Goal: Task Accomplishment & Management: Complete application form

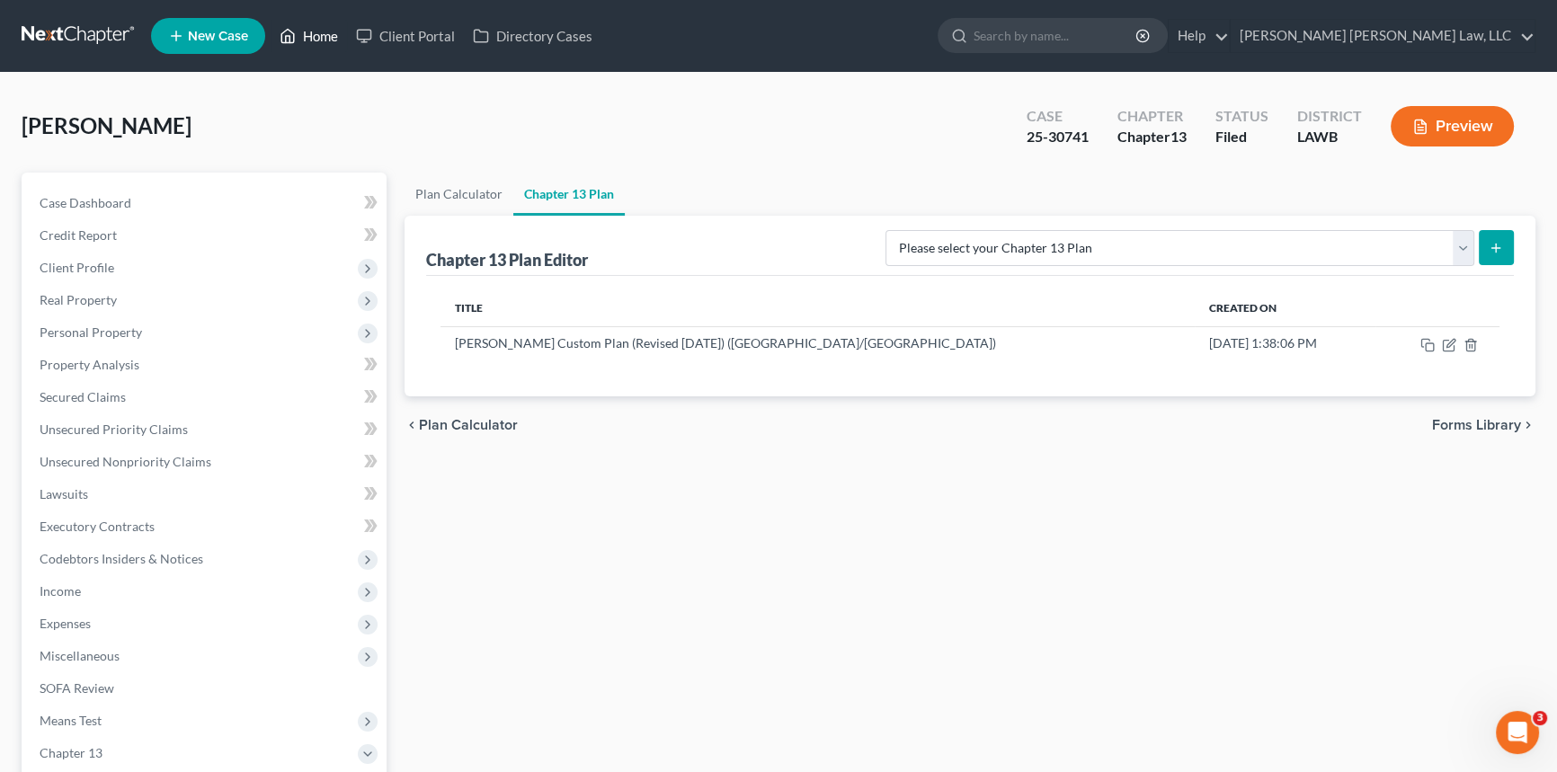
click at [313, 40] on link "Home" at bounding box center [309, 36] width 76 height 32
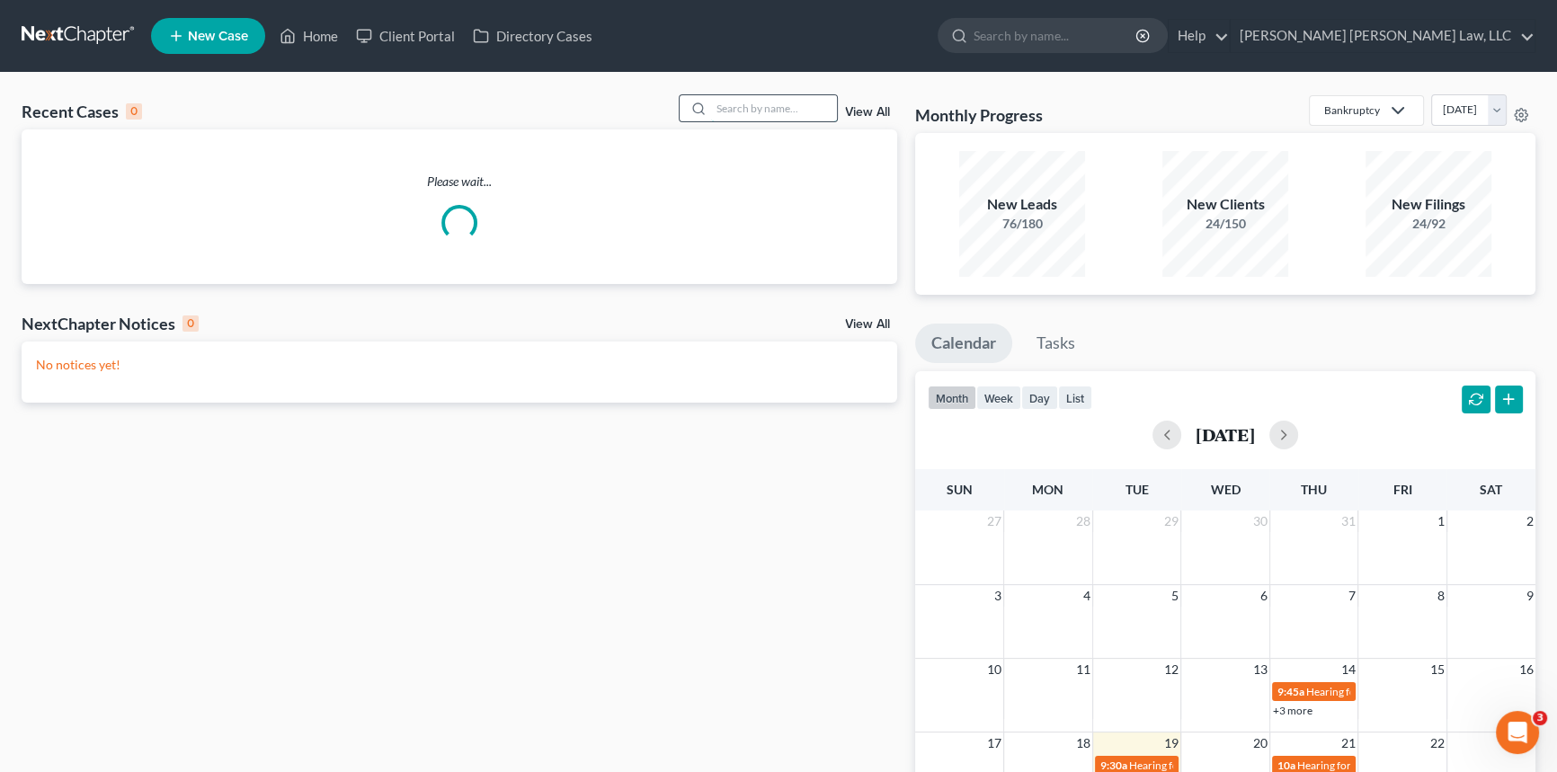
click at [774, 106] on input "search" at bounding box center [774, 108] width 126 height 26
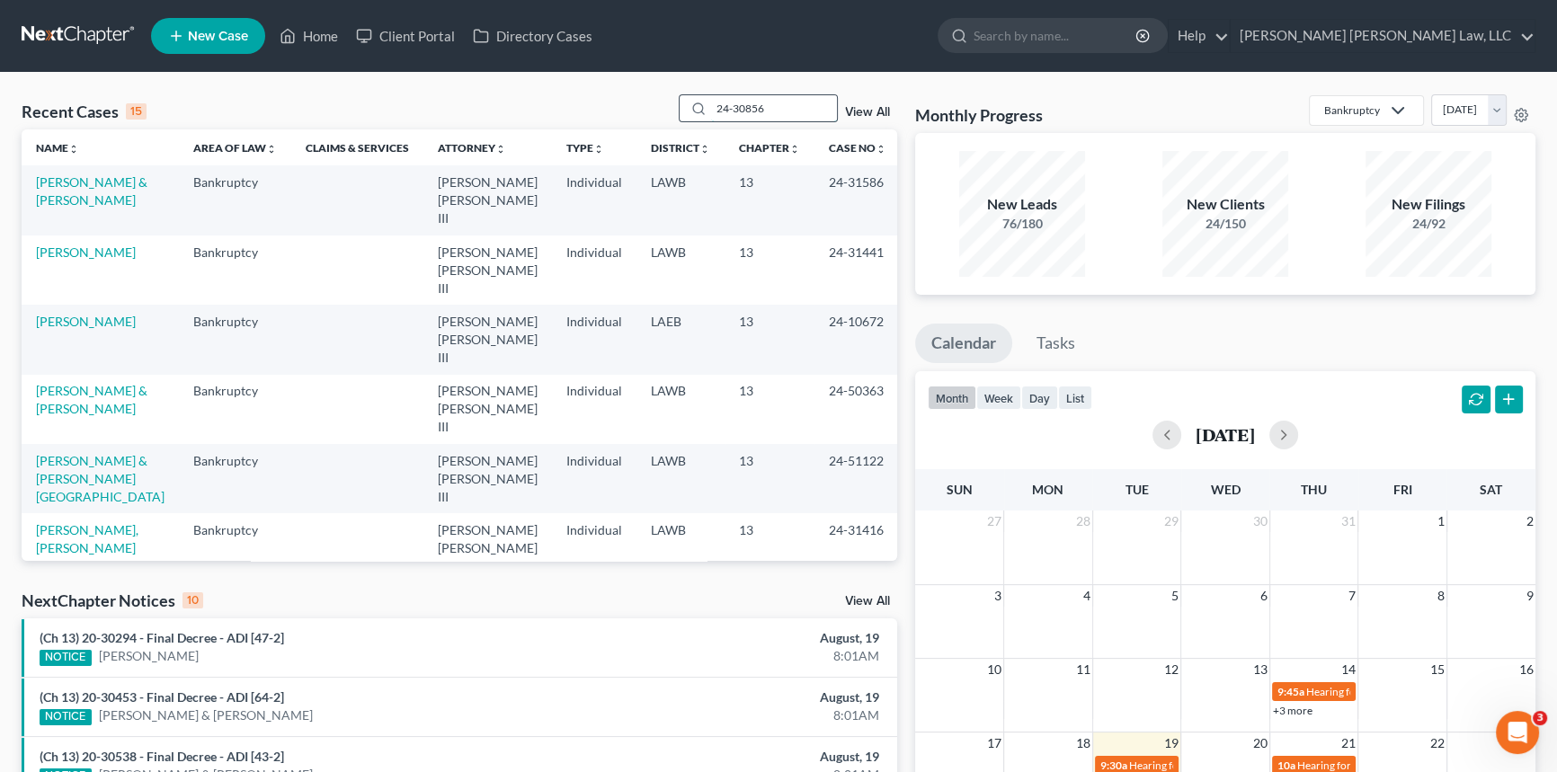
type input "24-30856"
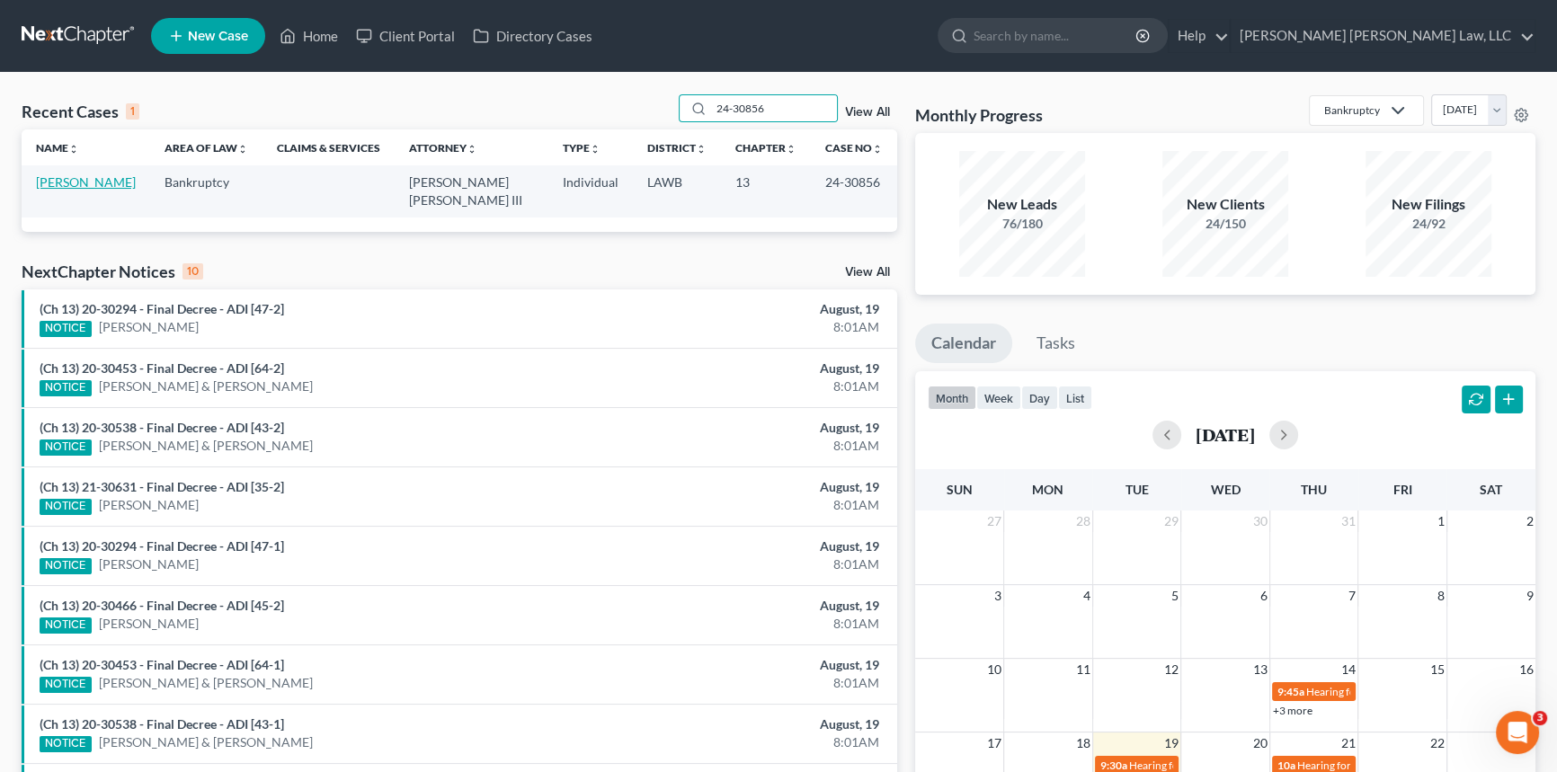
click at [91, 175] on link "[PERSON_NAME]" at bounding box center [86, 181] width 100 height 15
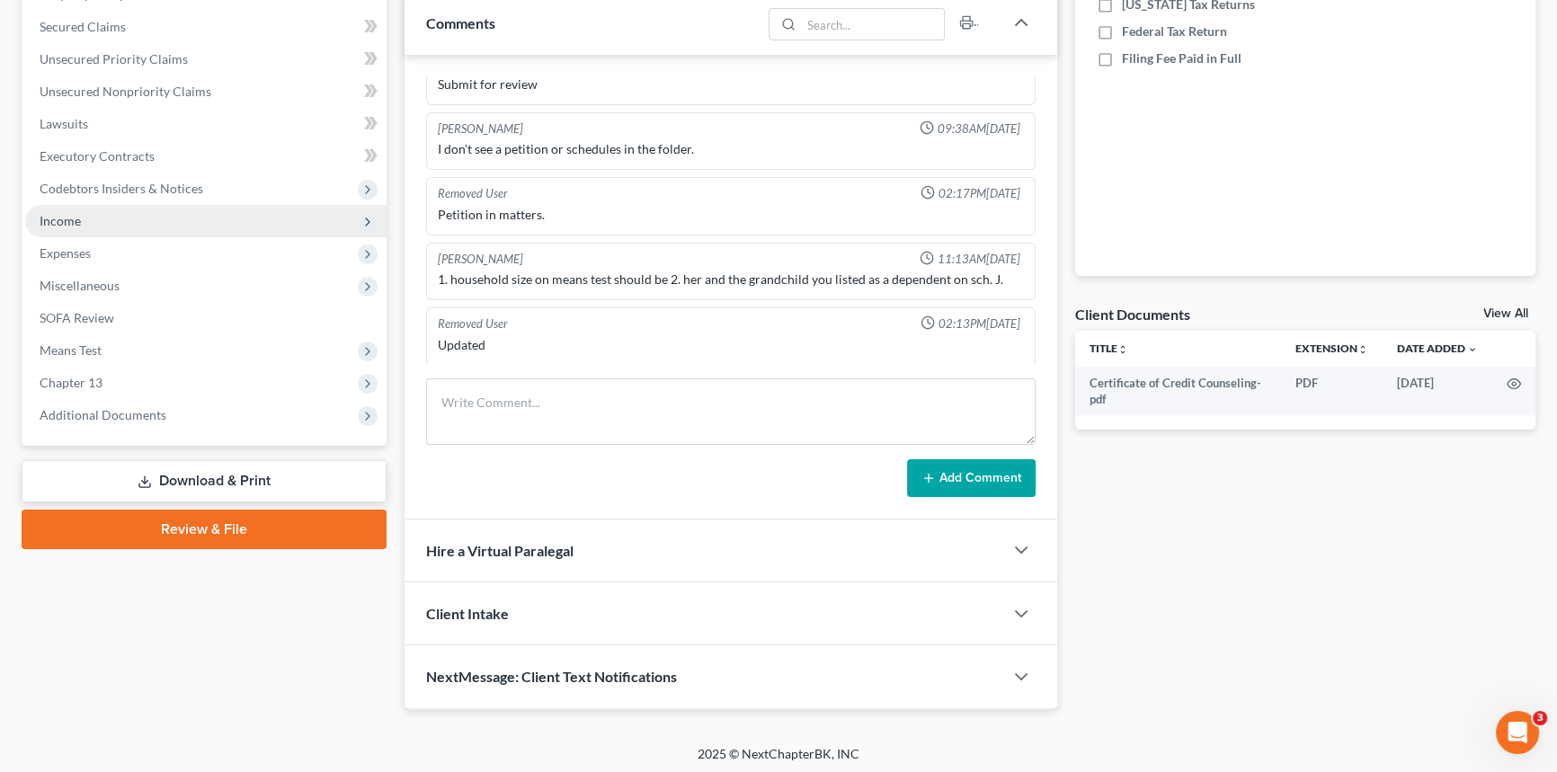
scroll to position [372, 0]
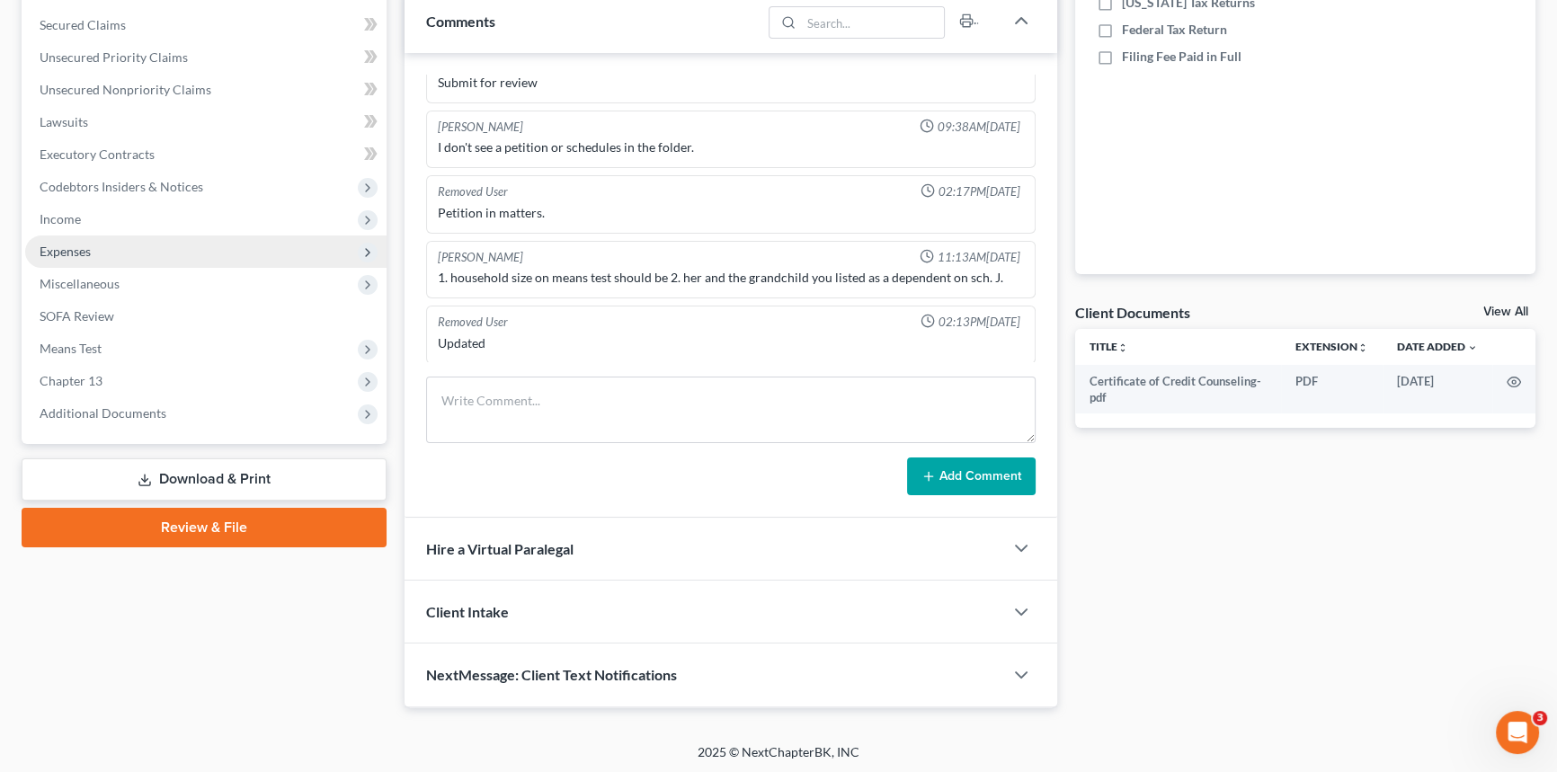
click at [90, 259] on span "Expenses" at bounding box center [205, 252] width 361 height 32
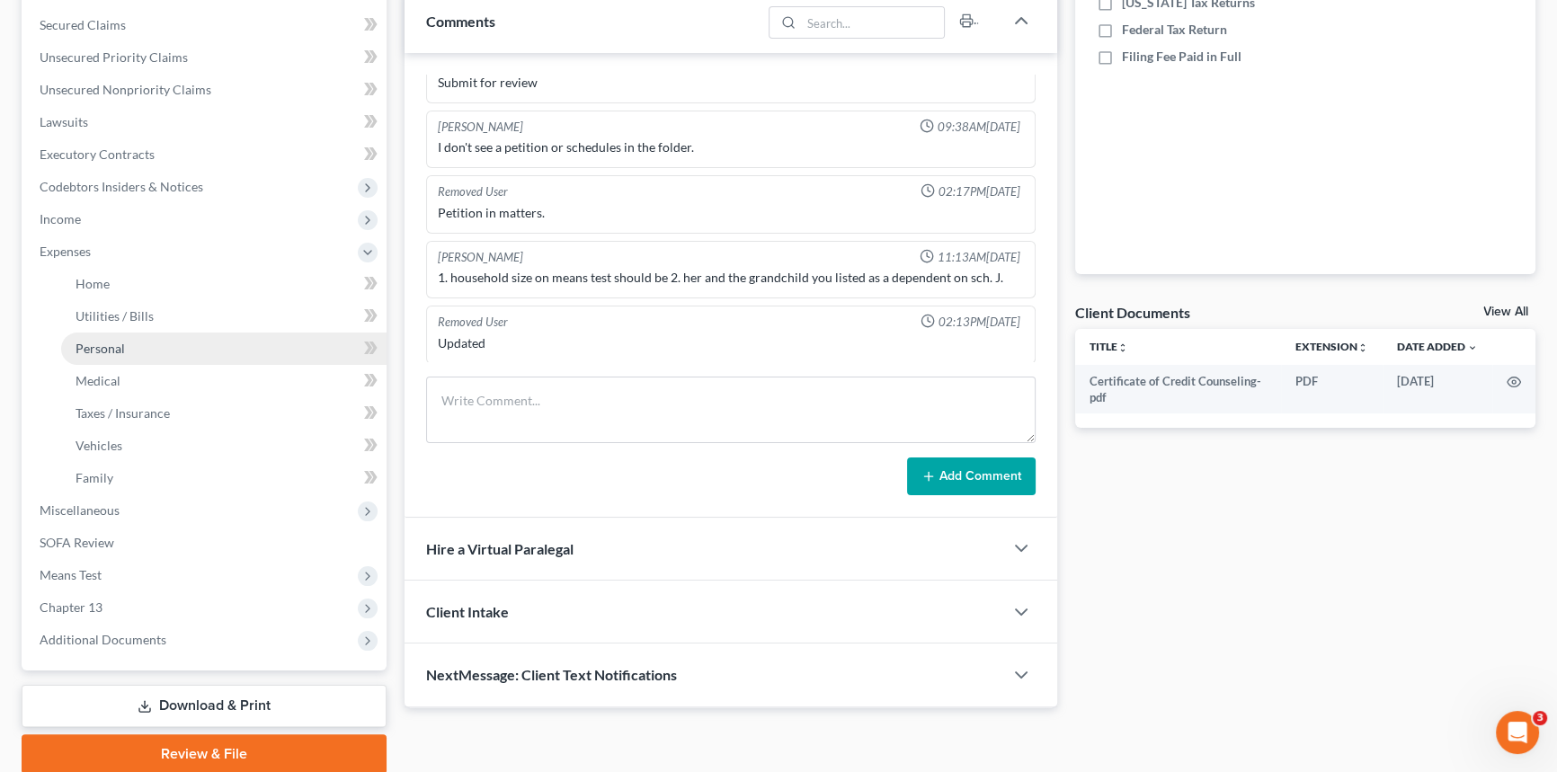
click at [111, 348] on span "Personal" at bounding box center [100, 348] width 49 height 15
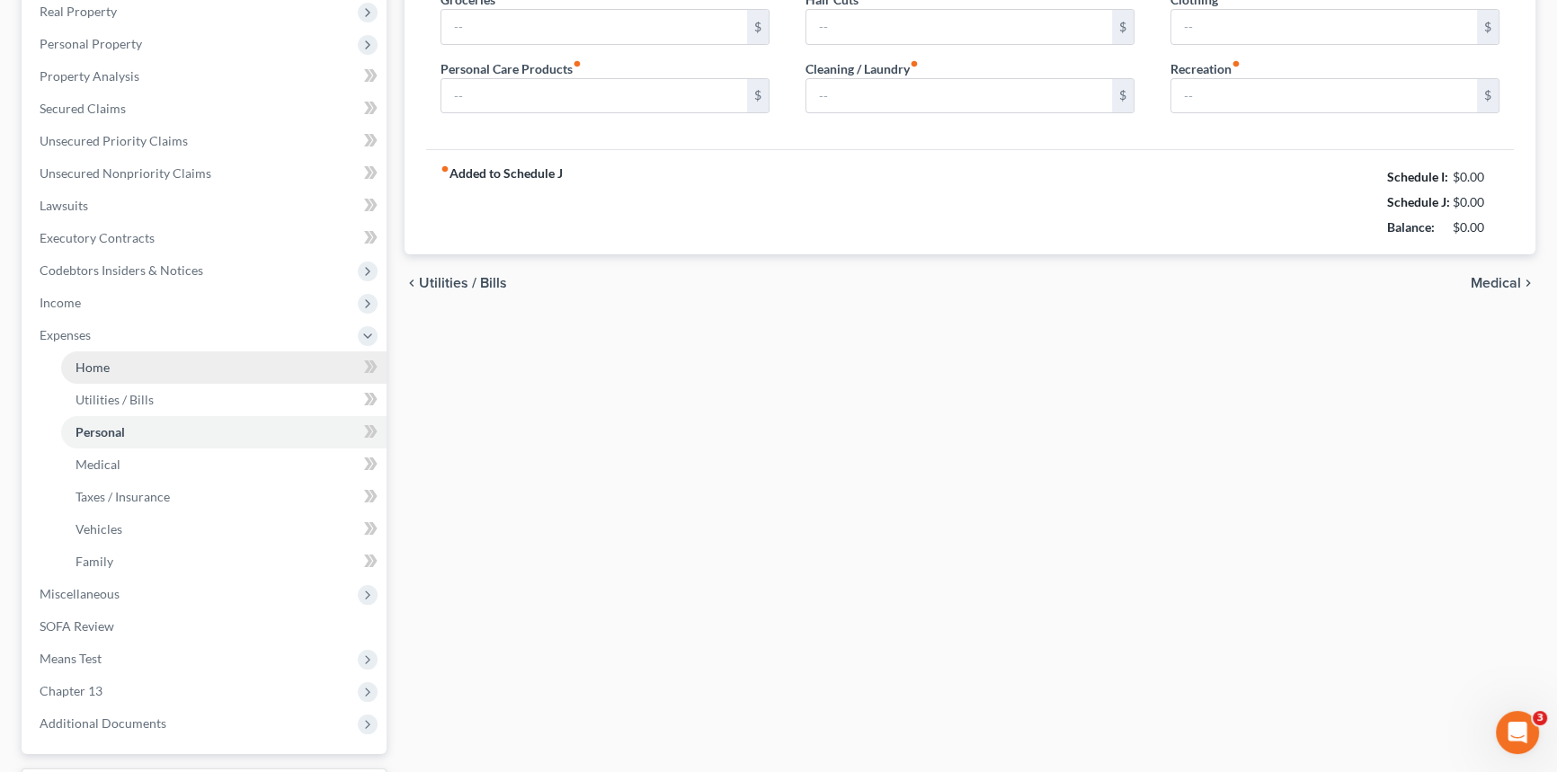
type input "400.00"
type input "78.00"
type input "20.00"
type input "80.00"
type input "100.00"
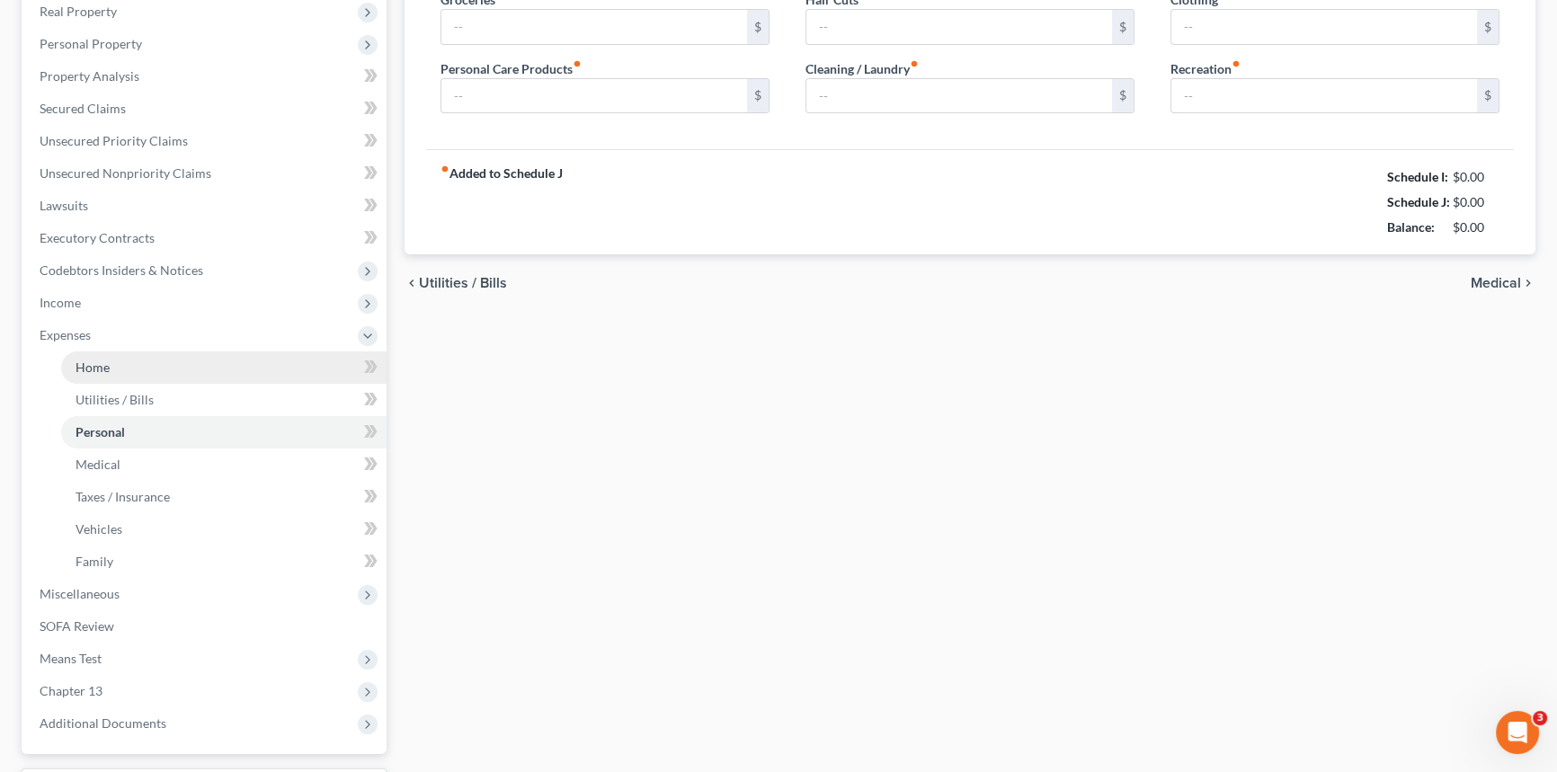
type input "0.00"
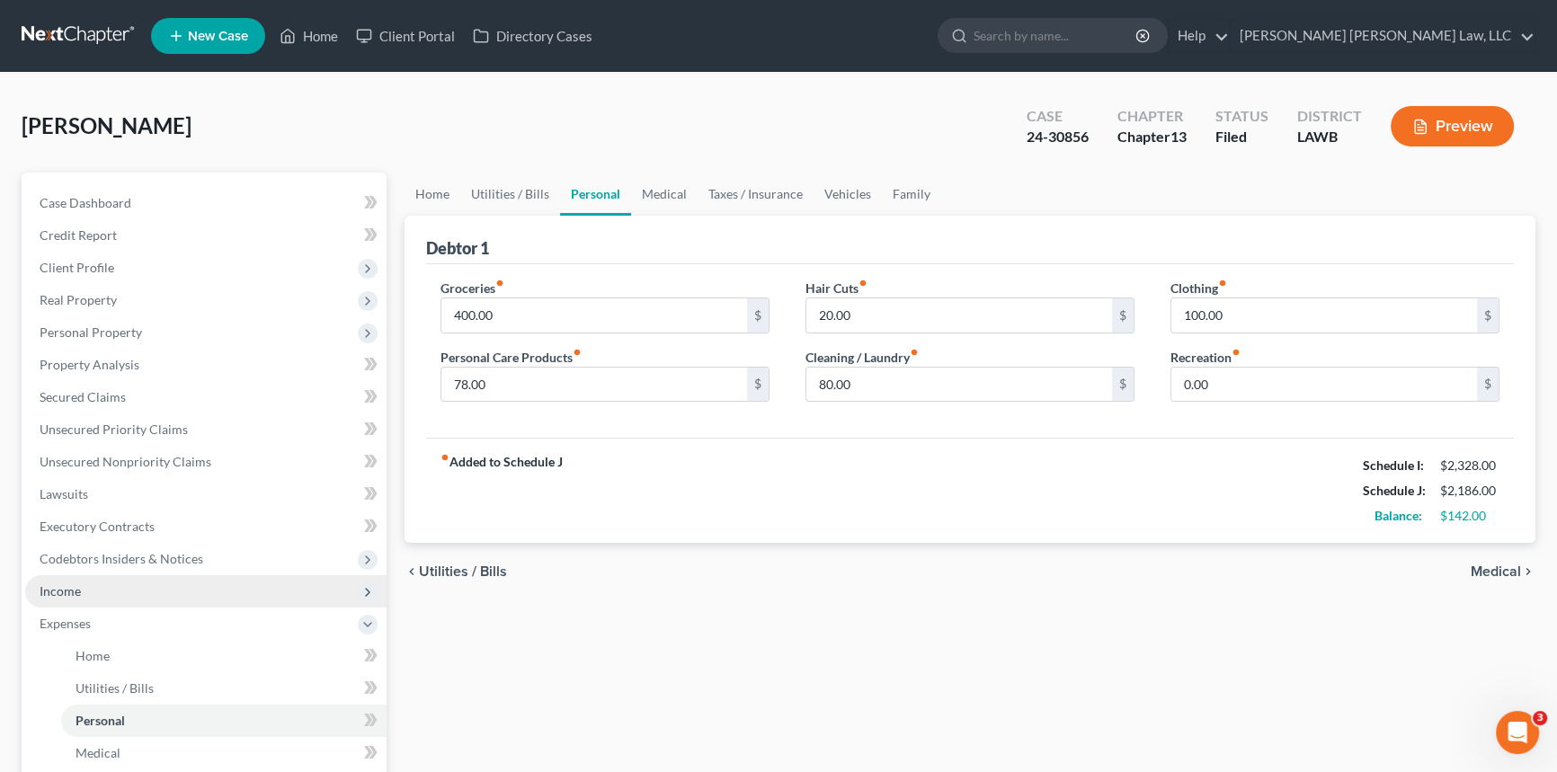
click at [80, 584] on span "Income" at bounding box center [60, 590] width 41 height 15
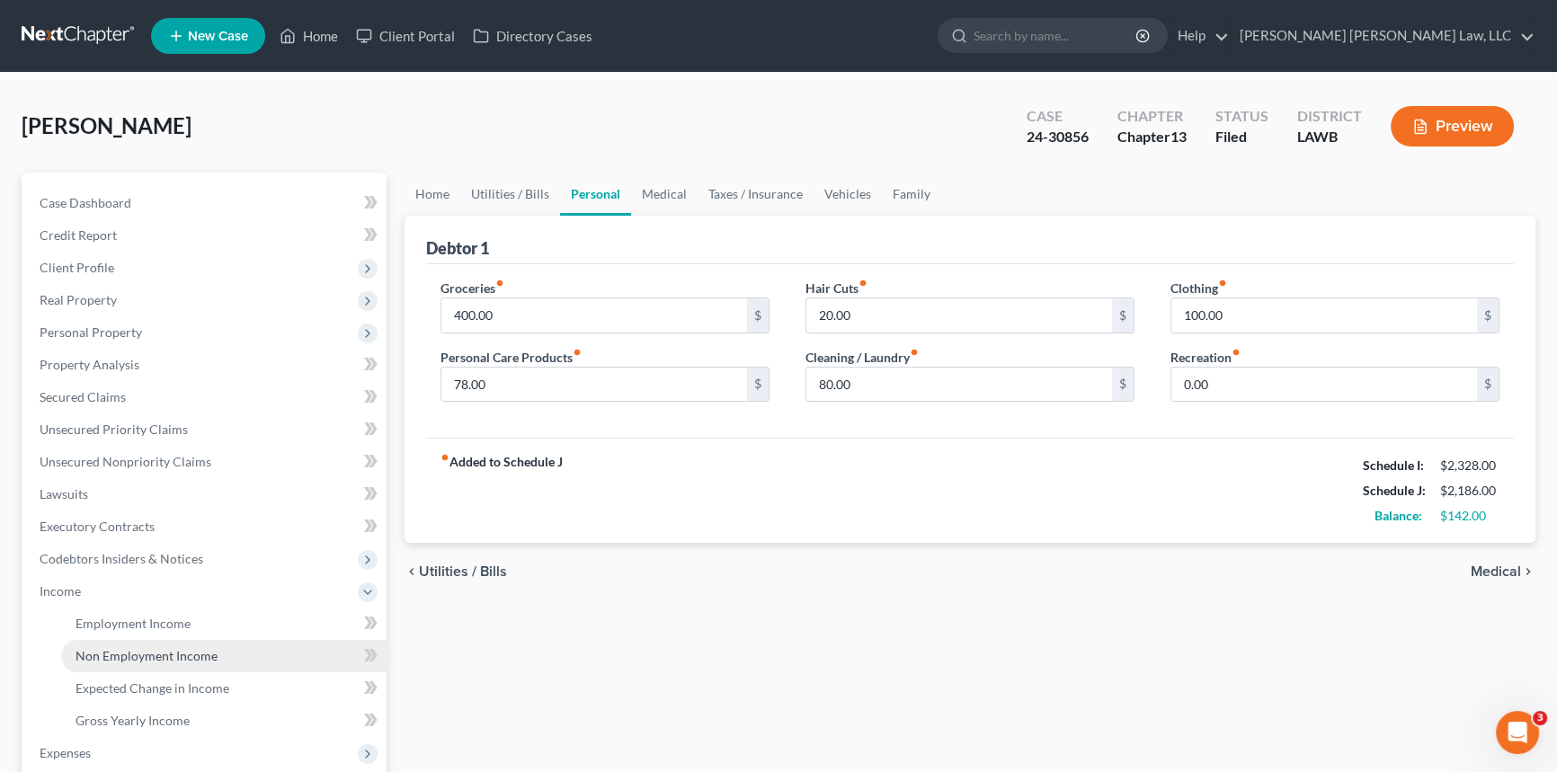
click at [111, 653] on span "Non Employment Income" at bounding box center [147, 655] width 142 height 15
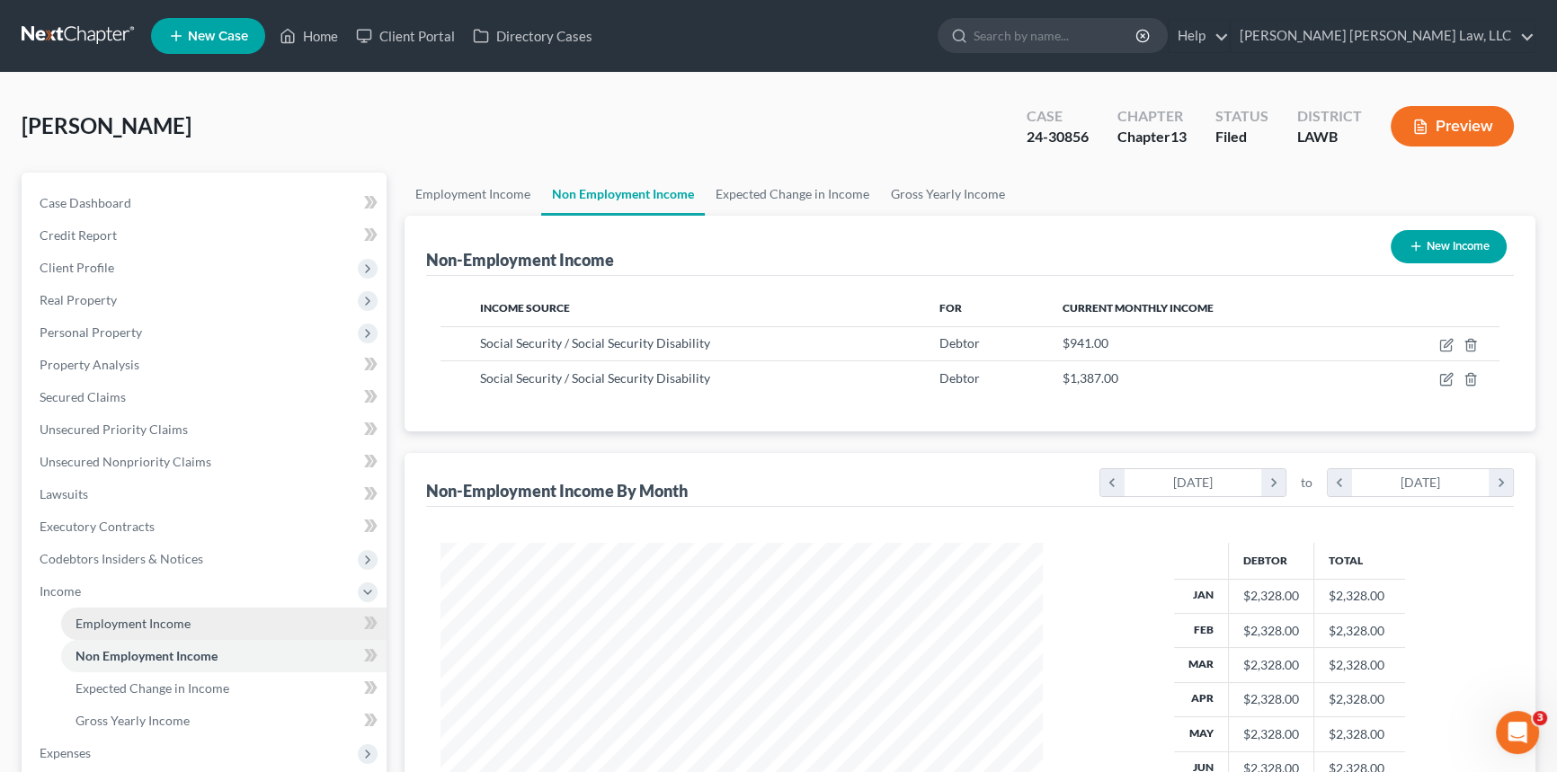
scroll to position [322, 638]
click at [107, 622] on span "Employment Income" at bounding box center [133, 623] width 115 height 15
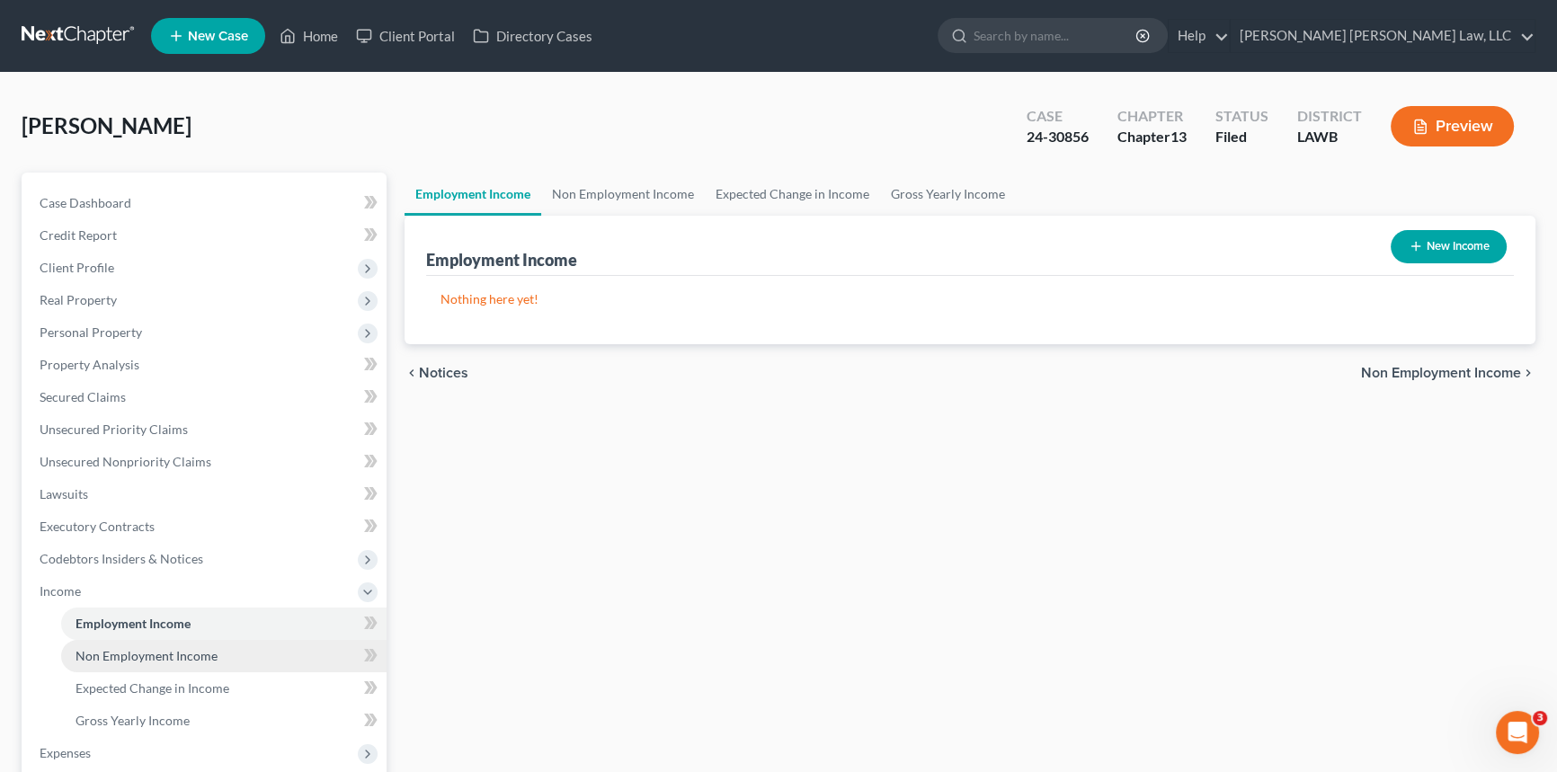
click at [113, 656] on span "Non Employment Income" at bounding box center [147, 655] width 142 height 15
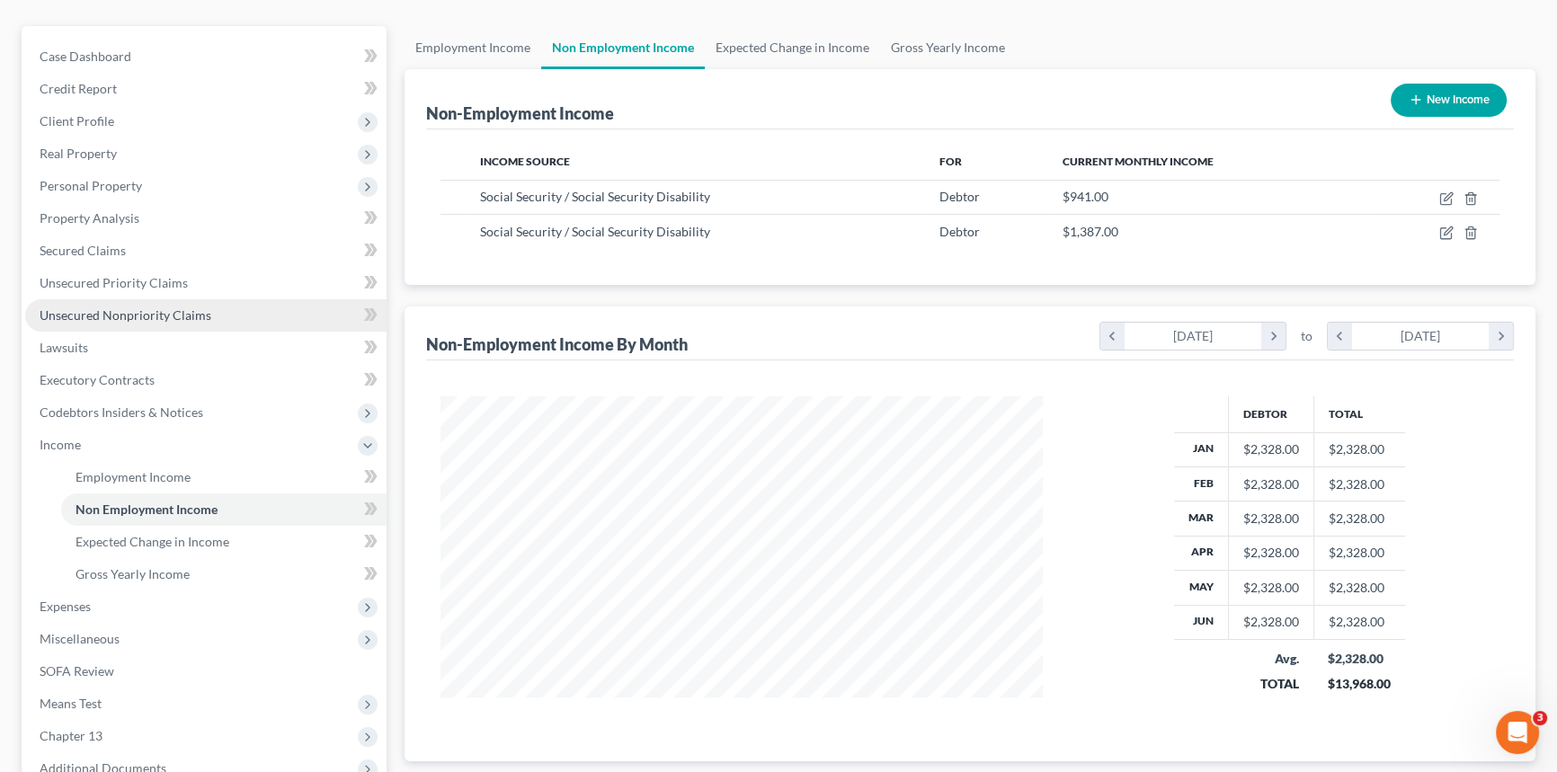
scroll to position [342, 0]
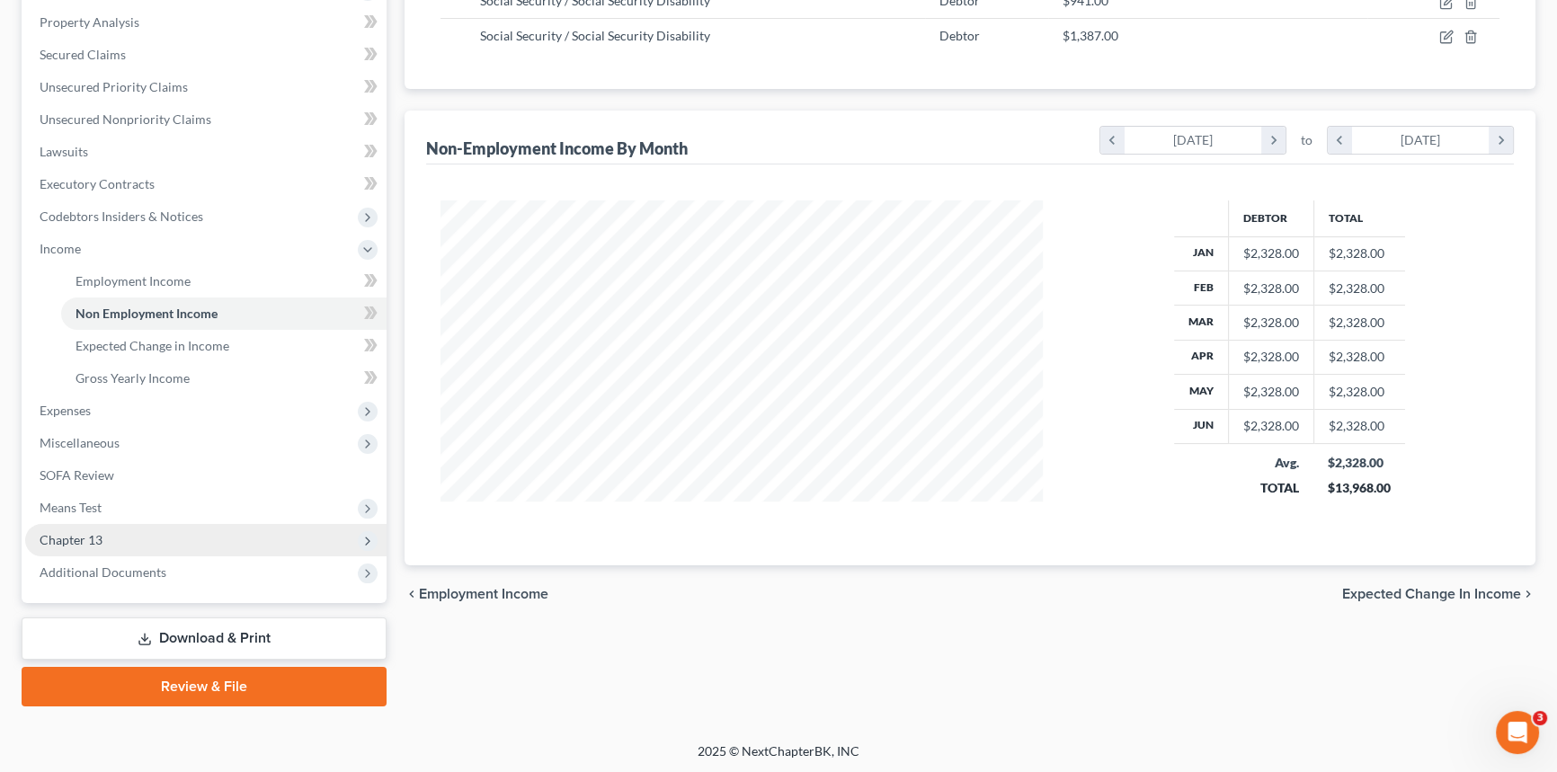
click at [165, 541] on span "Chapter 13" at bounding box center [205, 540] width 361 height 32
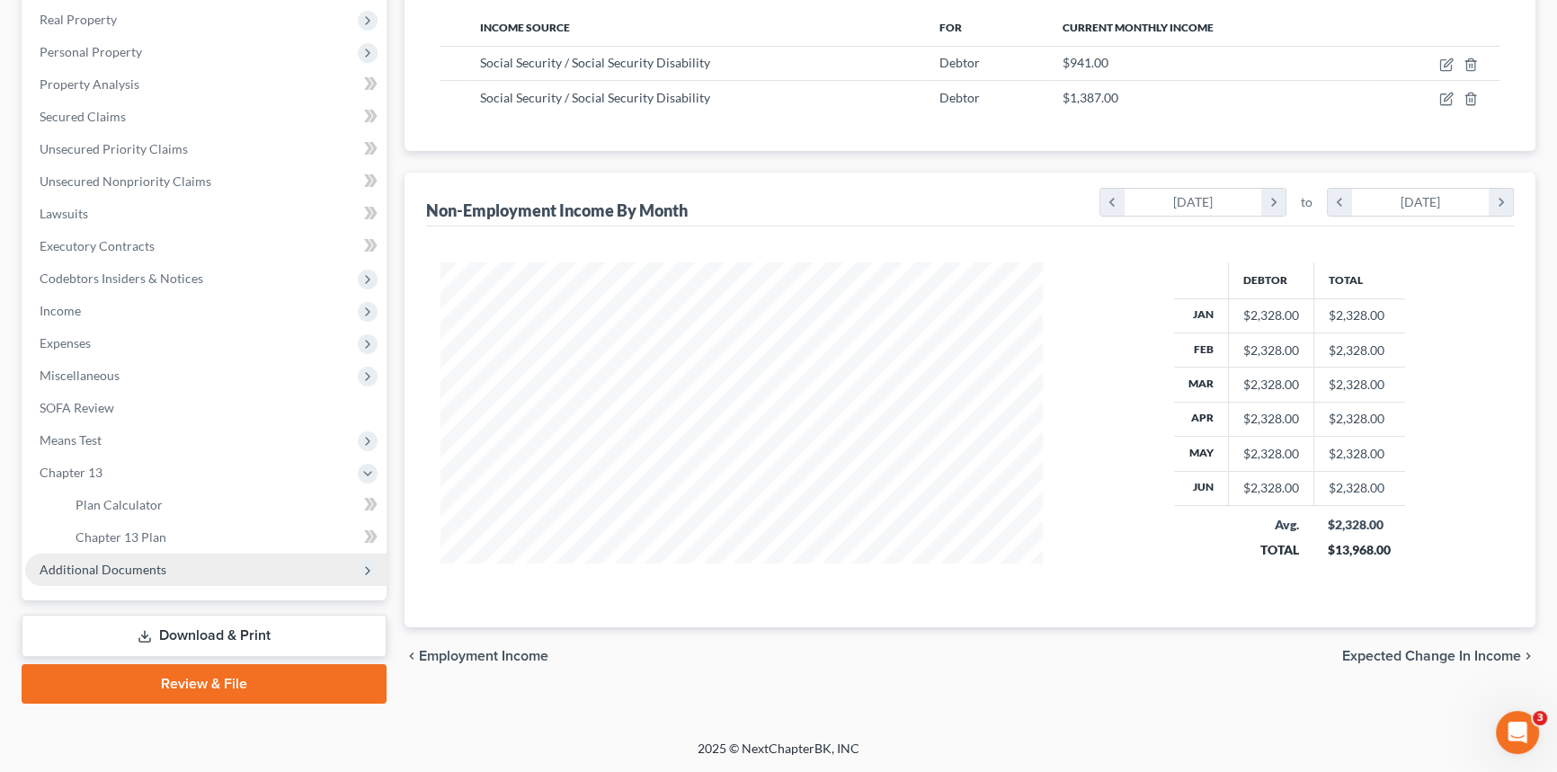
scroll to position [279, 0]
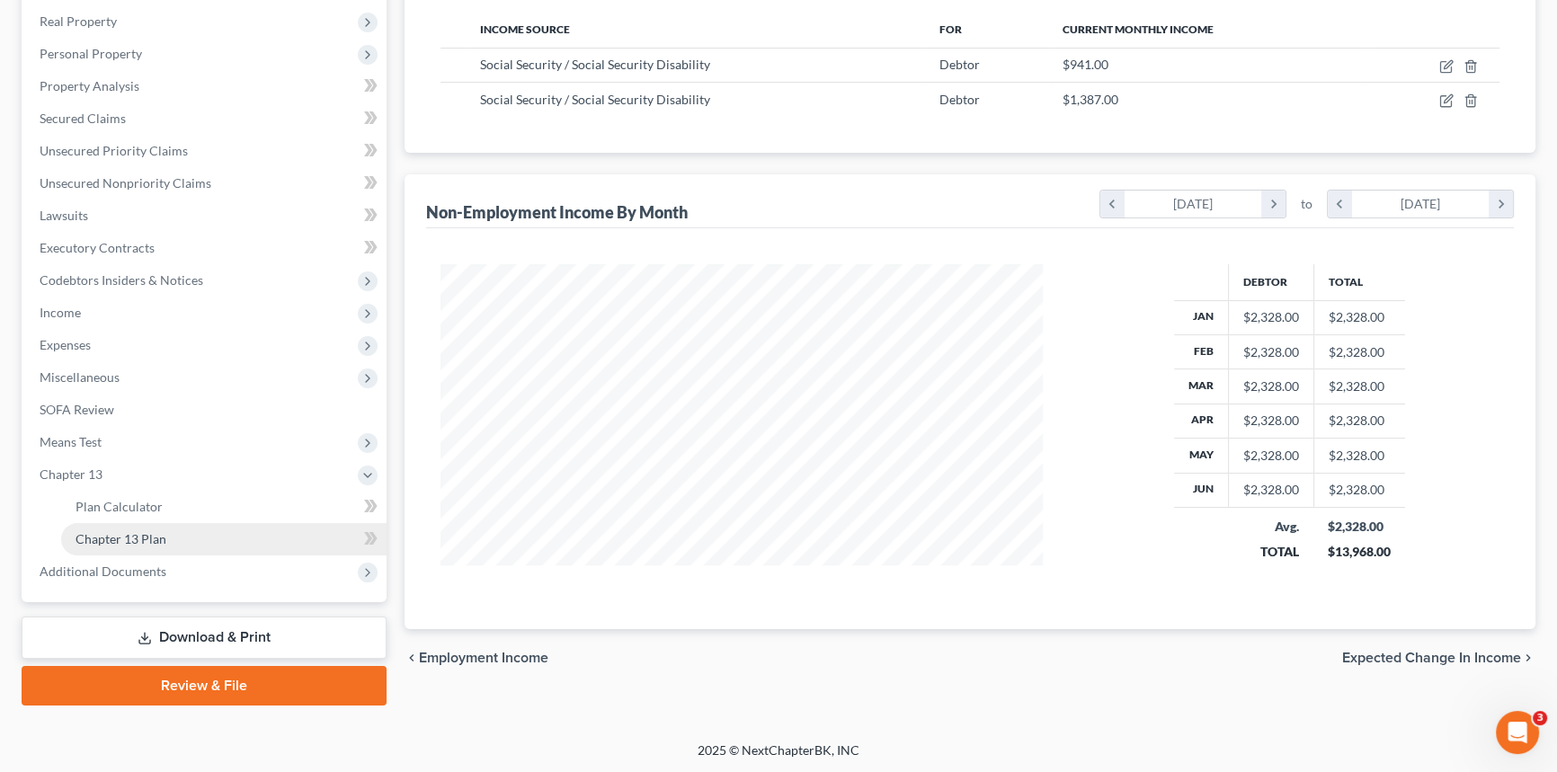
click at [253, 542] on link "Chapter 13 Plan" at bounding box center [223, 539] width 325 height 32
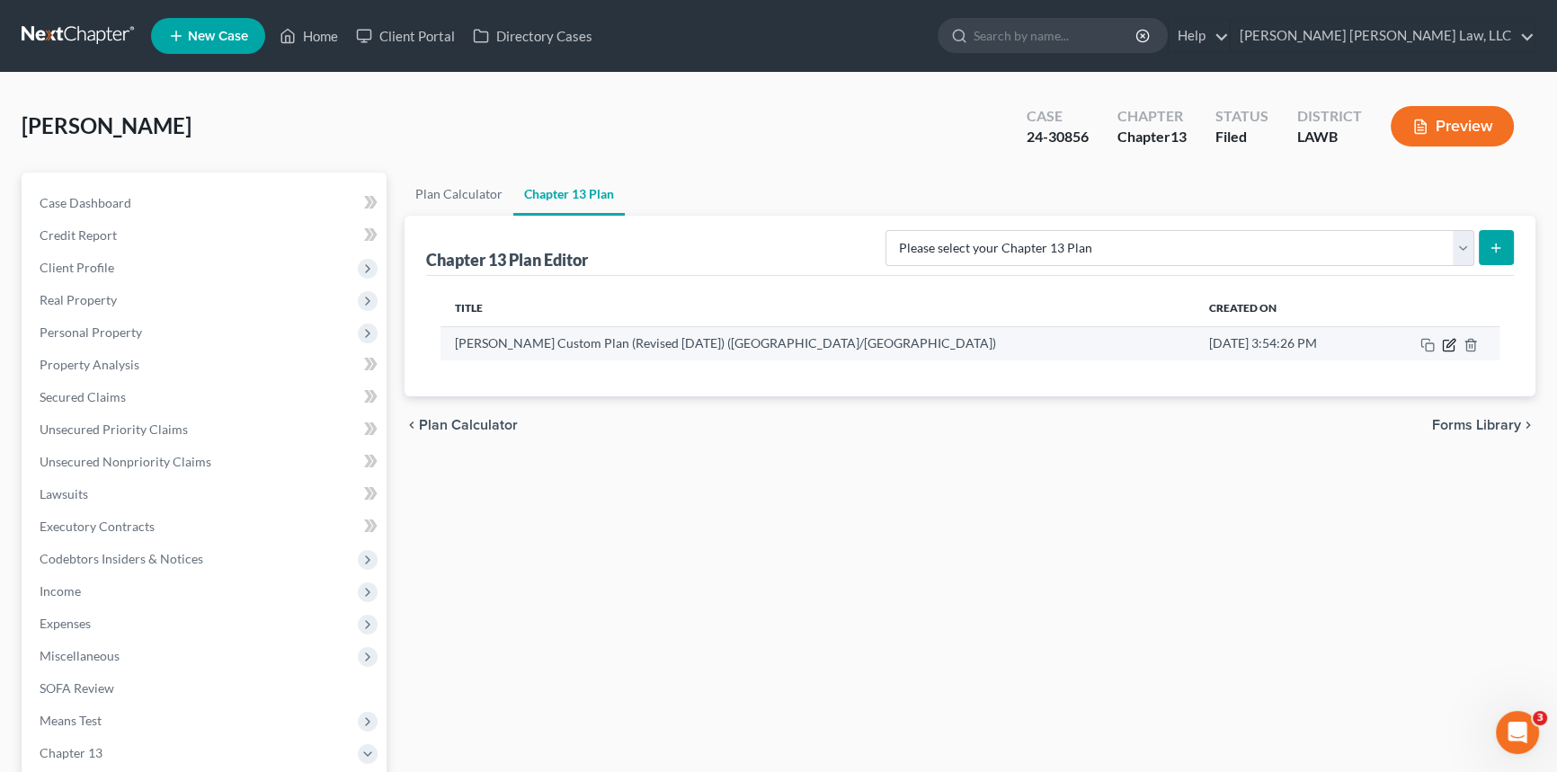
click at [1448, 345] on icon "button" at bounding box center [1450, 343] width 8 height 8
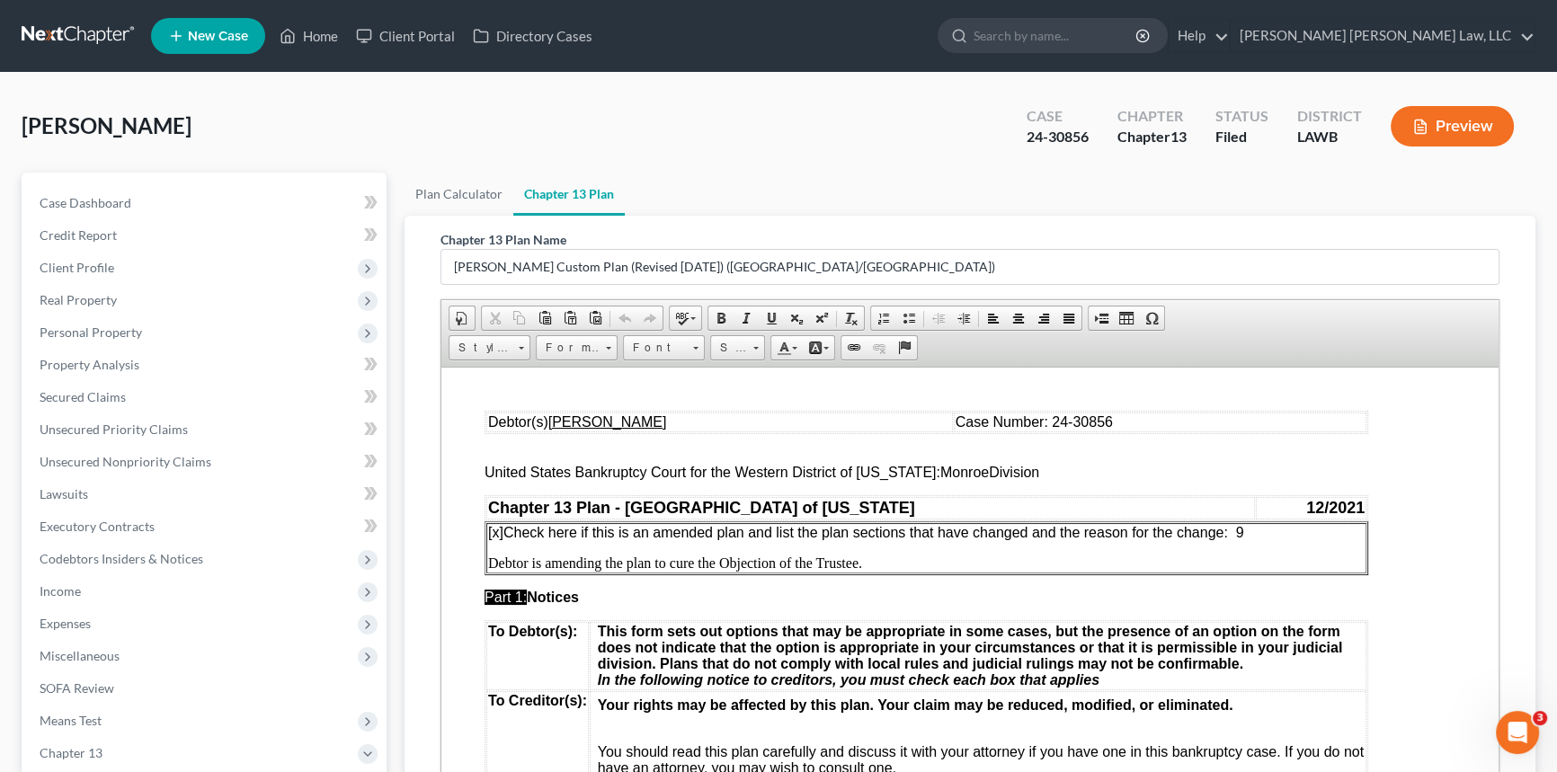
click at [1250, 538] on p "[x] Check here if this is an amended plan and list the plan sections that have …" at bounding box center [926, 532] width 876 height 16
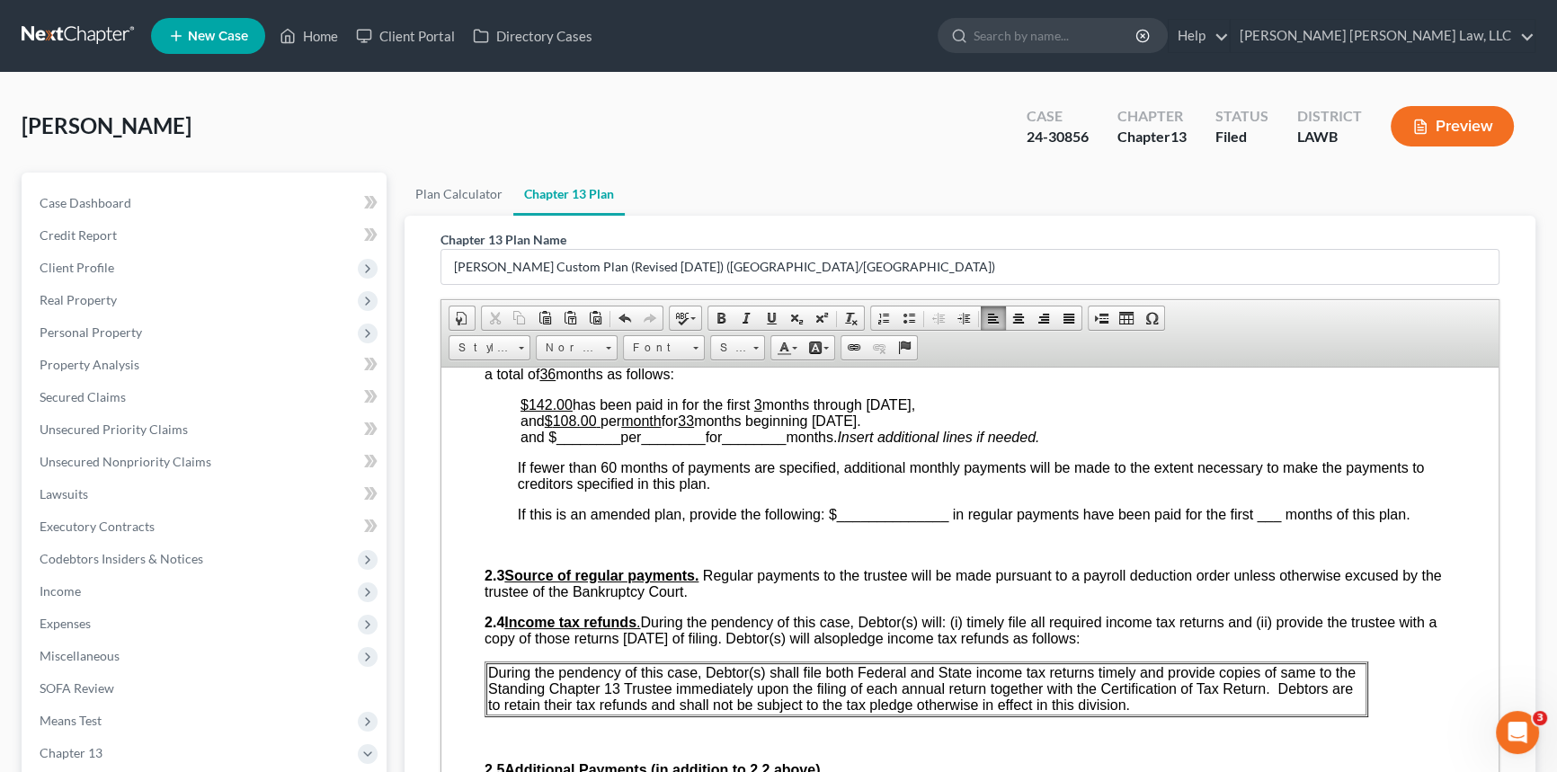
scroll to position [899, 0]
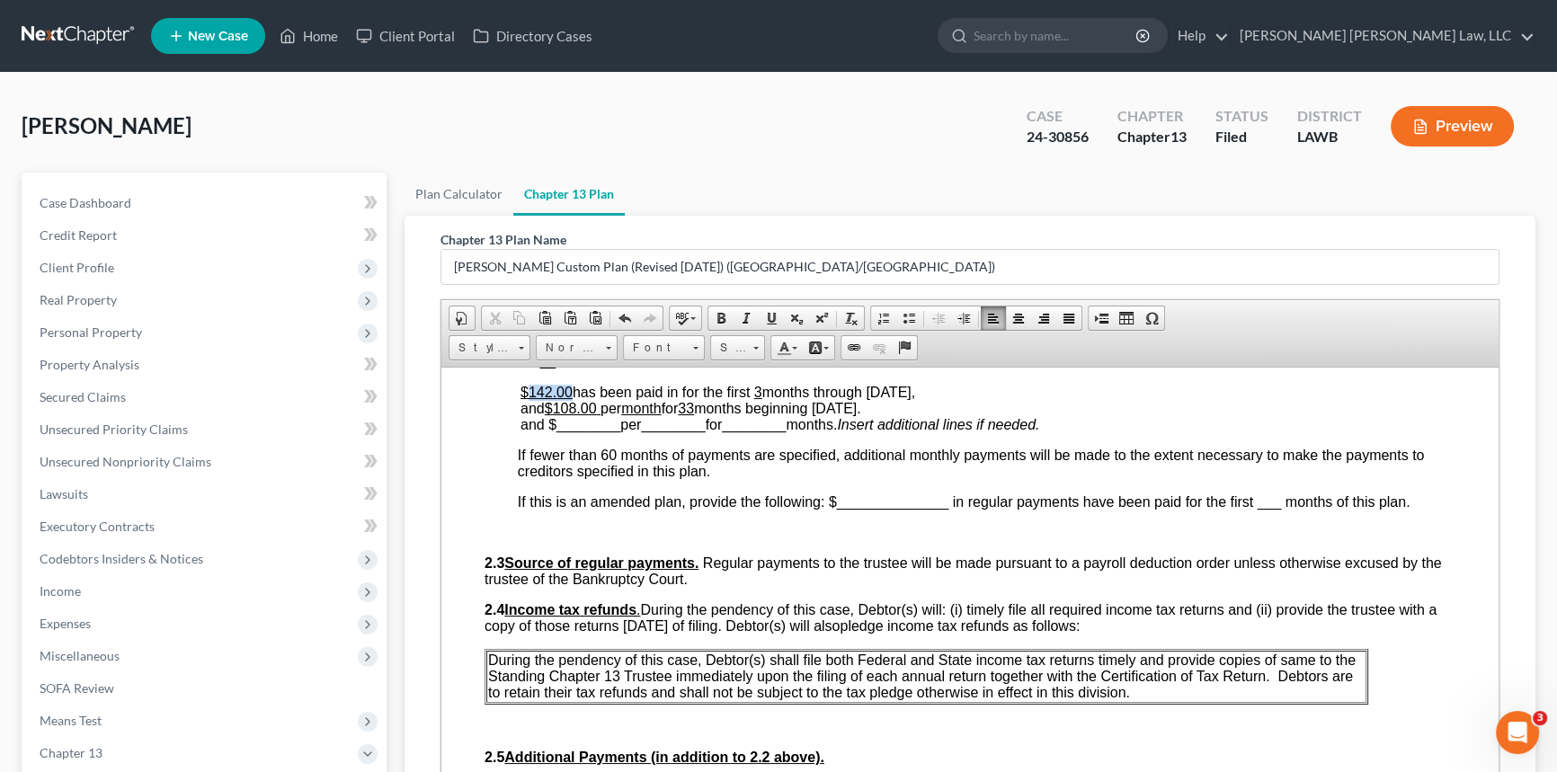
drag, startPoint x: 529, startPoint y: 418, endPoint x: 571, endPoint y: 421, distance: 42.3
click at [571, 421] on p "$142.00 has been paid in for the first 3 months through [DATE], and $ 108.00 pe…" at bounding box center [987, 408] width 935 height 49
click at [759, 399] on u "3" at bounding box center [758, 391] width 8 height 15
drag, startPoint x: 881, startPoint y: 419, endPoint x: 931, endPoint y: 417, distance: 50.4
click at [920, 415] on span "months through [DATE], and $ 108.00 per month for 33 months beginning [DATE]." at bounding box center [719, 399] width 399 height 31
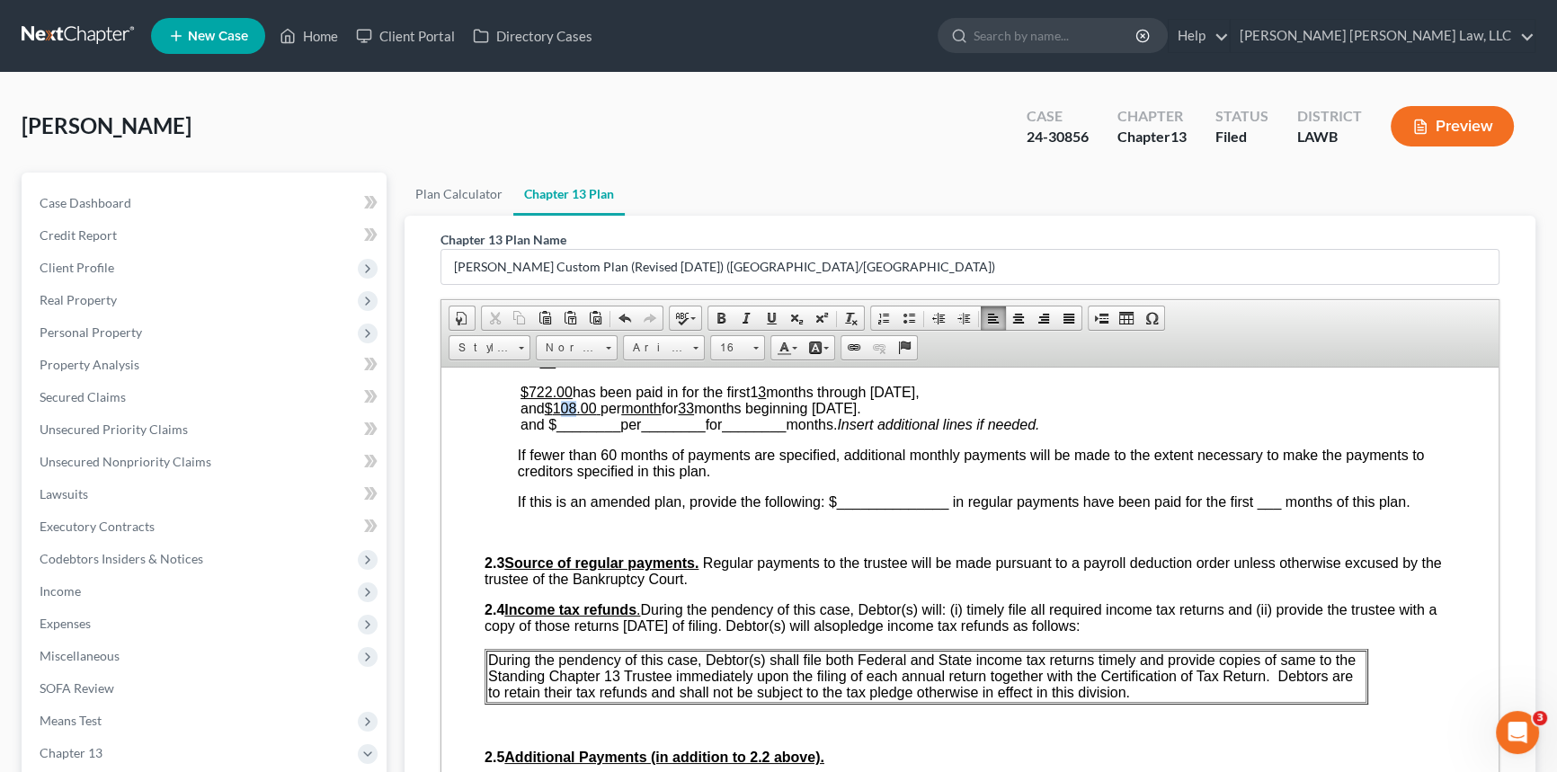
drag, startPoint x: 566, startPoint y: 435, endPoint x: 576, endPoint y: 435, distance: 9.9
click at [576, 415] on span "108.00" at bounding box center [575, 407] width 44 height 15
click at [694, 415] on span "33" at bounding box center [686, 407] width 16 height 15
drag, startPoint x: 823, startPoint y: 438, endPoint x: 889, endPoint y: 439, distance: 65.6
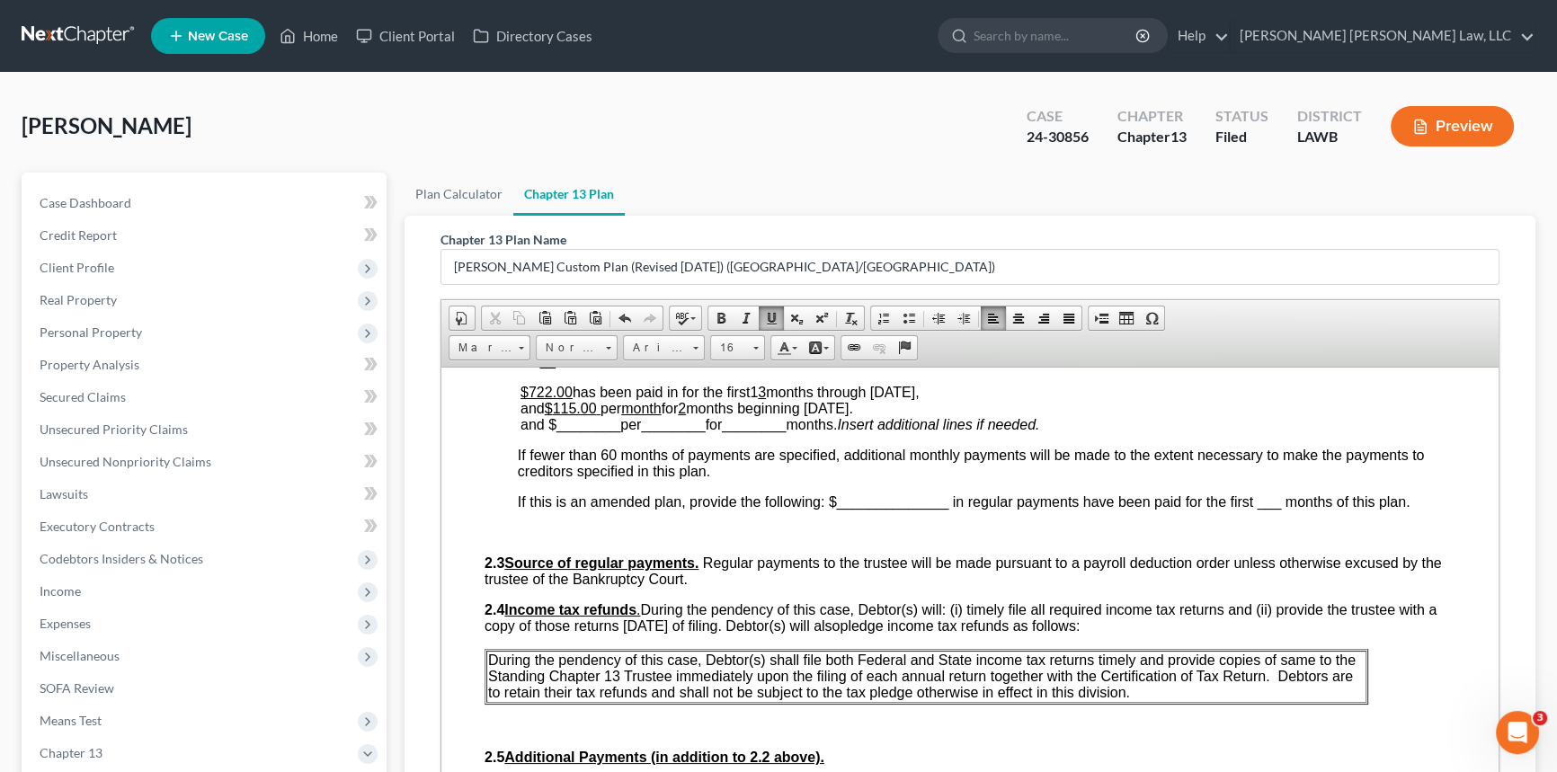
click at [889, 415] on span "months through [DATE] , and $ 115.00 per month for 2 months beginning [DATE]." at bounding box center [719, 399] width 399 height 31
click at [576, 431] on span "________" at bounding box center [588, 423] width 64 height 15
click at [643, 431] on span "________" at bounding box center [653, 423] width 64 height 15
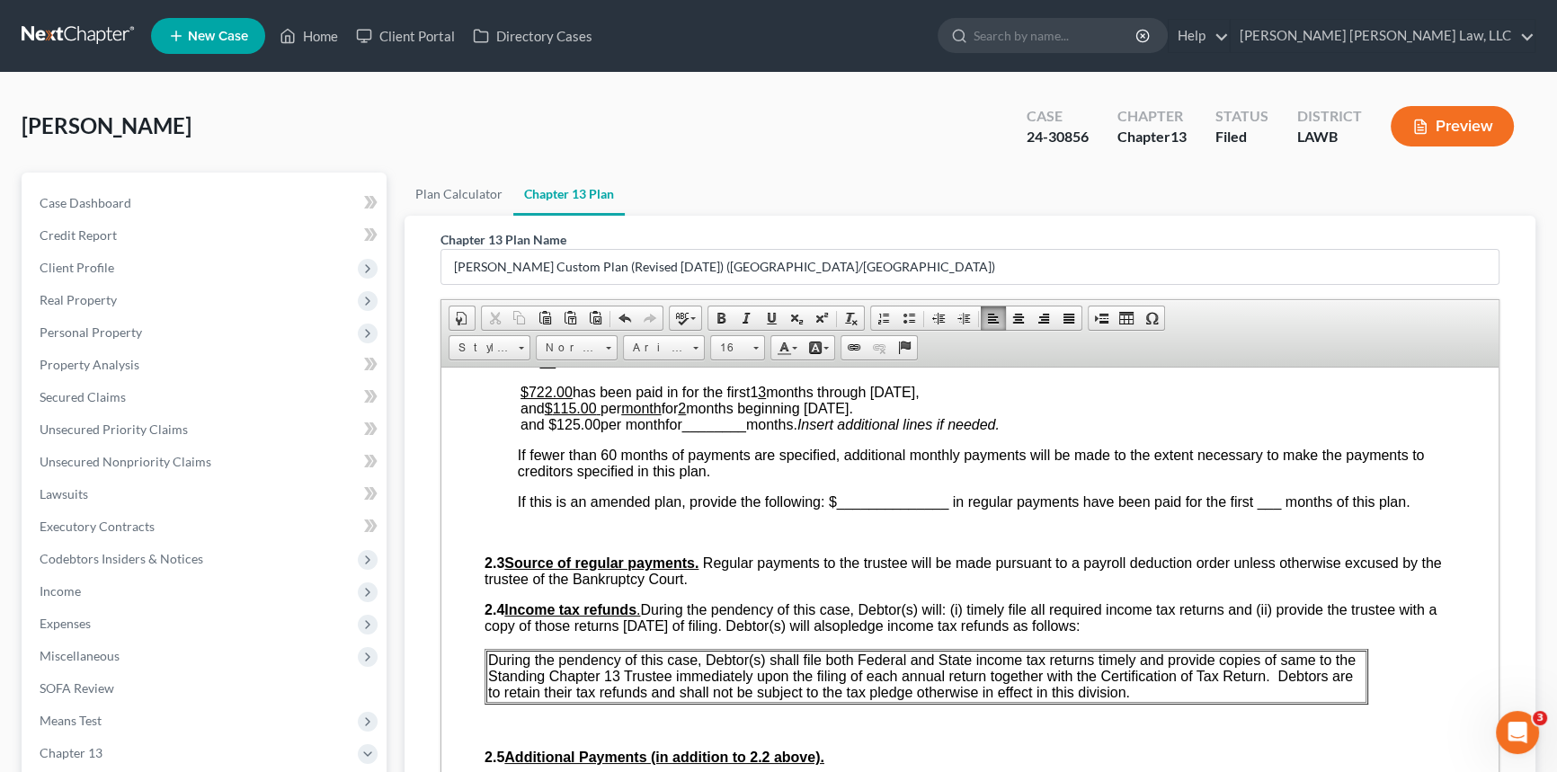
click at [714, 431] on span "________" at bounding box center [714, 423] width 64 height 15
click at [590, 431] on span "and $125.00 per month for 21 months beginning [DATE]." at bounding box center [694, 423] width 349 height 15
drag, startPoint x: 777, startPoint y: 308, endPoint x: 761, endPoint y: 320, distance: 19.2
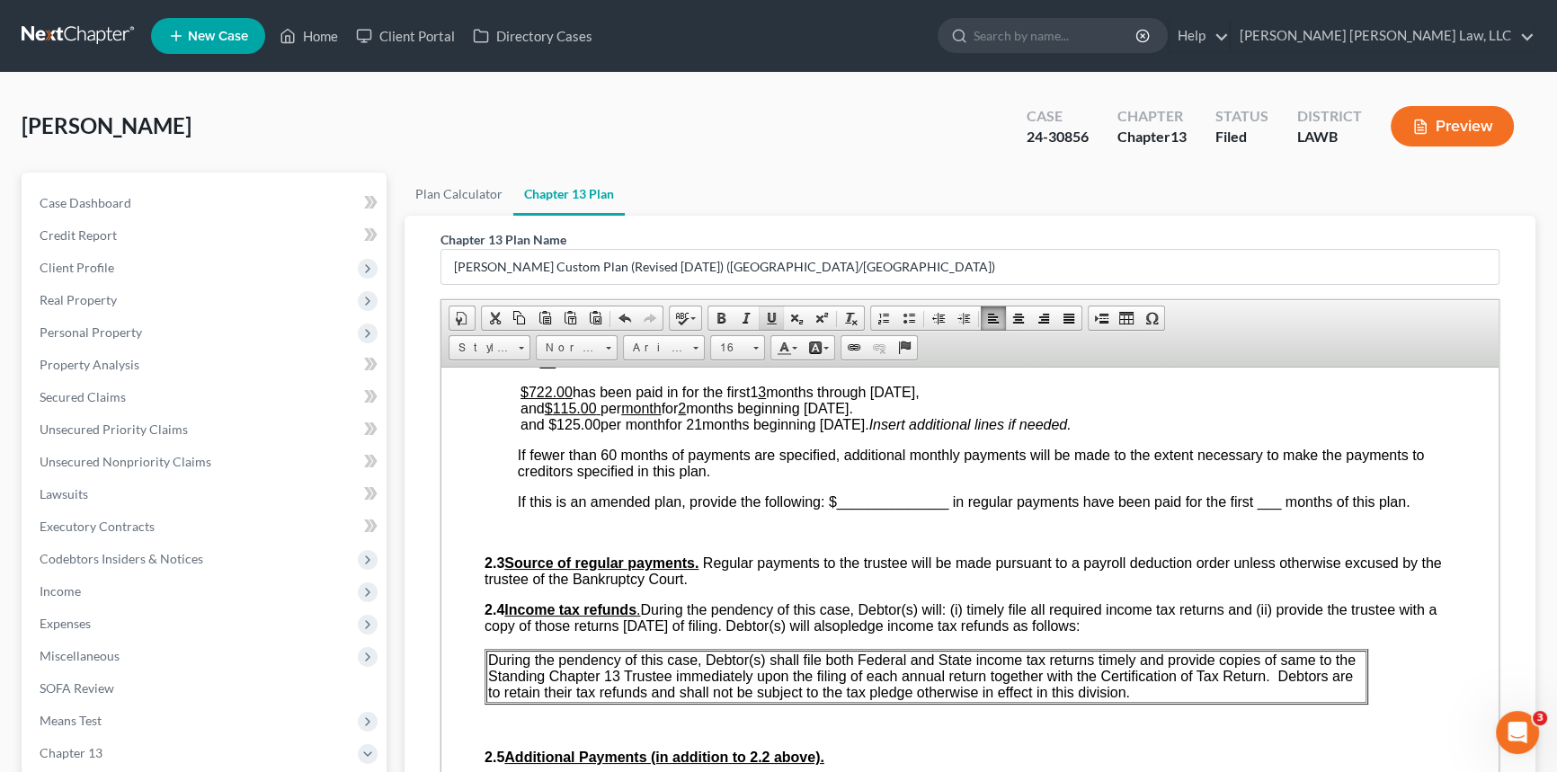
click at [777, 308] on link "Underline" at bounding box center [771, 318] width 25 height 23
click at [644, 431] on span "and $ 125.00 per month for 21 months beginning [DATE]." at bounding box center [694, 423] width 349 height 15
click at [764, 315] on span at bounding box center [771, 318] width 14 height 14
click at [698, 431] on span "and $ 125.00 per month for 21 months beginning [DATE]." at bounding box center [692, 423] width 344 height 15
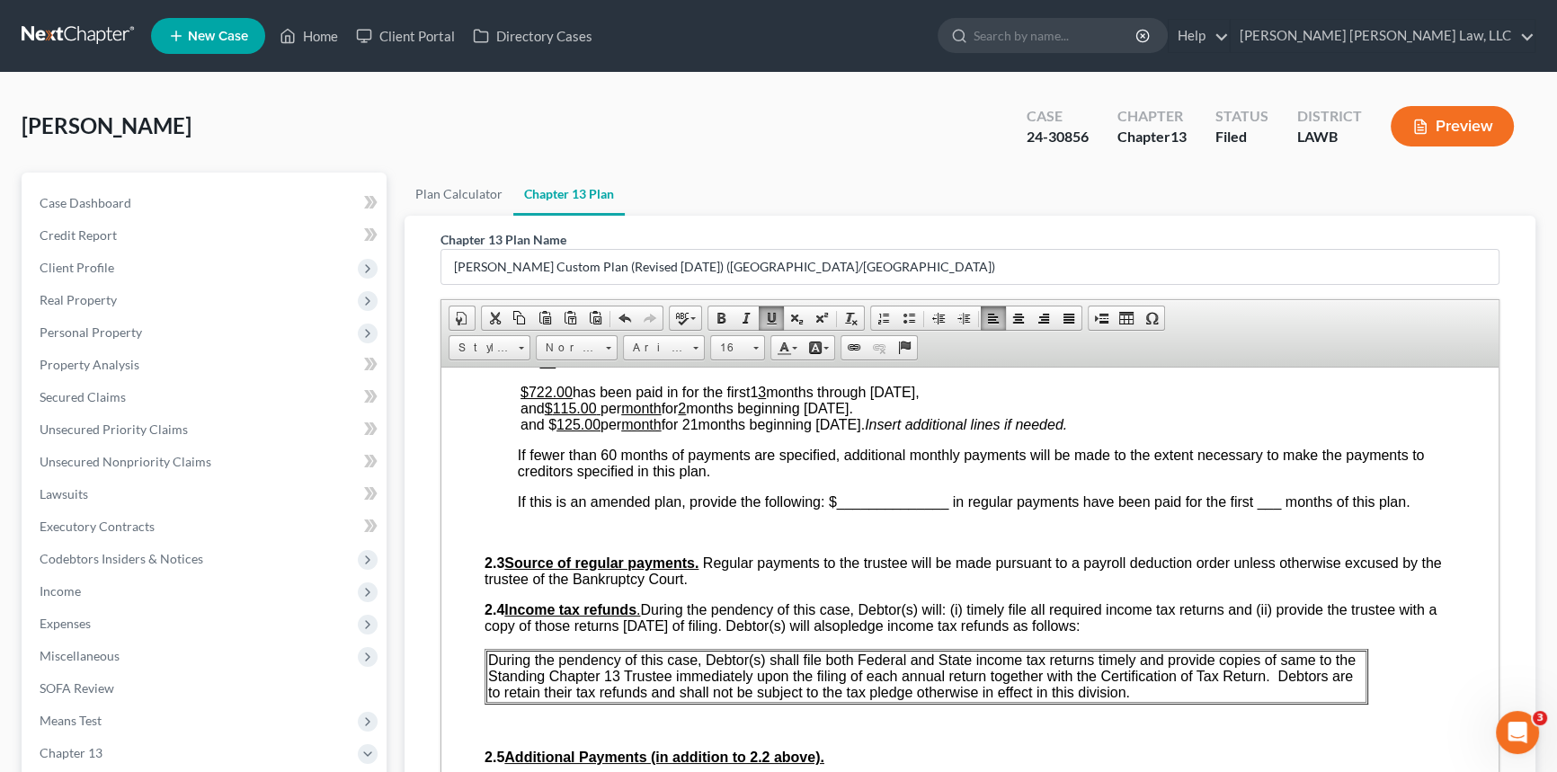
click at [698, 431] on span "and $ 125.00 per month for 21 months beginning [DATE]." at bounding box center [692, 423] width 344 height 15
click at [773, 315] on span at bounding box center [771, 318] width 14 height 14
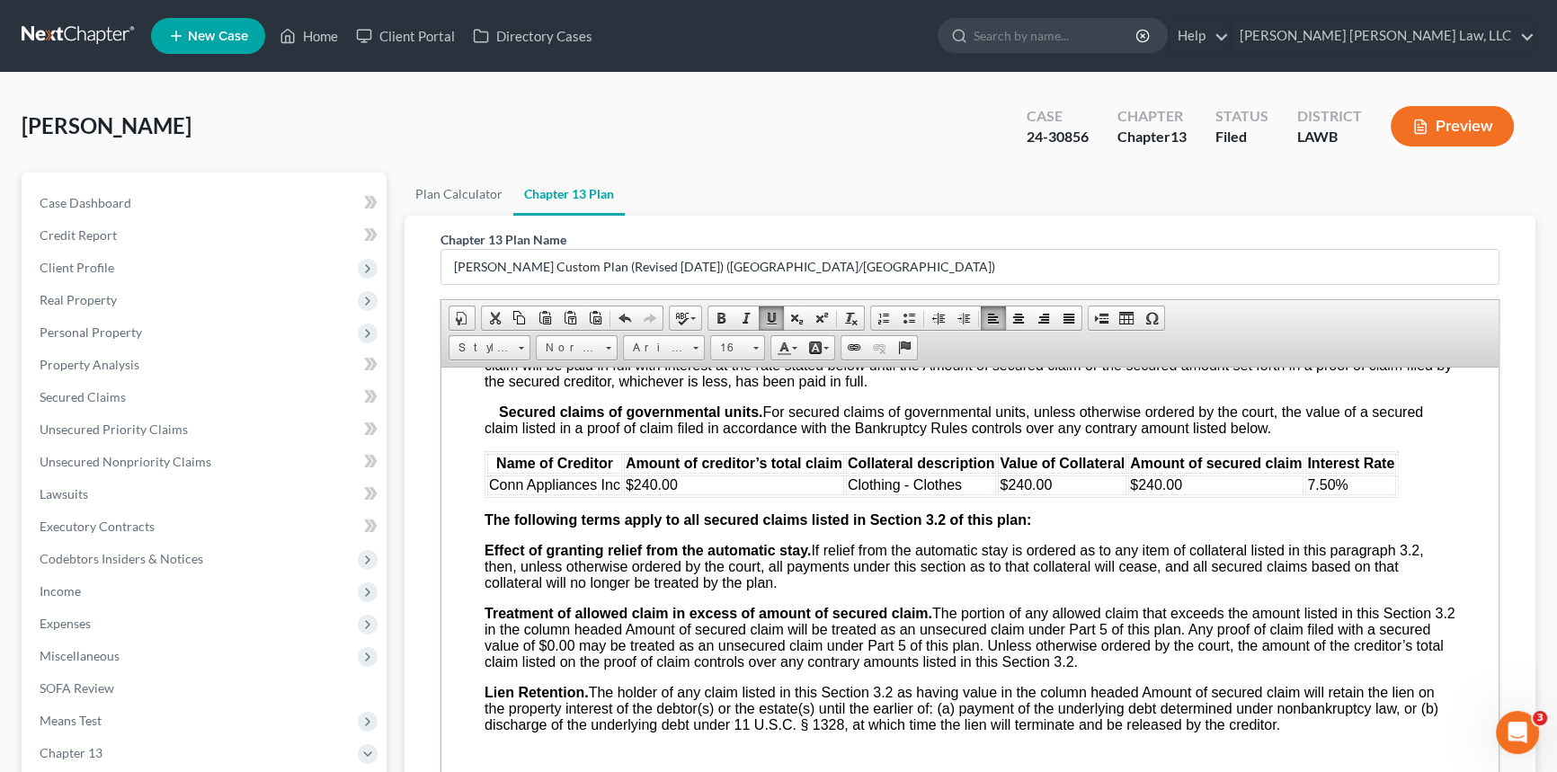
scroll to position [1960, 0]
drag, startPoint x: 633, startPoint y: 550, endPoint x: 678, endPoint y: 549, distance: 45.0
click at [678, 493] on td "$240.00" at bounding box center [734, 484] width 220 height 20
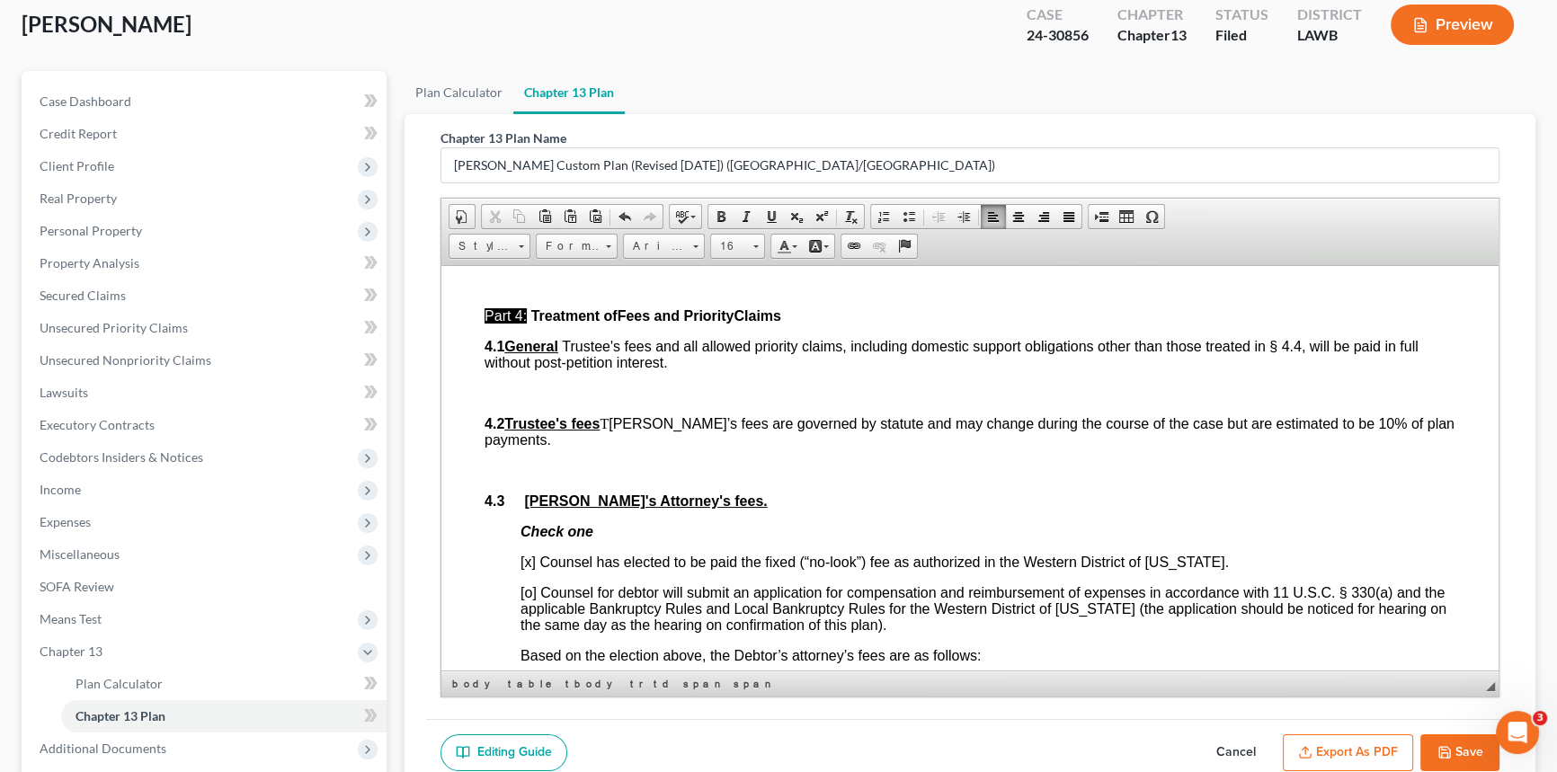
scroll to position [279, 0]
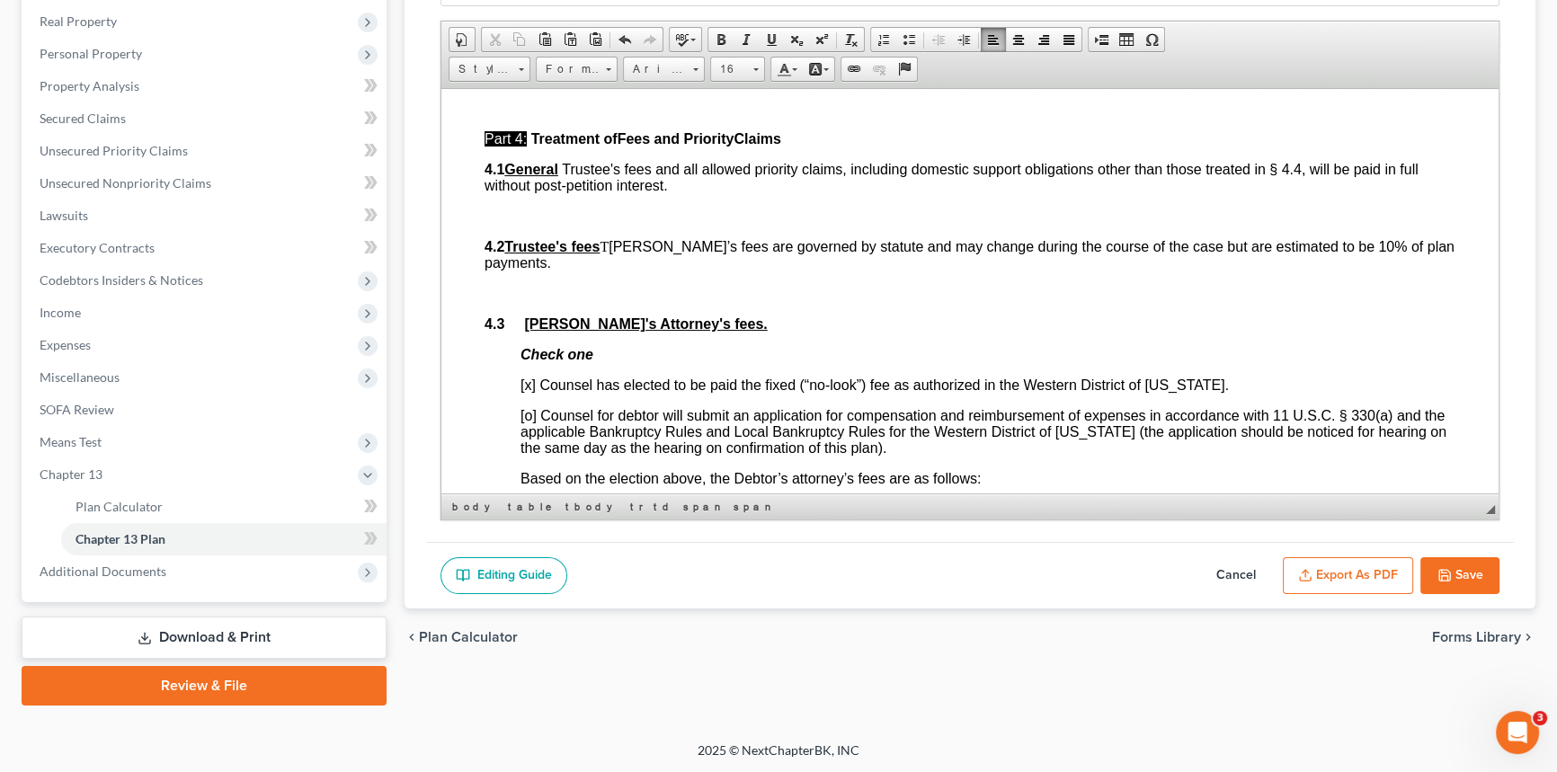
drag, startPoint x: 768, startPoint y: 167, endPoint x: 787, endPoint y: 169, distance: 19.9
click at [787, 80] on span "$25,234.00" at bounding box center [778, 72] width 72 height 15
drag, startPoint x: 799, startPoint y: 168, endPoint x: 822, endPoint y: 169, distance: 22.5
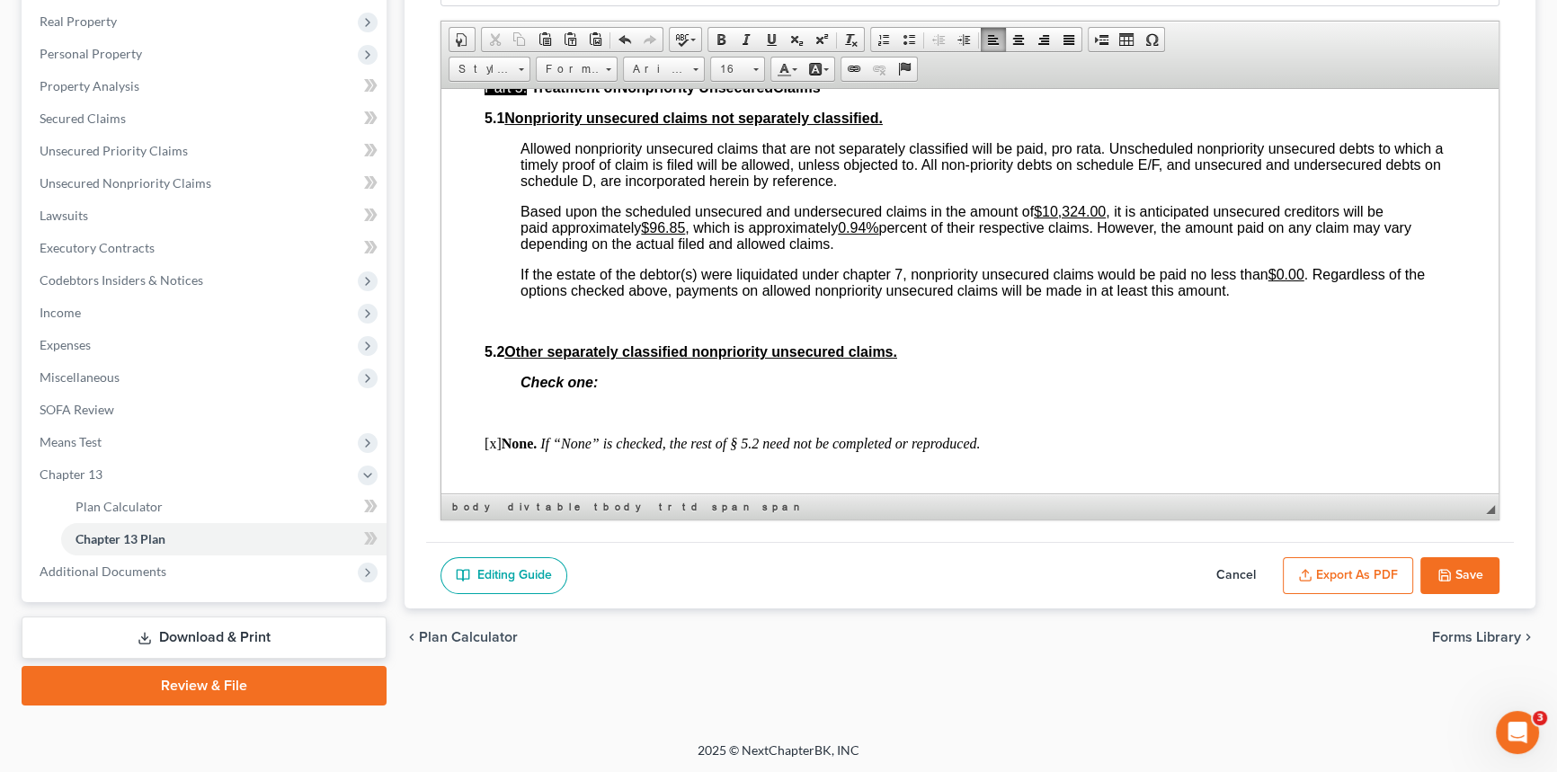
scroll to position [4412, 0]
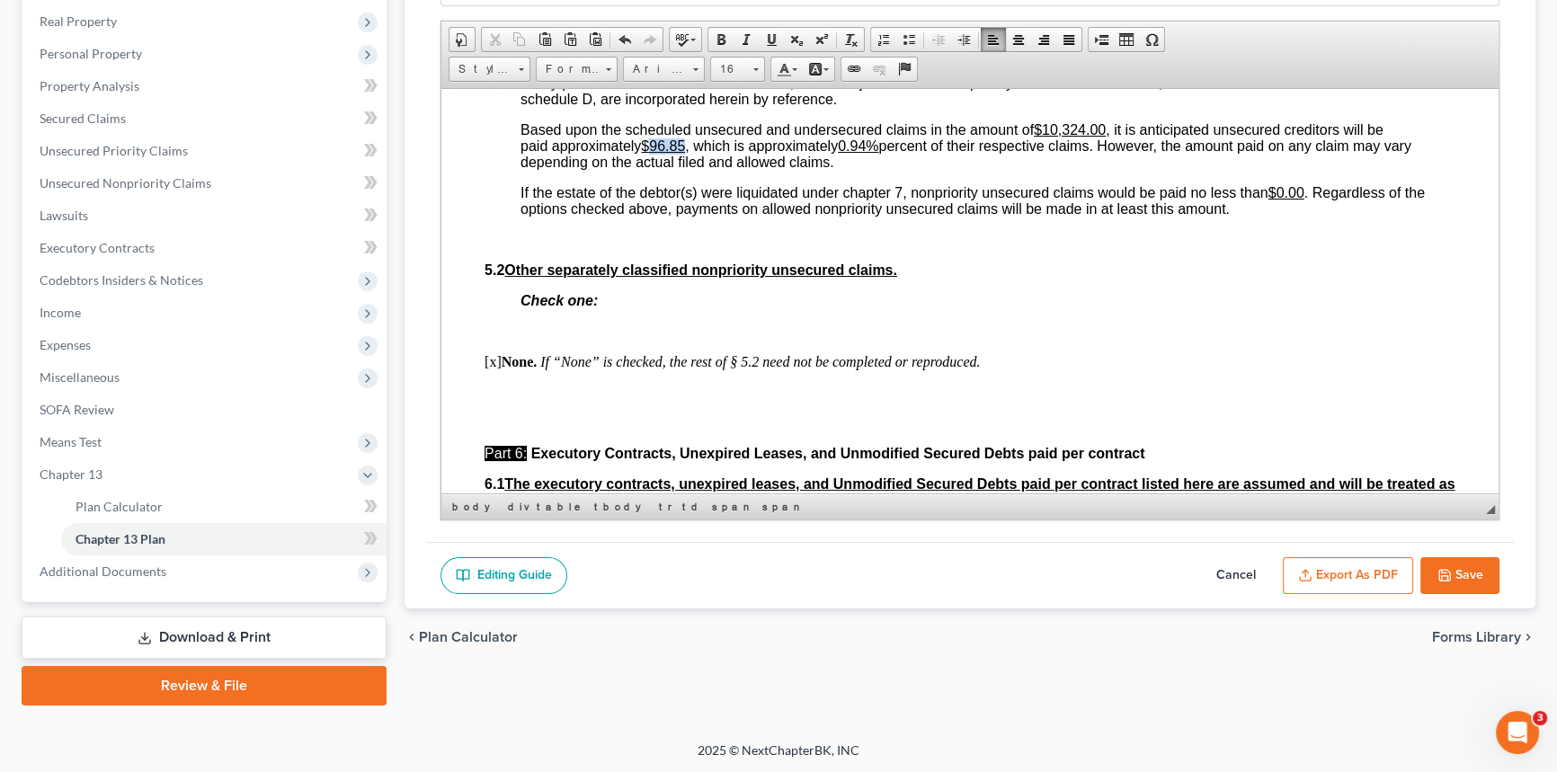
drag, startPoint x: 652, startPoint y: 298, endPoint x: 689, endPoint y: 298, distance: 37.8
click at [689, 169] on span "Based upon the scheduled unsecured and undersecured claims in the amount of $10…" at bounding box center [965, 145] width 891 height 48
drag, startPoint x: 855, startPoint y: 295, endPoint x: 869, endPoint y: 297, distance: 14.5
click at [869, 153] on u "0.94%" at bounding box center [850, 145] width 40 height 15
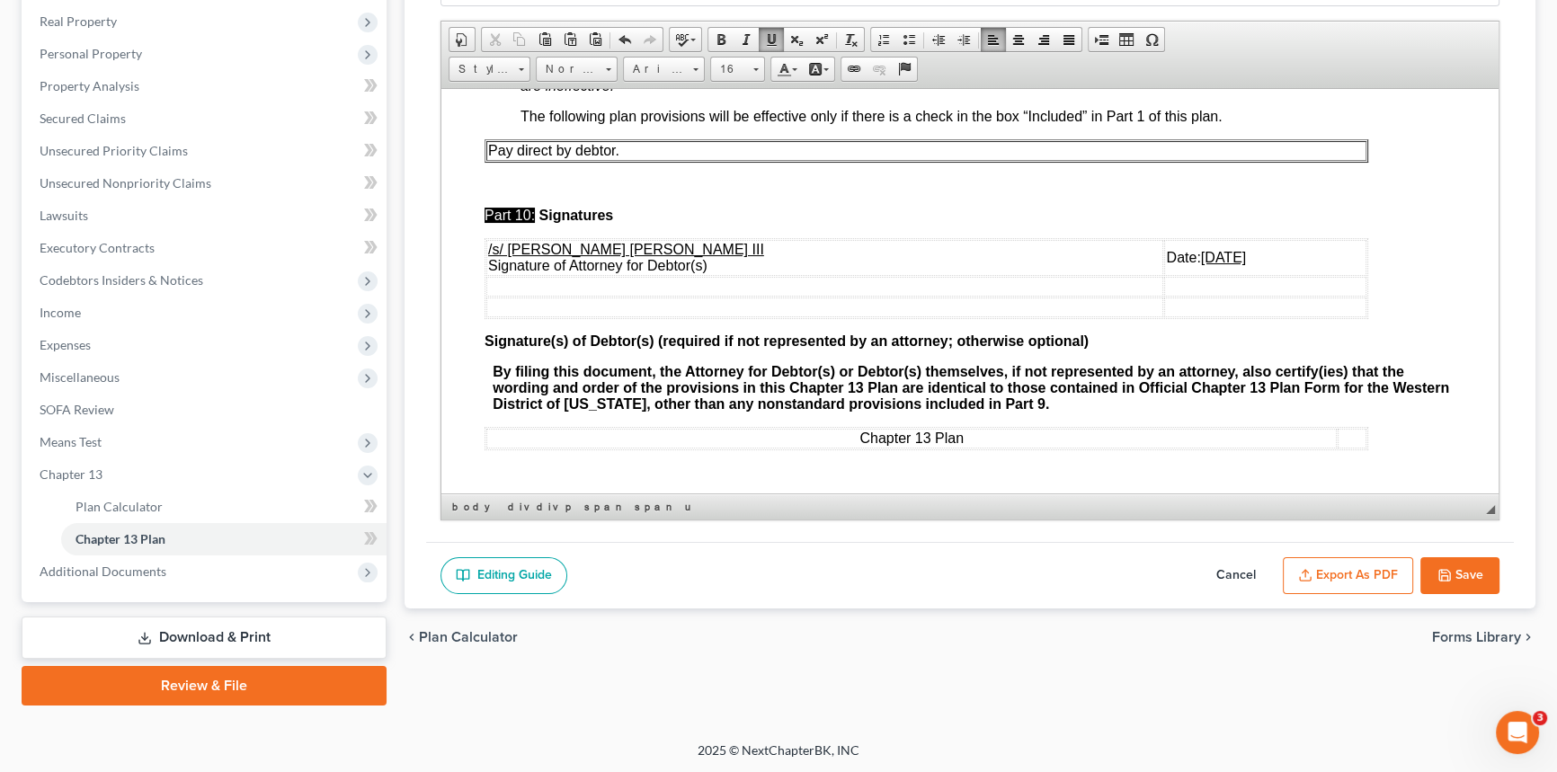
scroll to position [5719, 0]
drag, startPoint x: 1124, startPoint y: 268, endPoint x: 1110, endPoint y: 268, distance: 13.5
click at [1201, 264] on u "[DATE]" at bounding box center [1223, 256] width 45 height 15
drag, startPoint x: 1131, startPoint y: 272, endPoint x: 1143, endPoint y: 272, distance: 12.6
click at [1201, 264] on u "[DATE]" at bounding box center [1223, 256] width 45 height 15
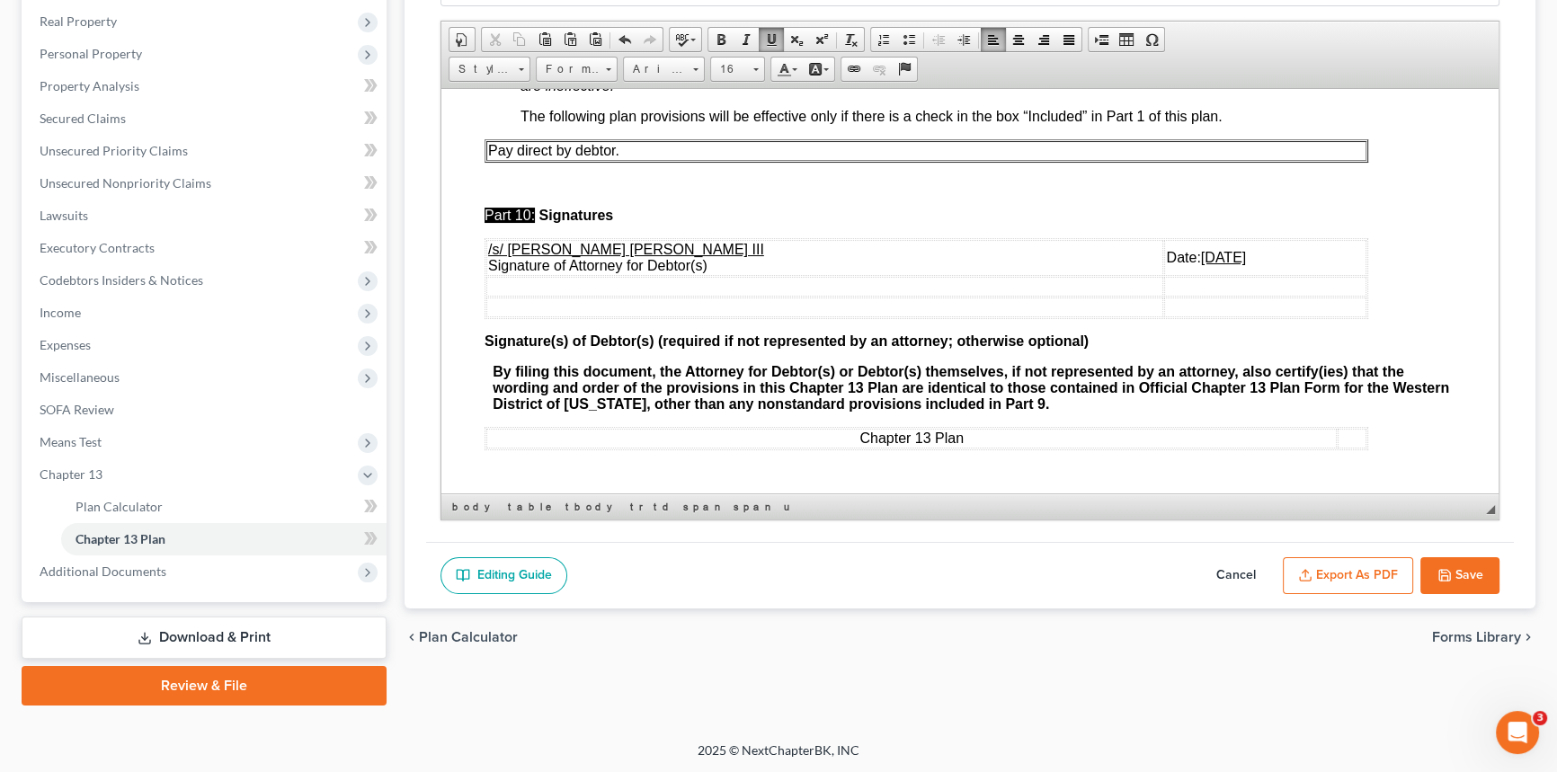
click at [1201, 264] on u "[DATE]" at bounding box center [1223, 256] width 45 height 15
click at [1334, 575] on button "Export as PDF" at bounding box center [1348, 576] width 130 height 38
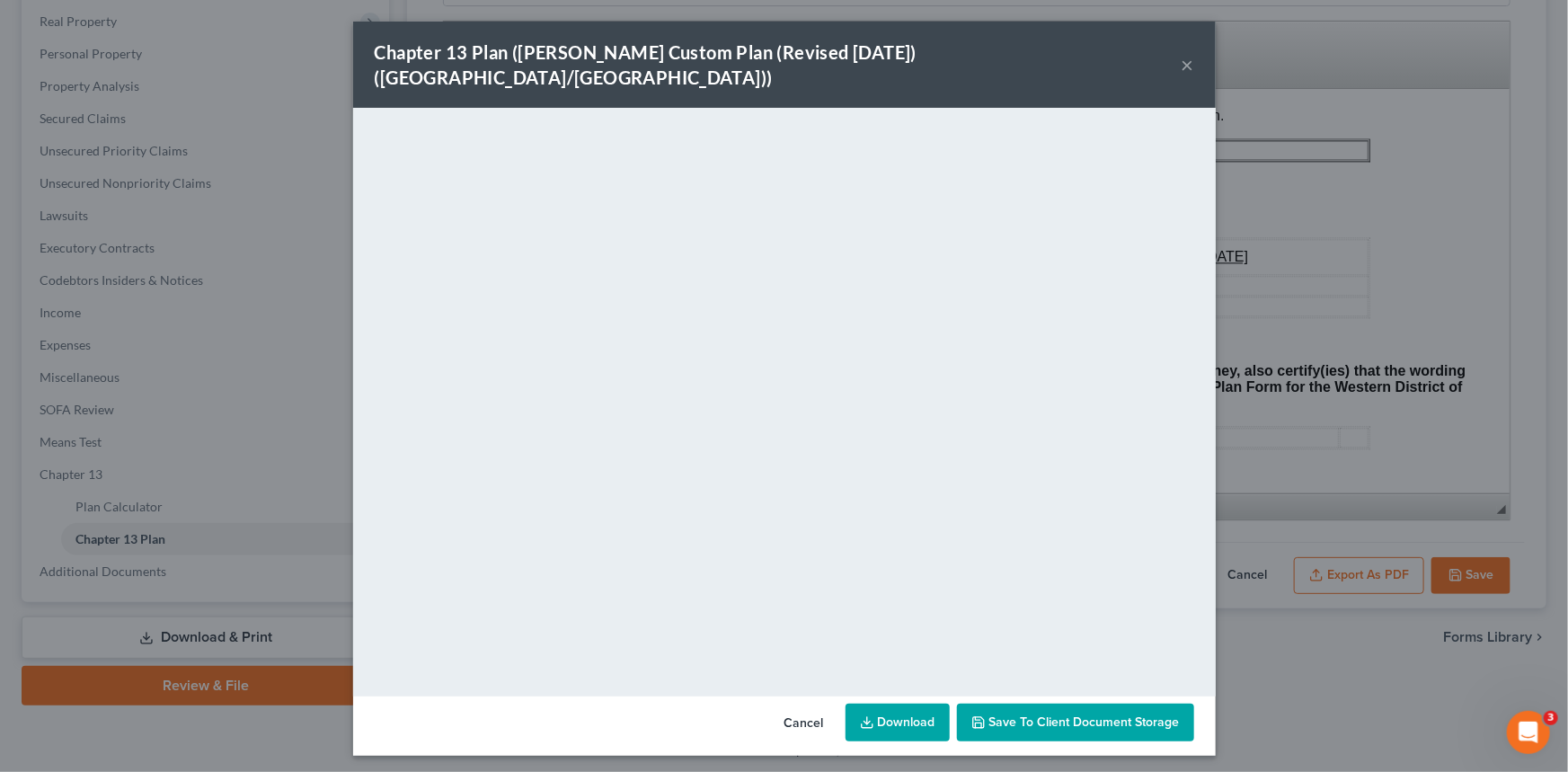
click at [1190, 54] on button "×" at bounding box center [1187, 65] width 13 height 22
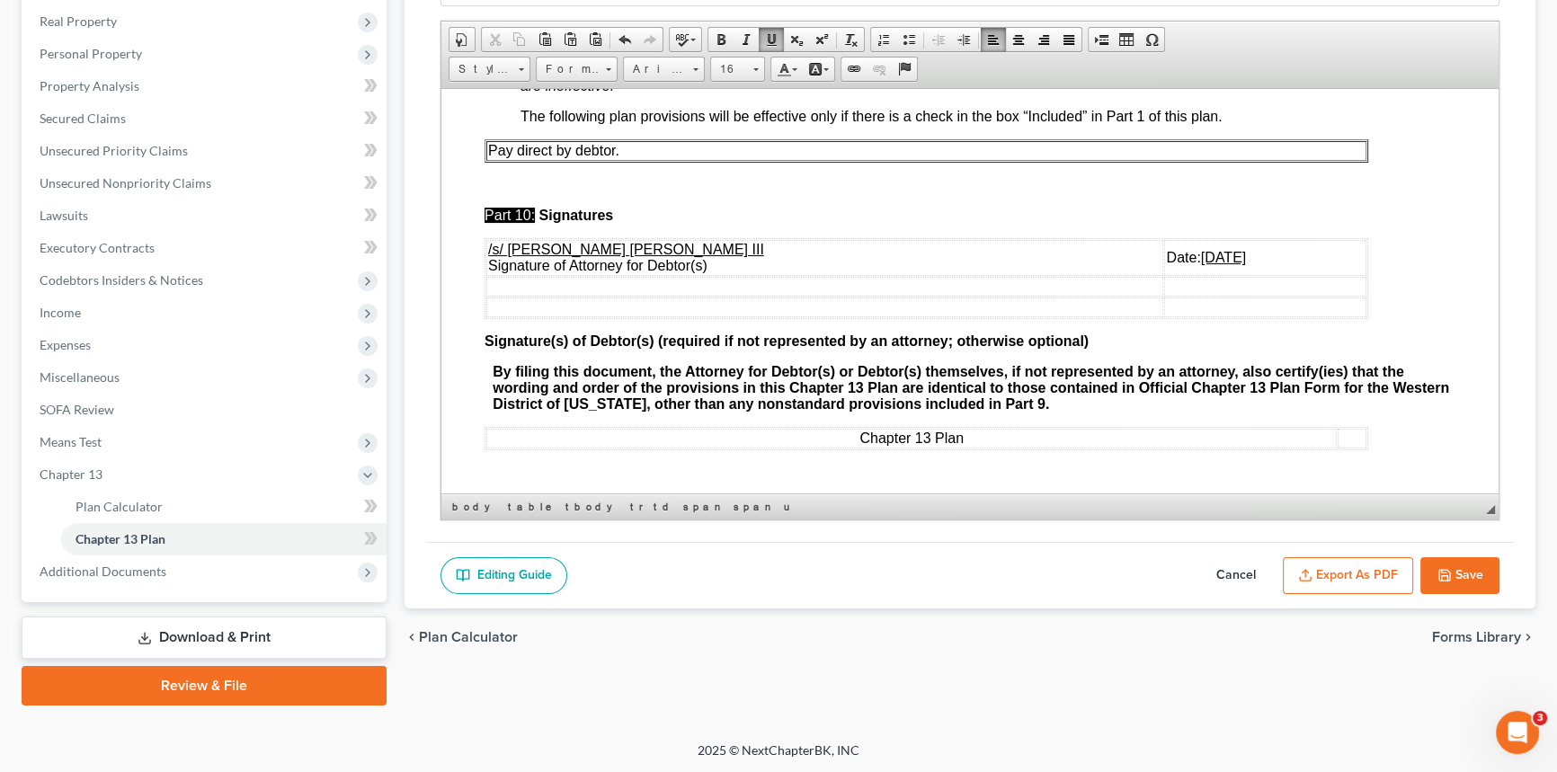
click at [1462, 568] on button "Save" at bounding box center [1459, 576] width 79 height 38
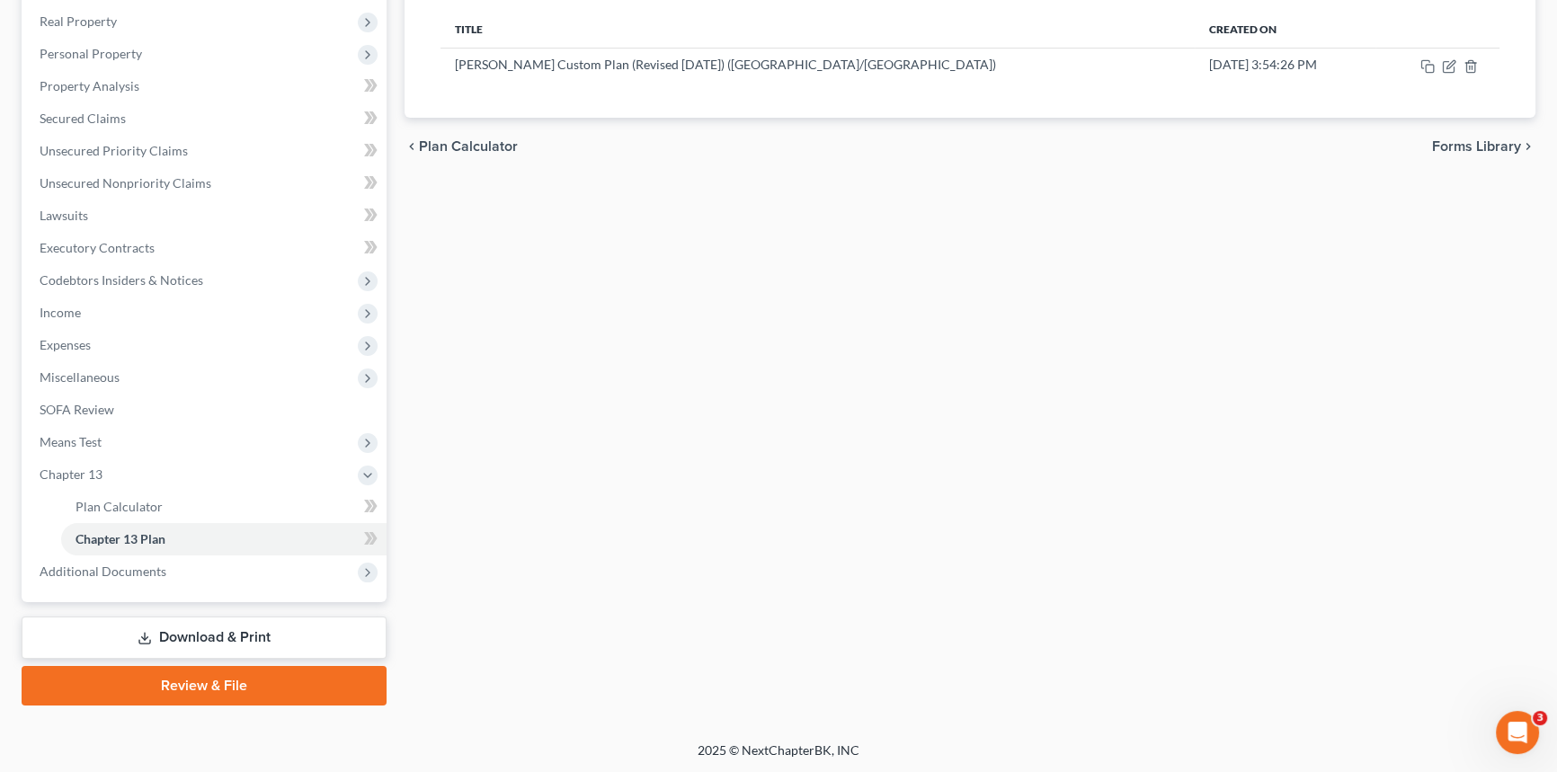
scroll to position [0, 0]
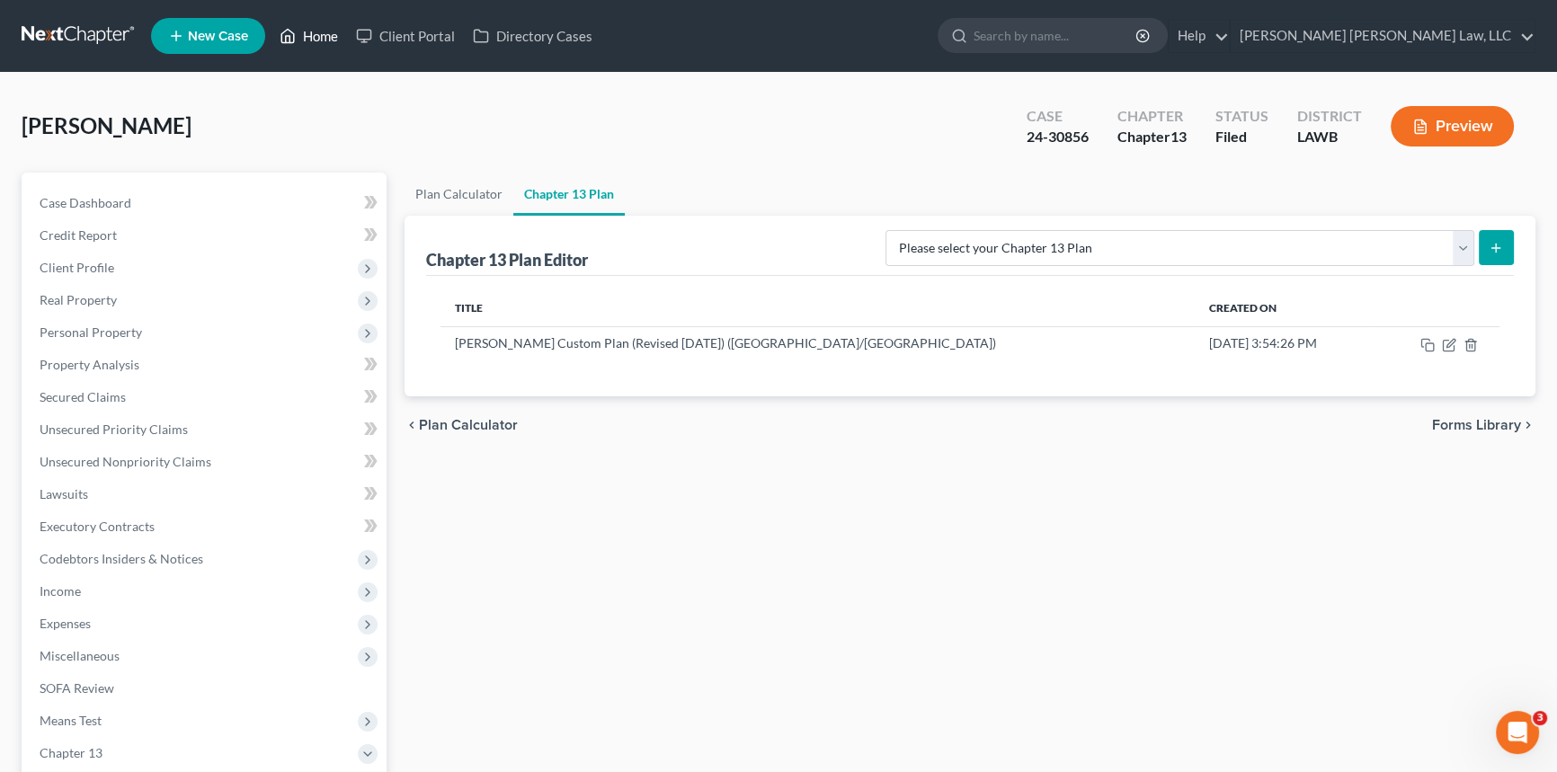
click at [307, 30] on link "Home" at bounding box center [309, 36] width 76 height 32
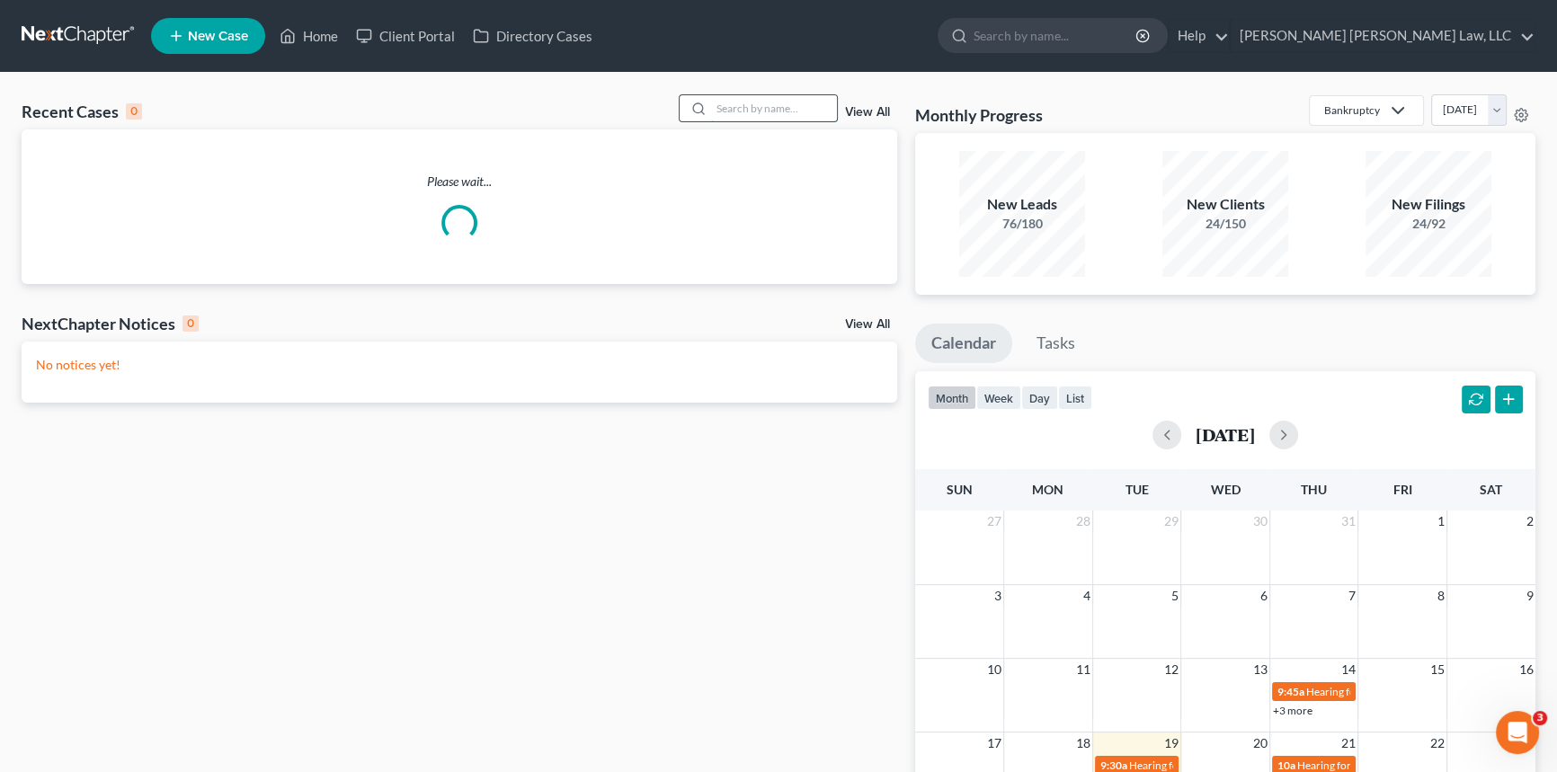
click at [744, 107] on input "search" at bounding box center [774, 108] width 126 height 26
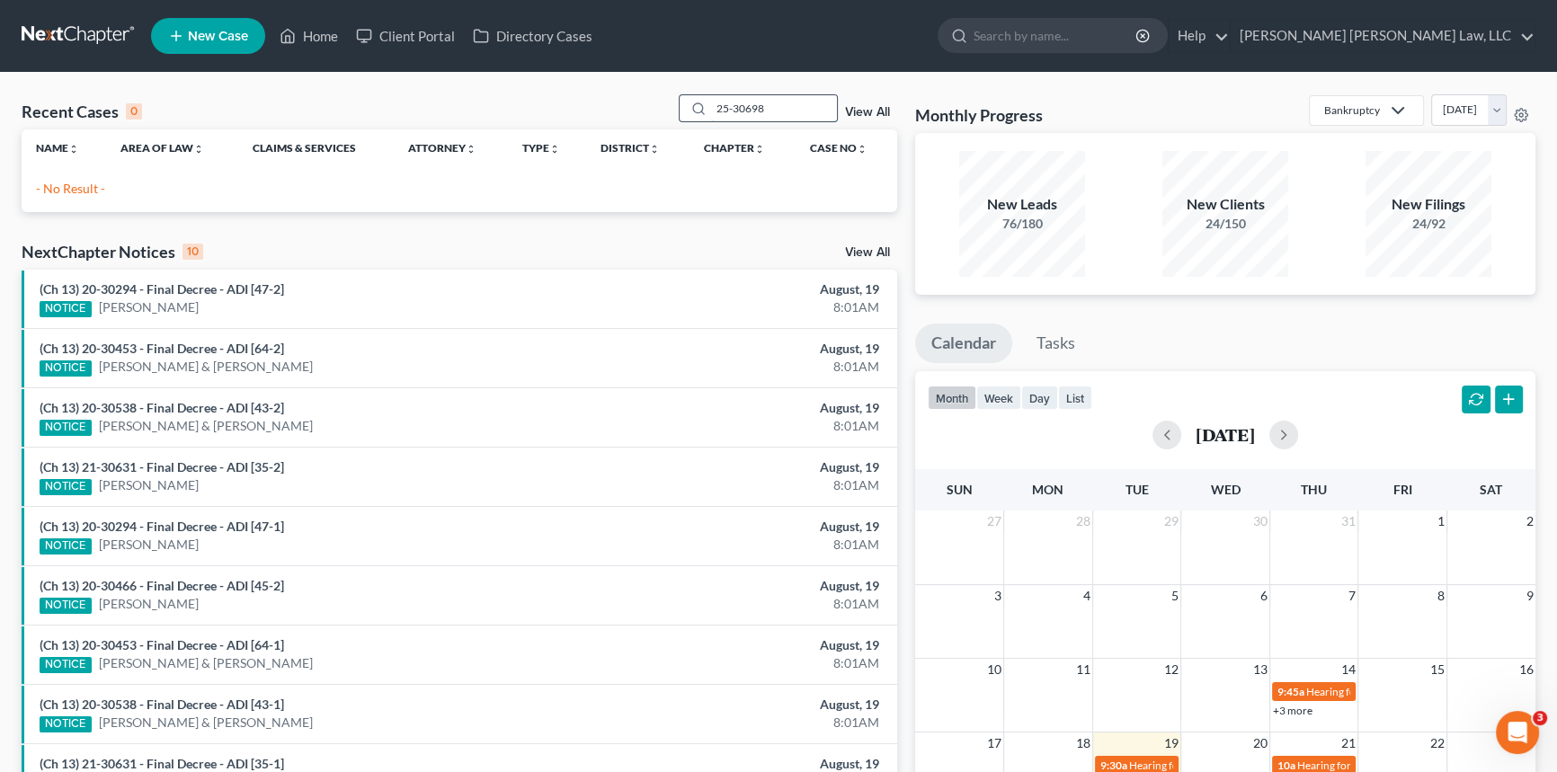
type input "25-30698"
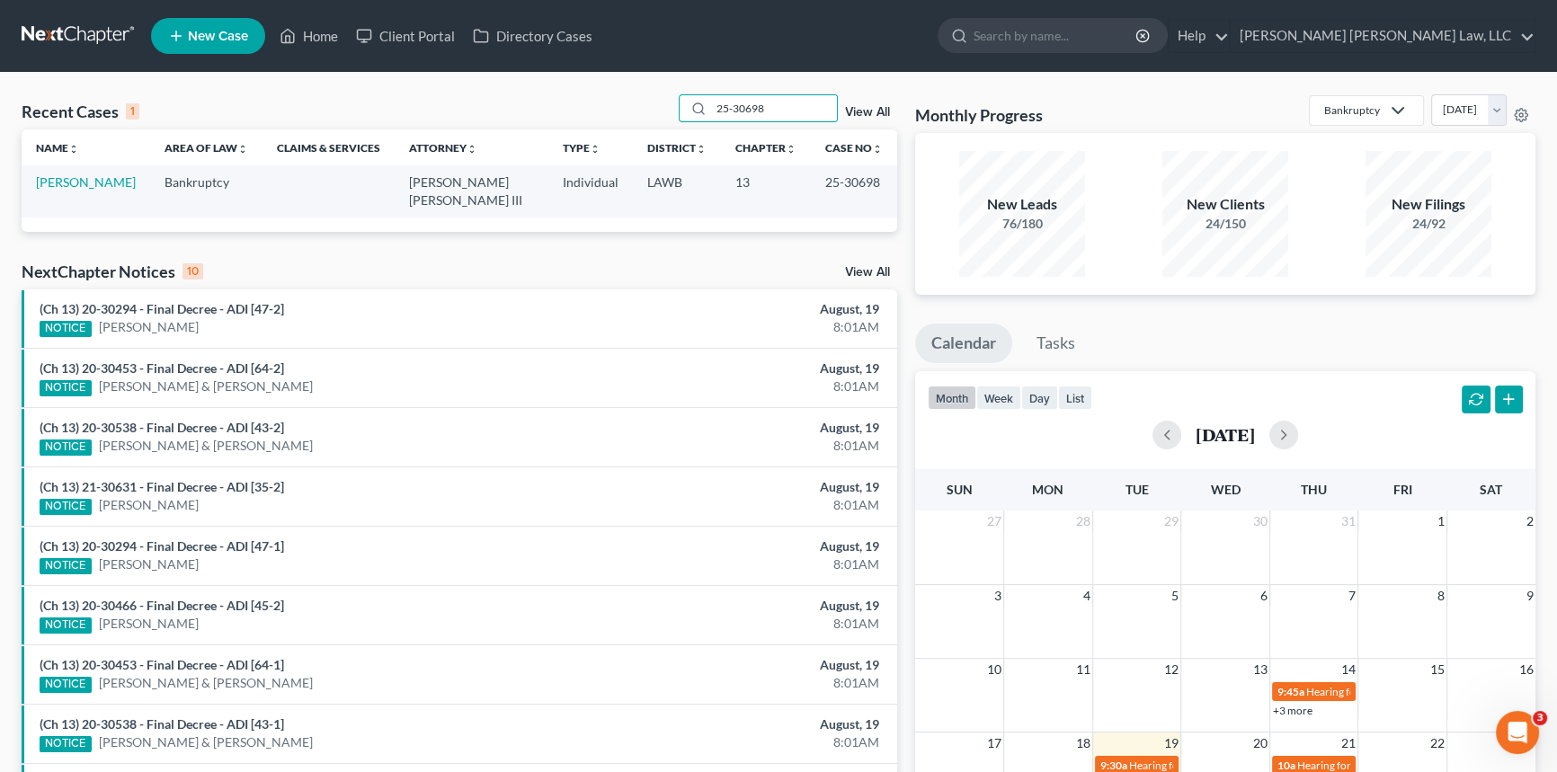
click at [85, 190] on td "[PERSON_NAME]" at bounding box center [86, 190] width 129 height 51
click at [85, 187] on link "[PERSON_NAME]" at bounding box center [86, 181] width 100 height 15
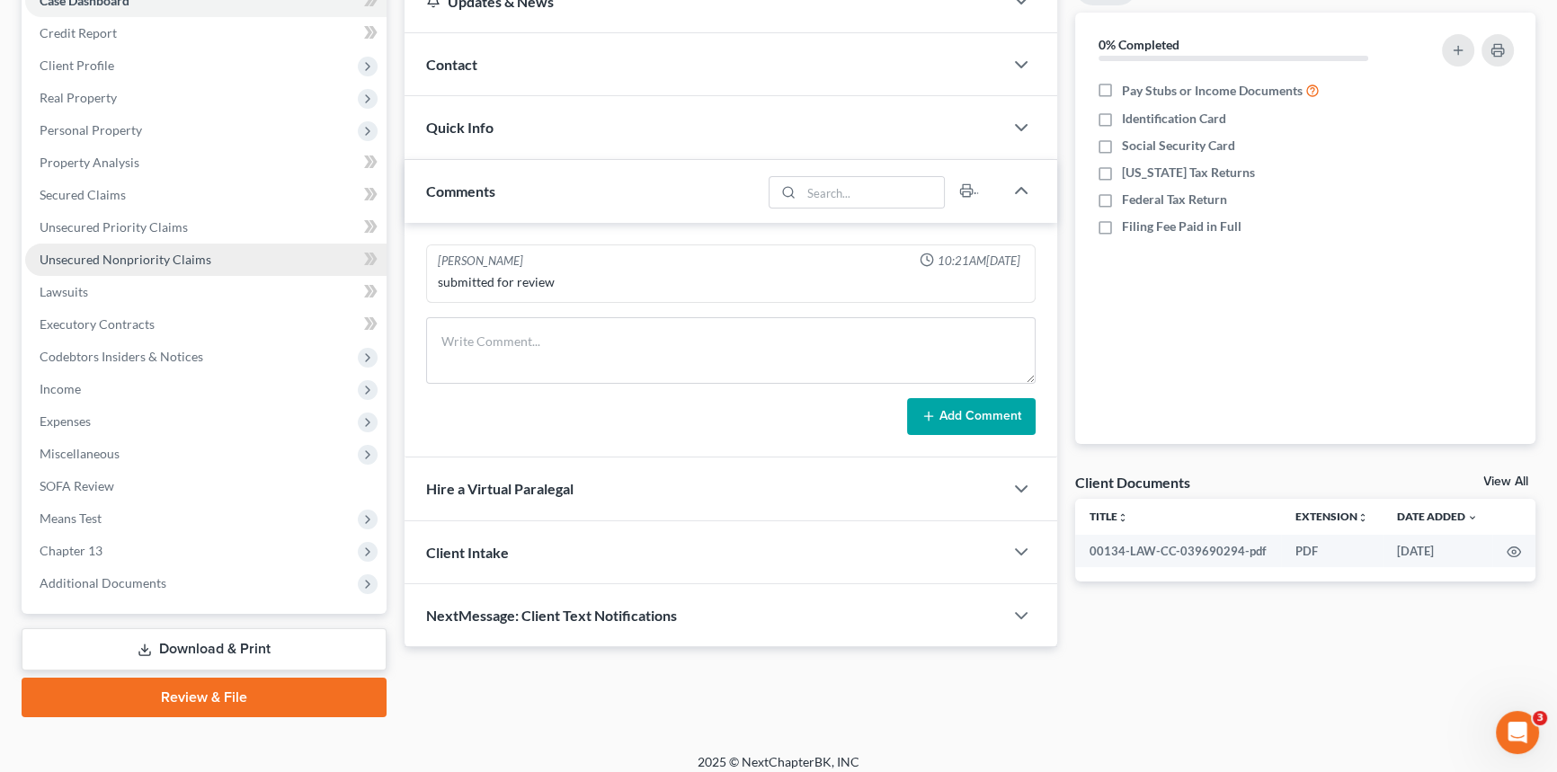
scroll to position [213, 0]
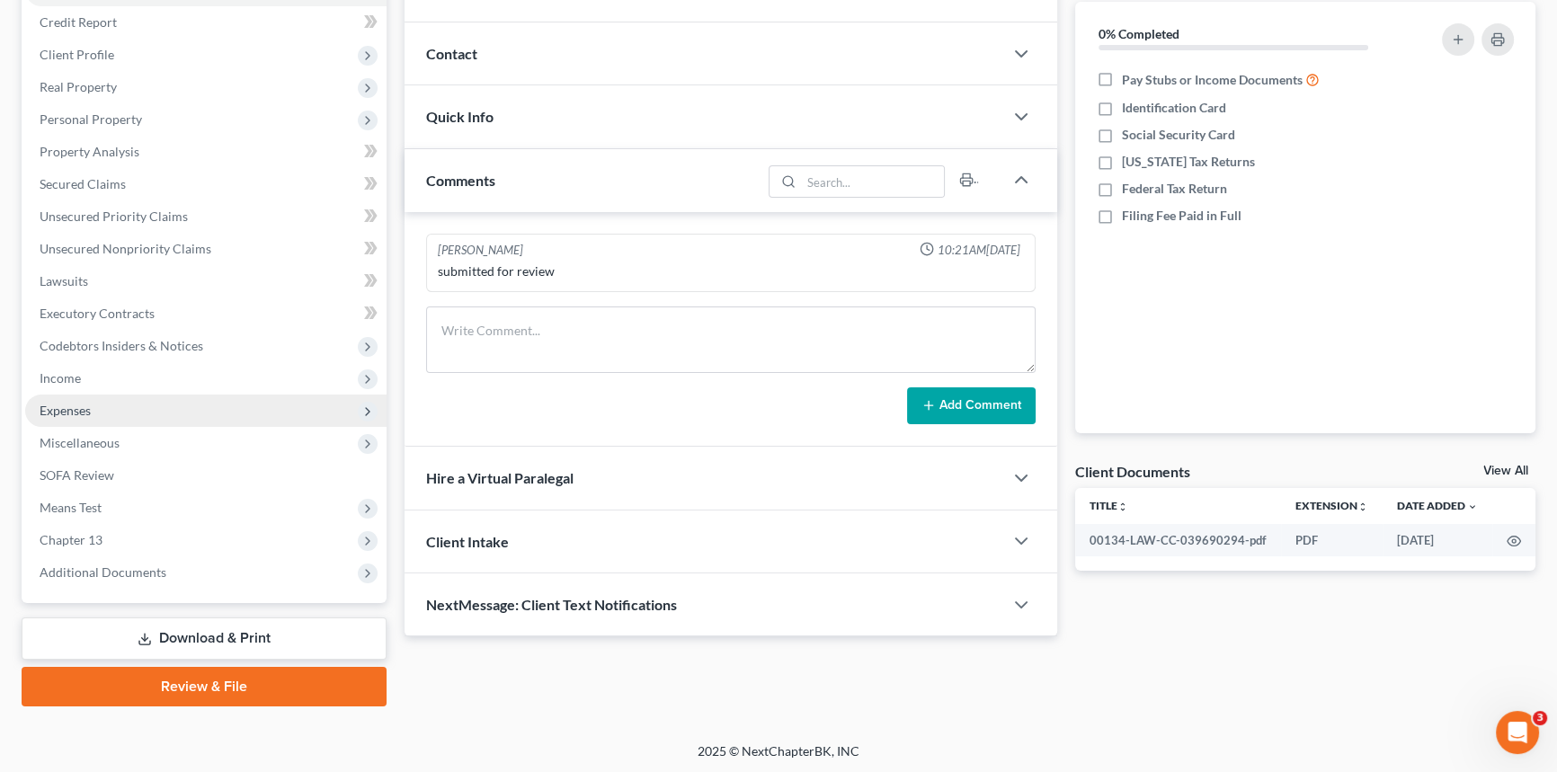
click at [96, 403] on span "Expenses" at bounding box center [205, 411] width 361 height 32
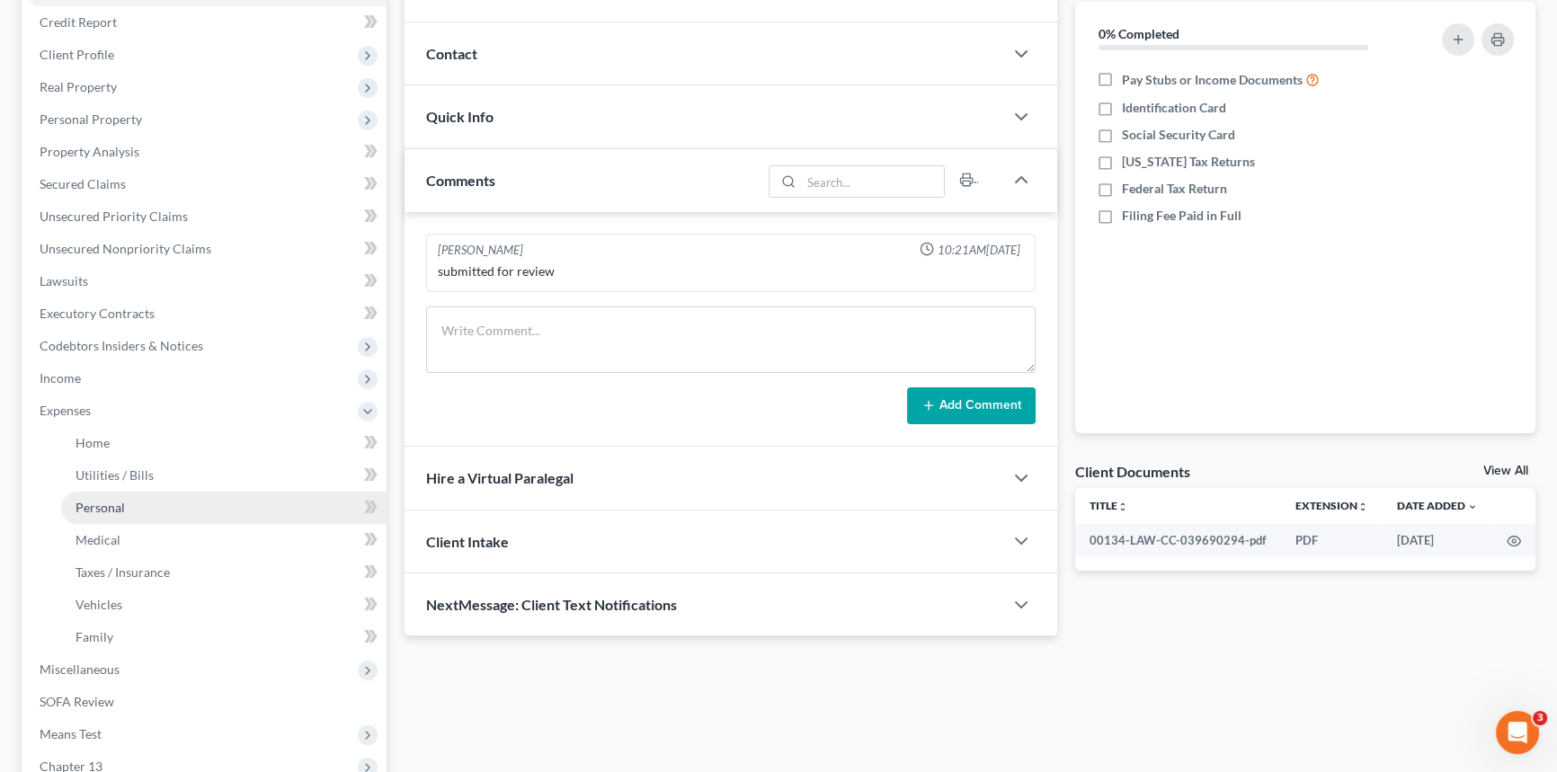
click at [120, 517] on link "Personal" at bounding box center [223, 508] width 325 height 32
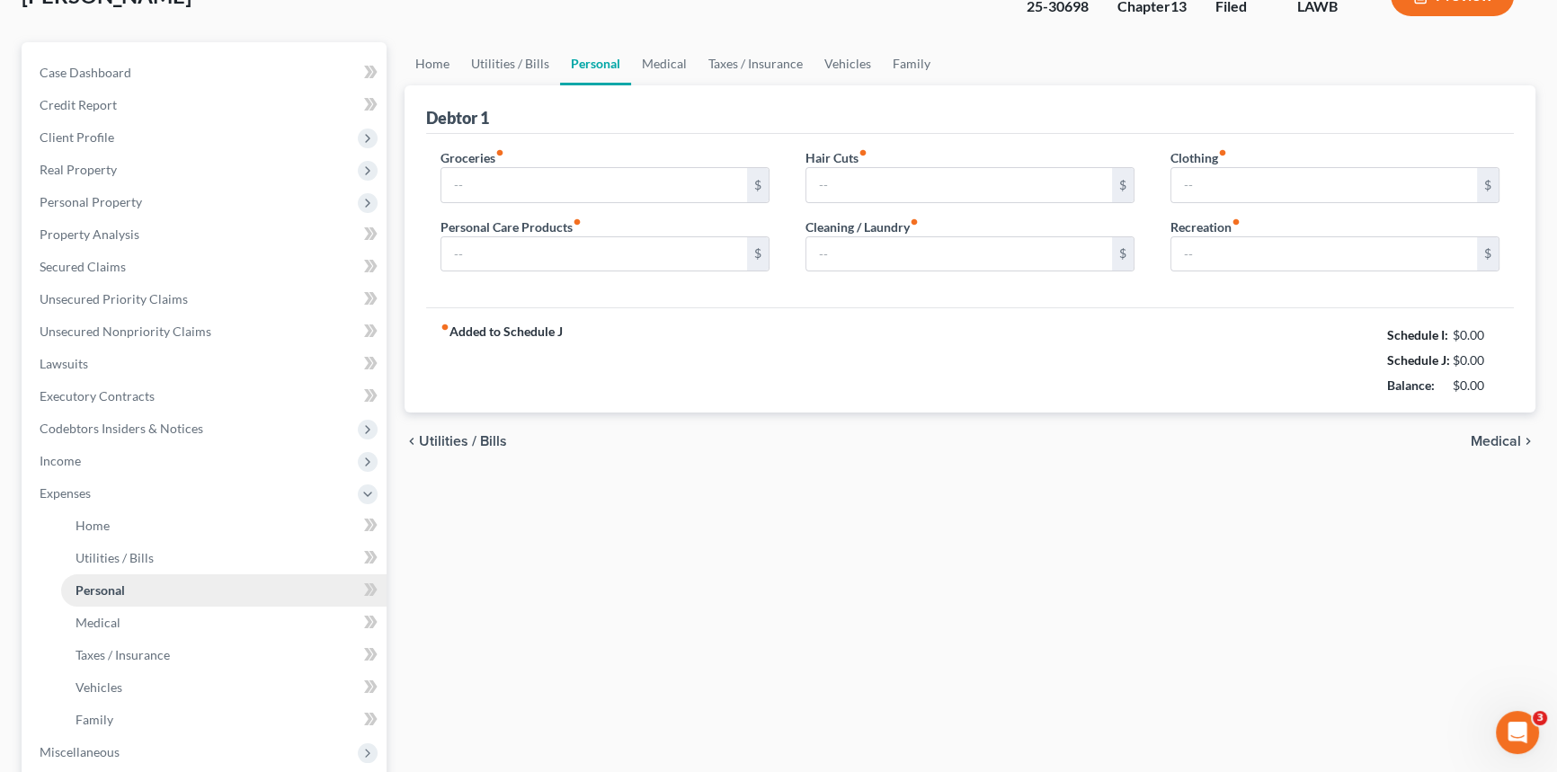
type input "900.00"
type input "207.00"
type input "50.00"
type input "100.00"
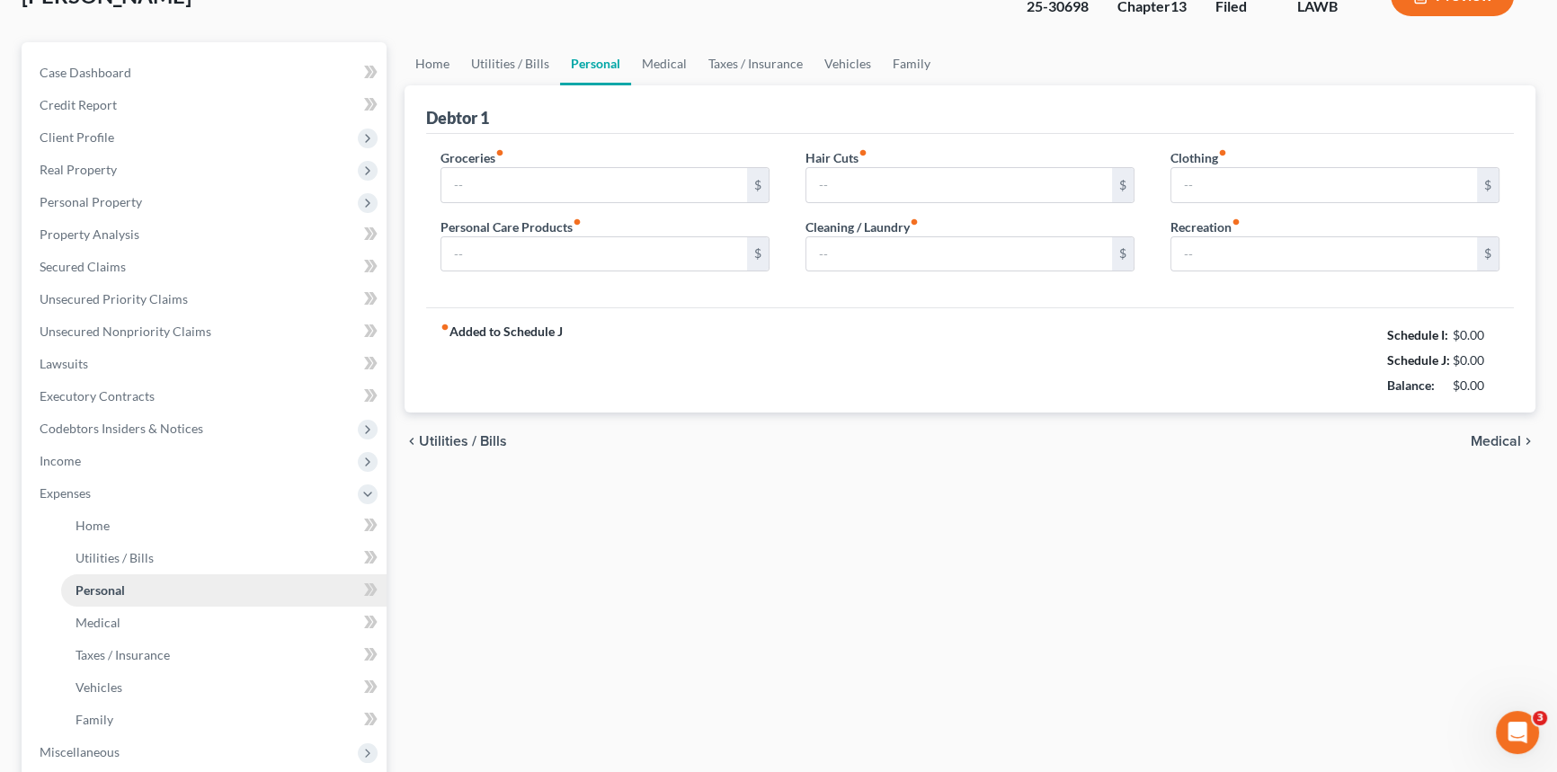
type input "0.00"
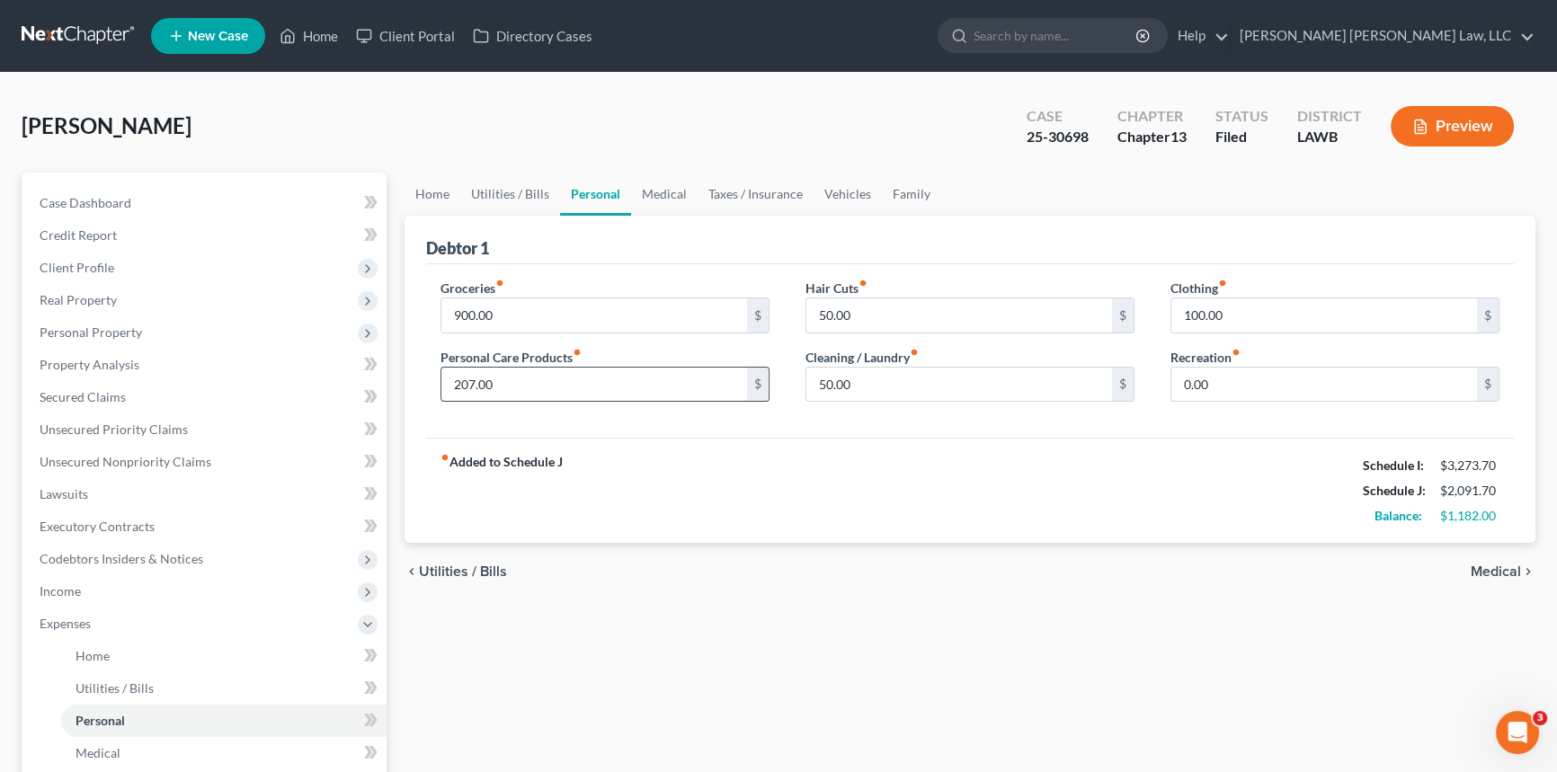
click at [507, 386] on input "207.00" at bounding box center [594, 385] width 306 height 34
click at [1236, 315] on input "100.00" at bounding box center [1324, 315] width 306 height 34
click at [844, 386] on input "50.00" at bounding box center [959, 385] width 306 height 34
click at [485, 384] on input "text" at bounding box center [594, 385] width 306 height 34
type input "20.00"
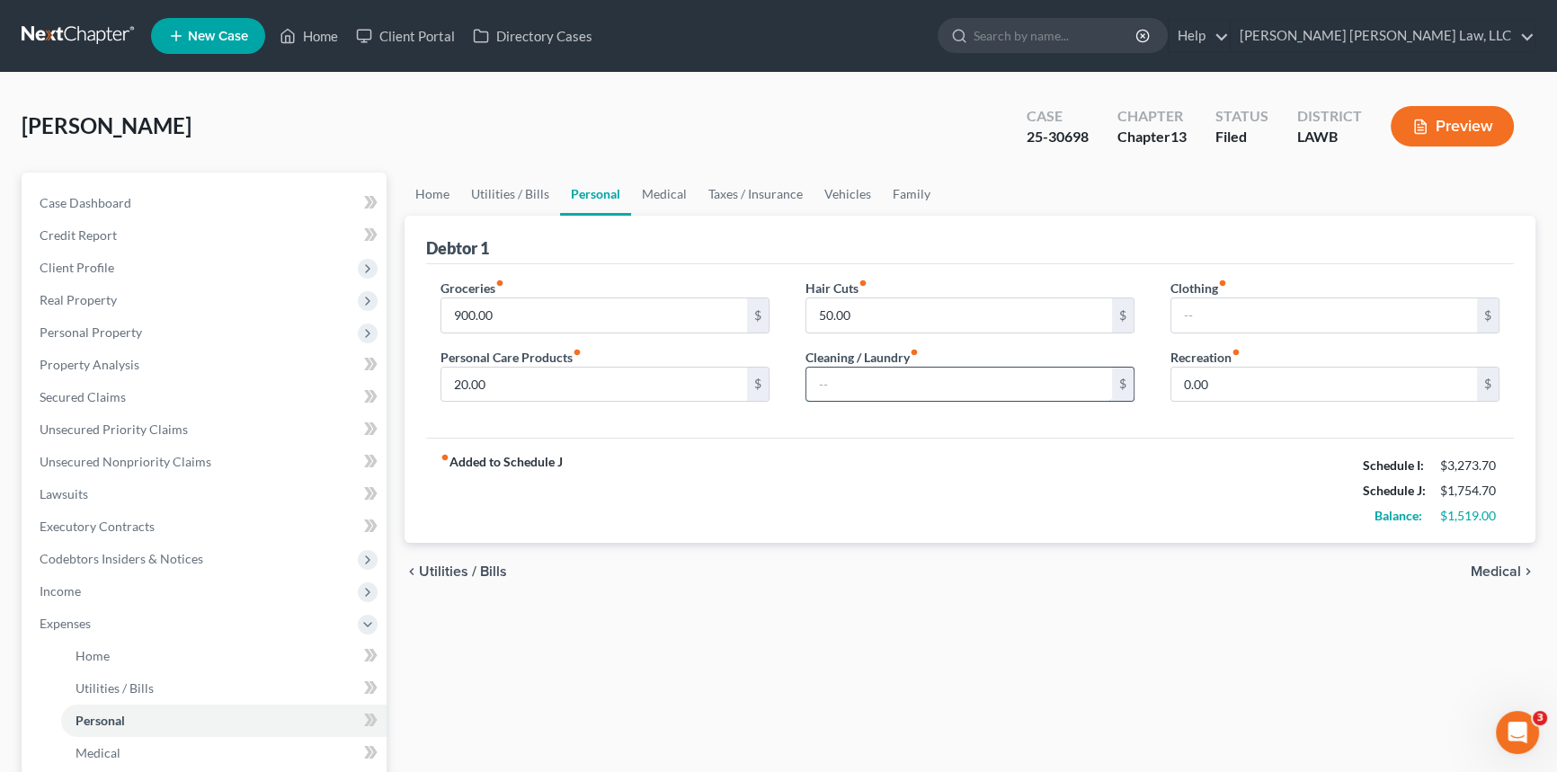
click at [835, 380] on input "text" at bounding box center [959, 385] width 306 height 34
type input "19.00"
click at [1195, 312] on input "text" at bounding box center [1324, 315] width 306 height 34
click at [1065, 440] on div "fiber_manual_record Added to Schedule J Schedule I: $3,273.70 Schedule J: $1,77…" at bounding box center [970, 490] width 1088 height 105
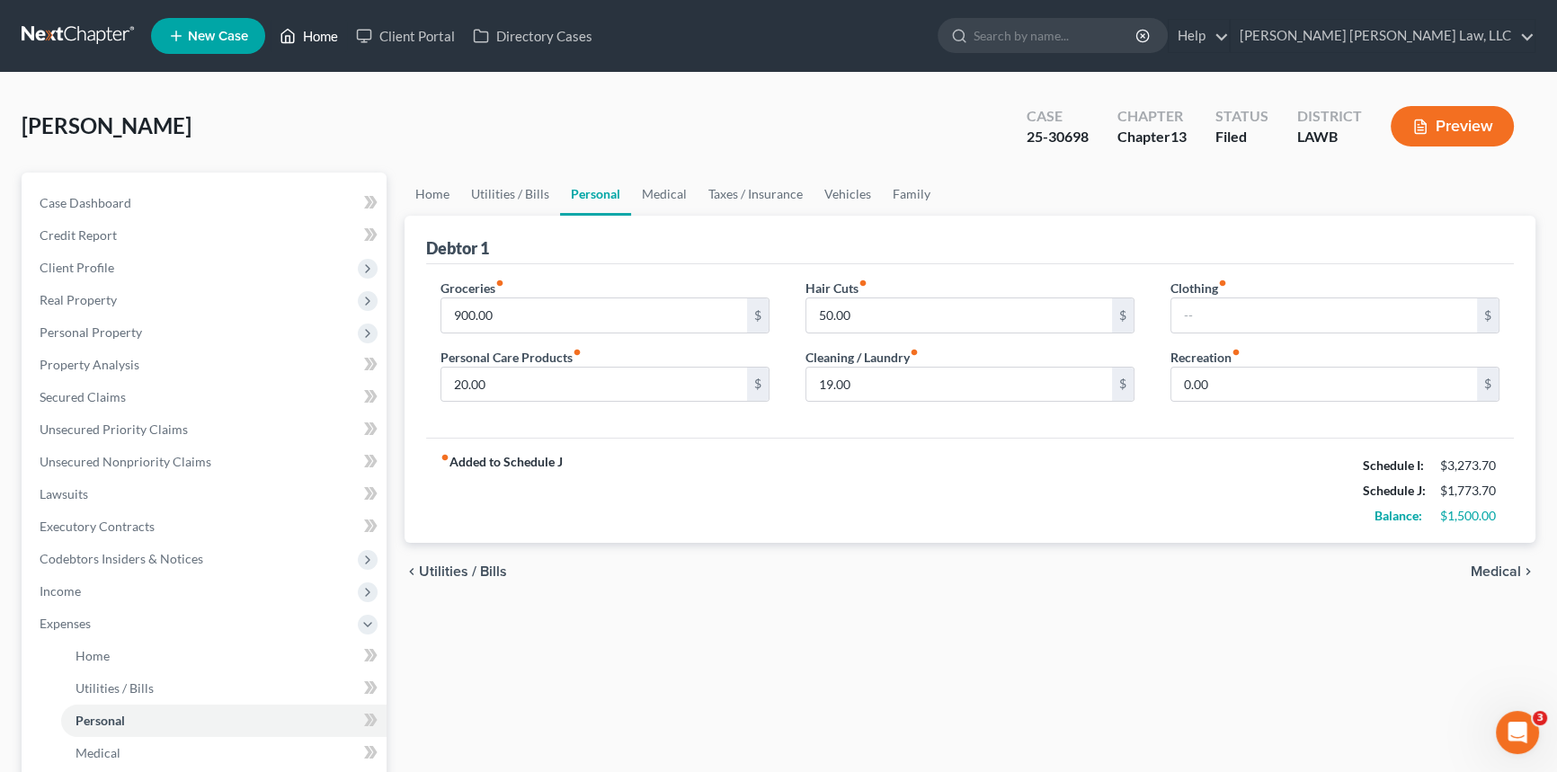
click at [312, 33] on link "Home" at bounding box center [309, 36] width 76 height 32
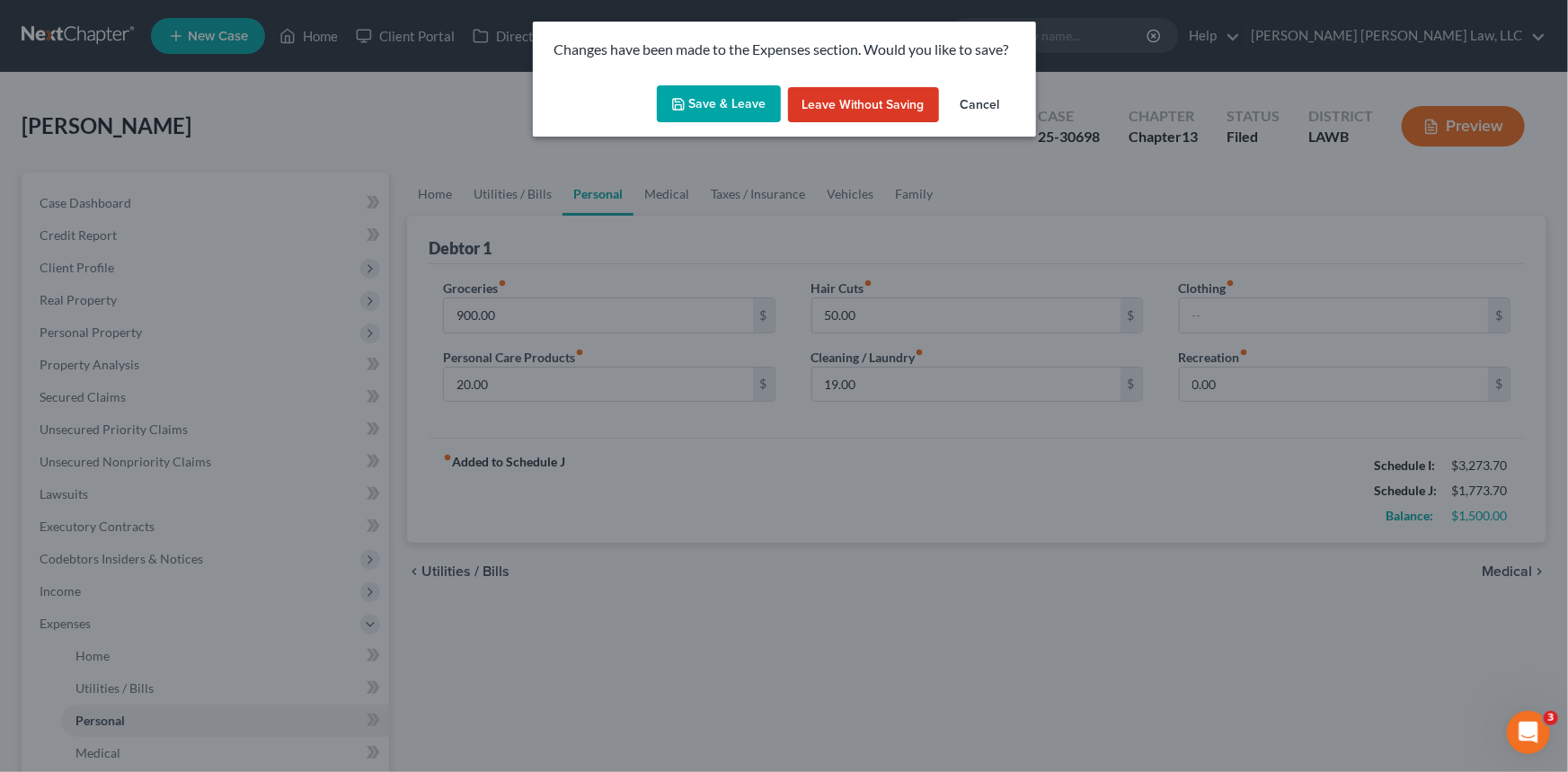
click at [855, 106] on button "Leave without Saving" at bounding box center [862, 105] width 151 height 36
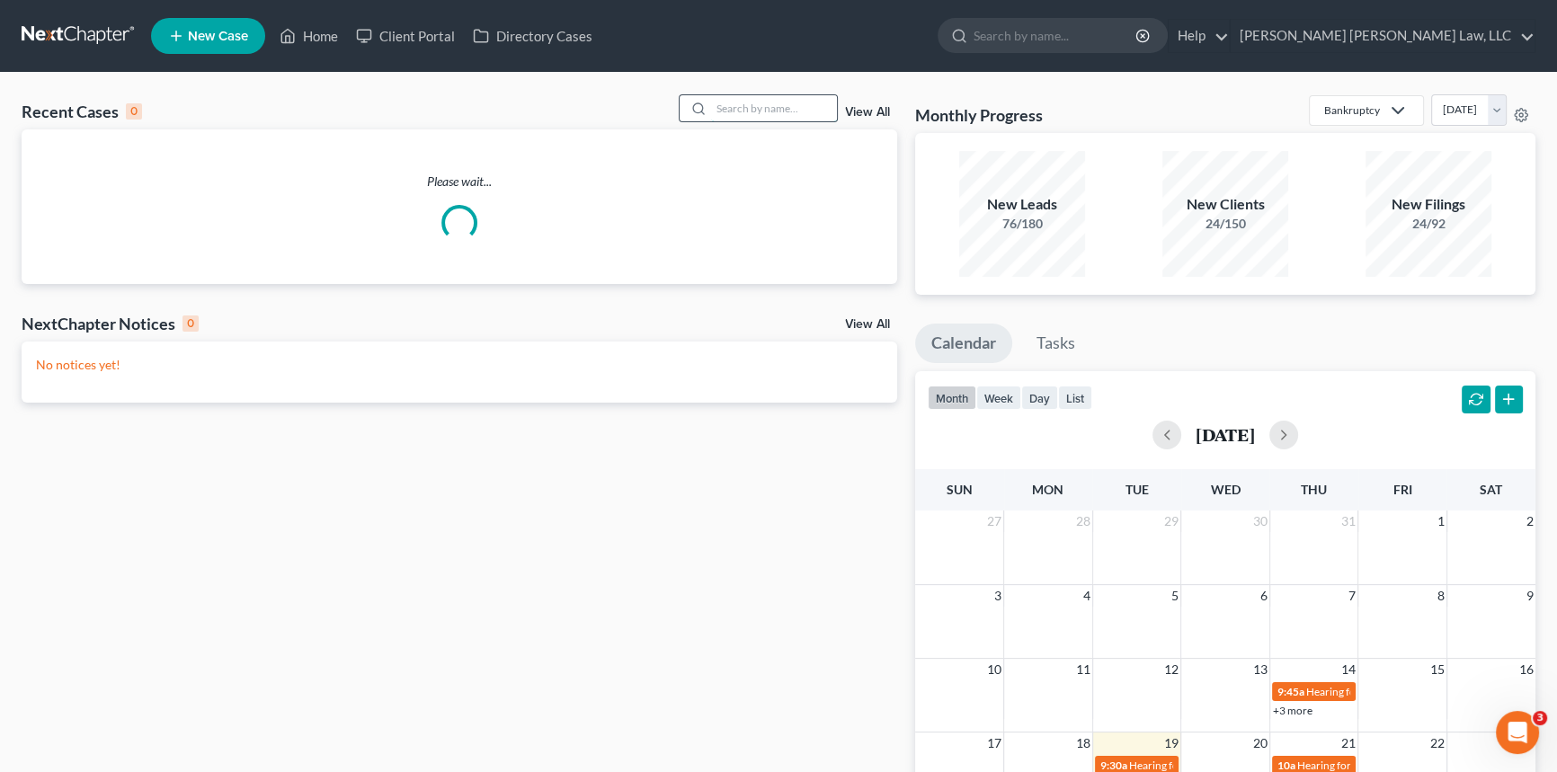
click at [737, 110] on input "search" at bounding box center [774, 108] width 126 height 26
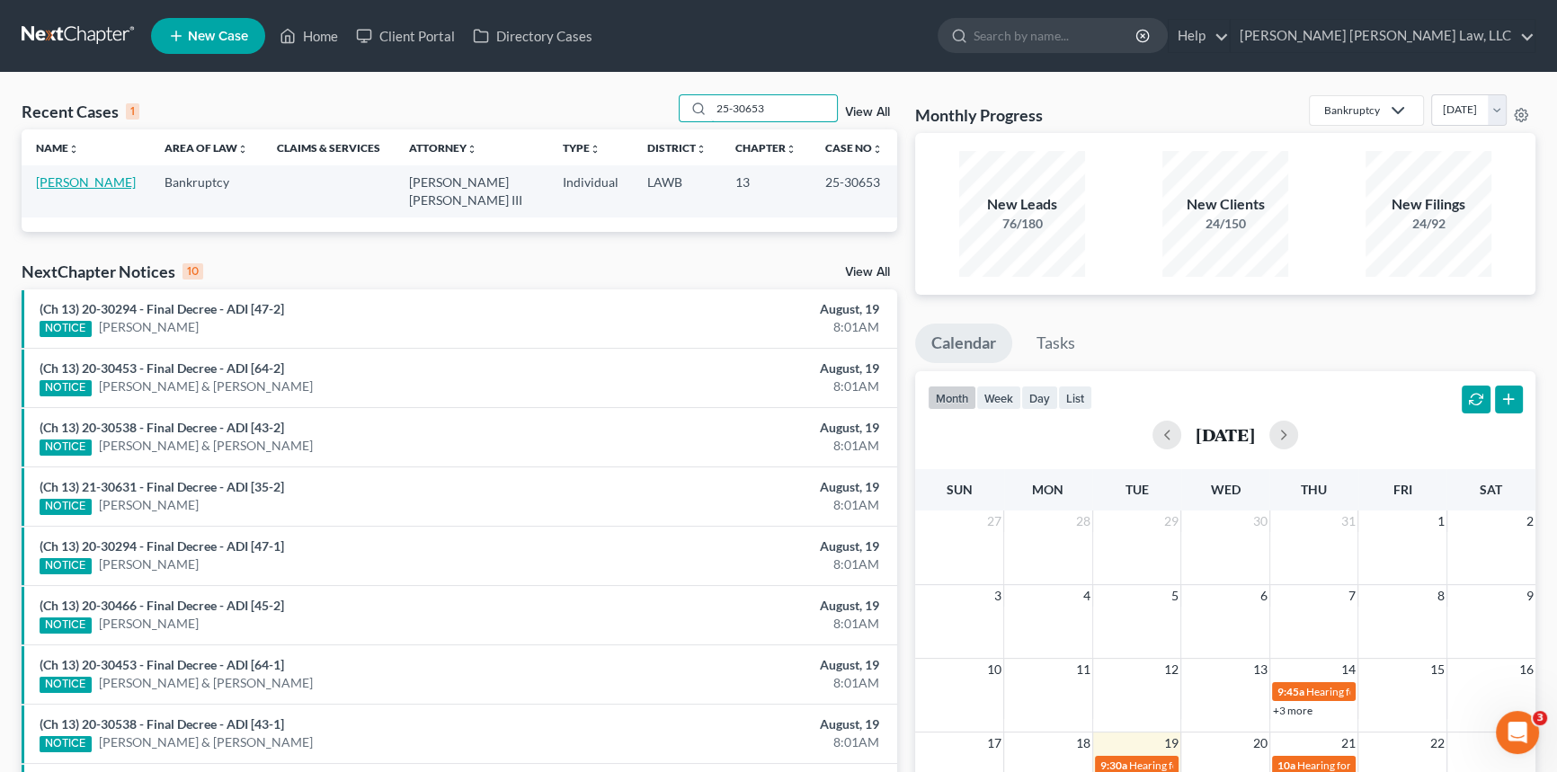
type input "25-30653"
click at [98, 180] on link "[PERSON_NAME]" at bounding box center [86, 181] width 100 height 15
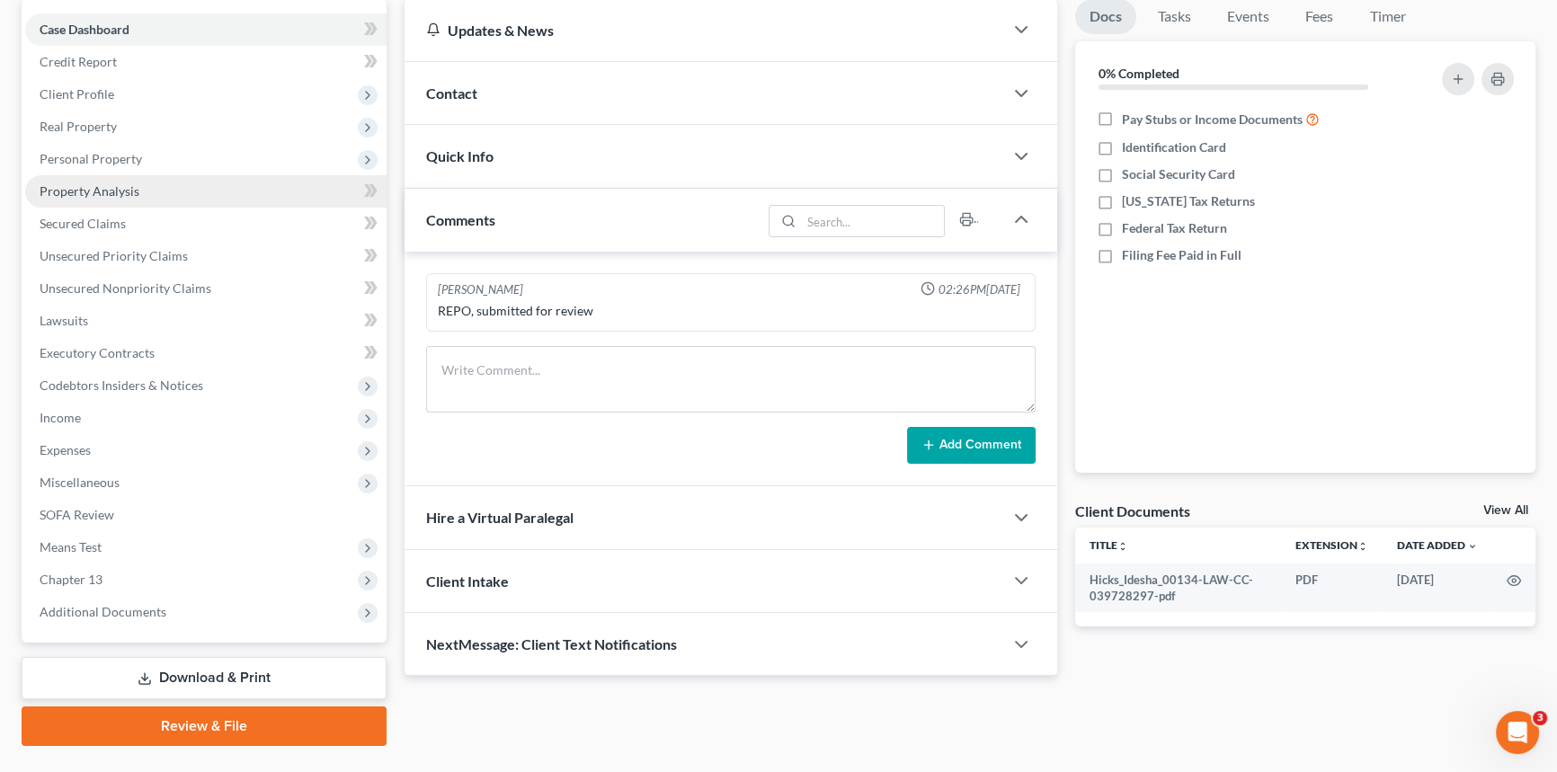
scroll to position [213, 0]
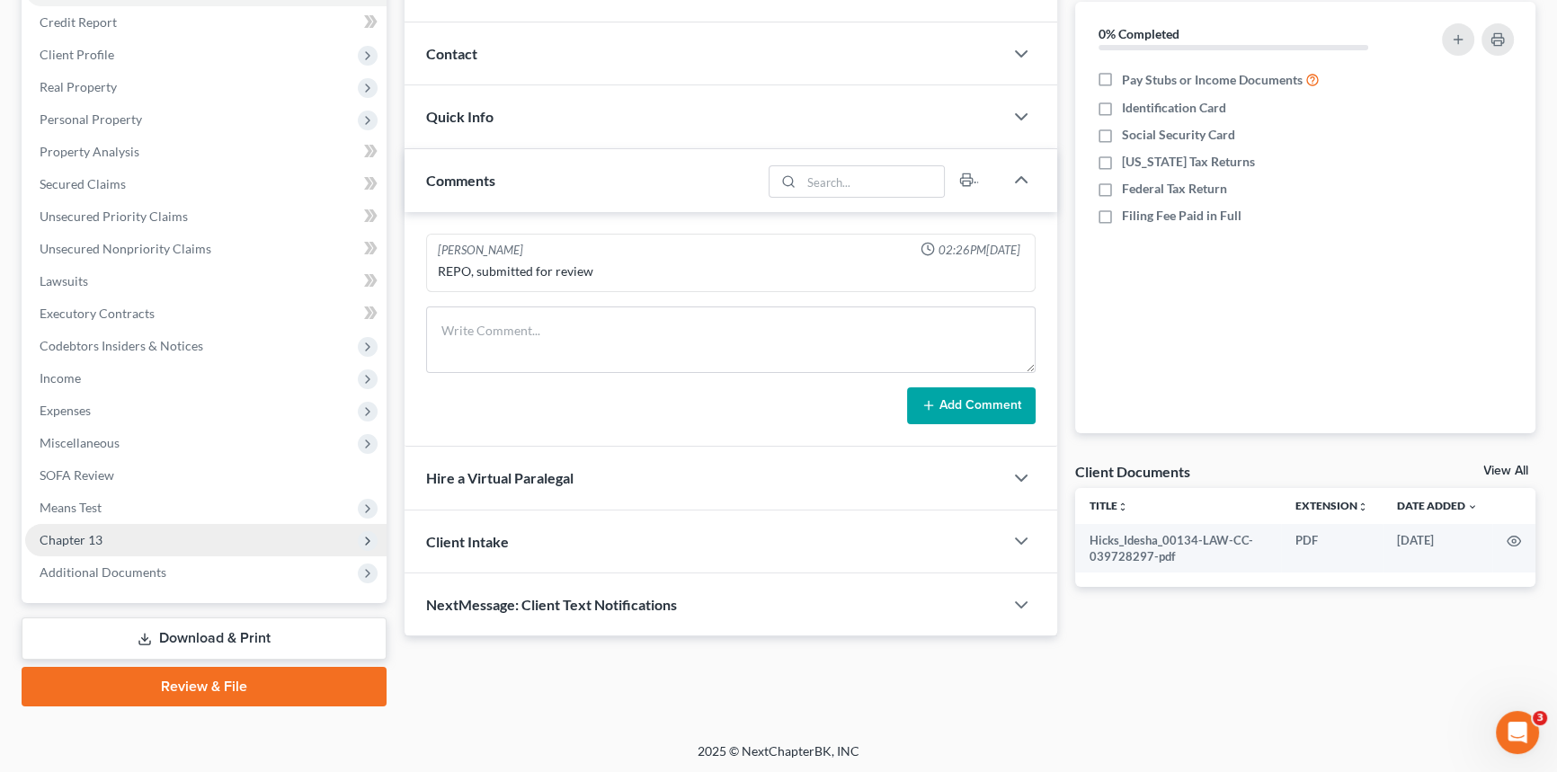
click at [96, 542] on span "Chapter 13" at bounding box center [71, 539] width 63 height 15
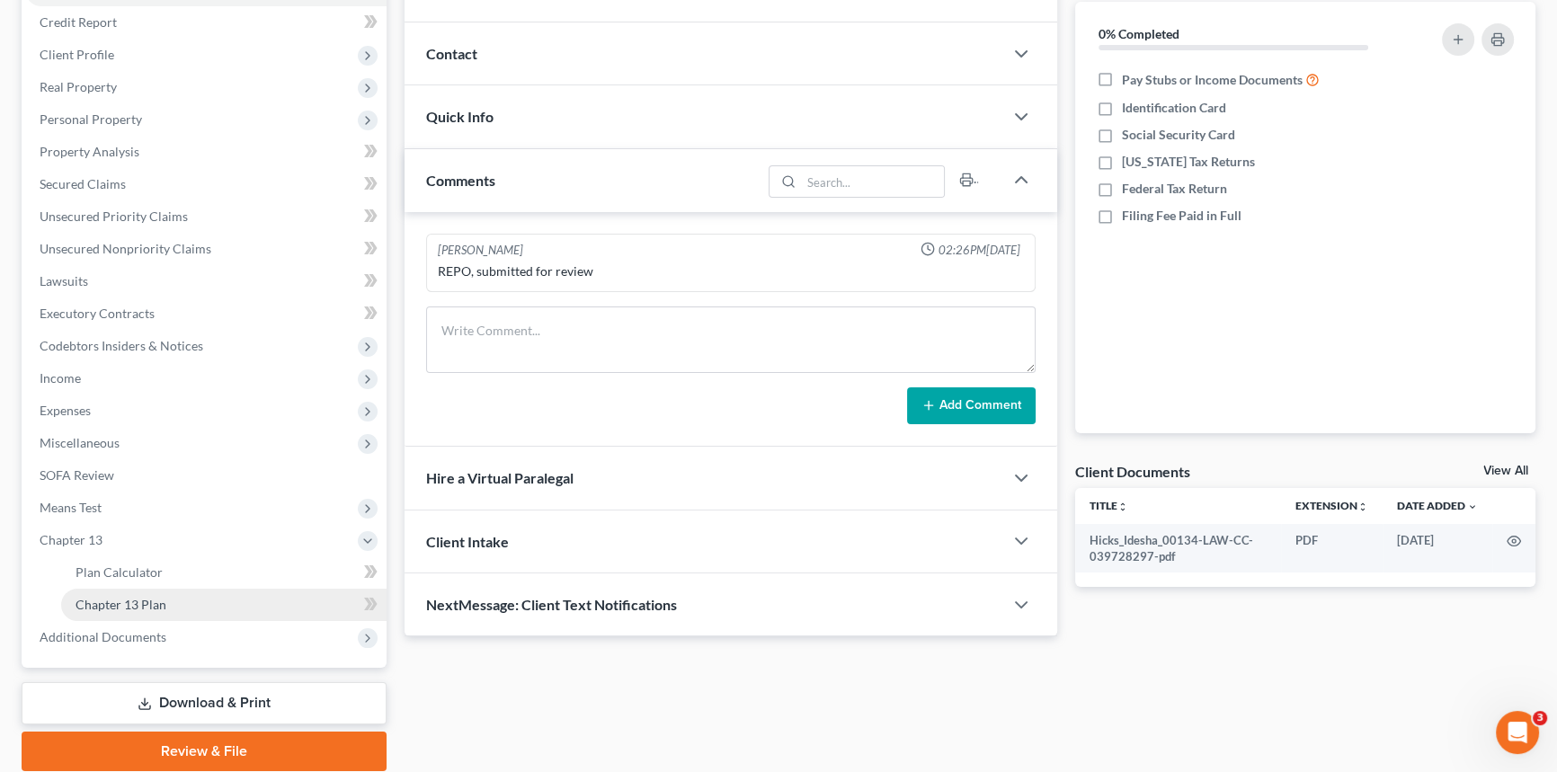
click at [125, 604] on span "Chapter 13 Plan" at bounding box center [121, 604] width 91 height 15
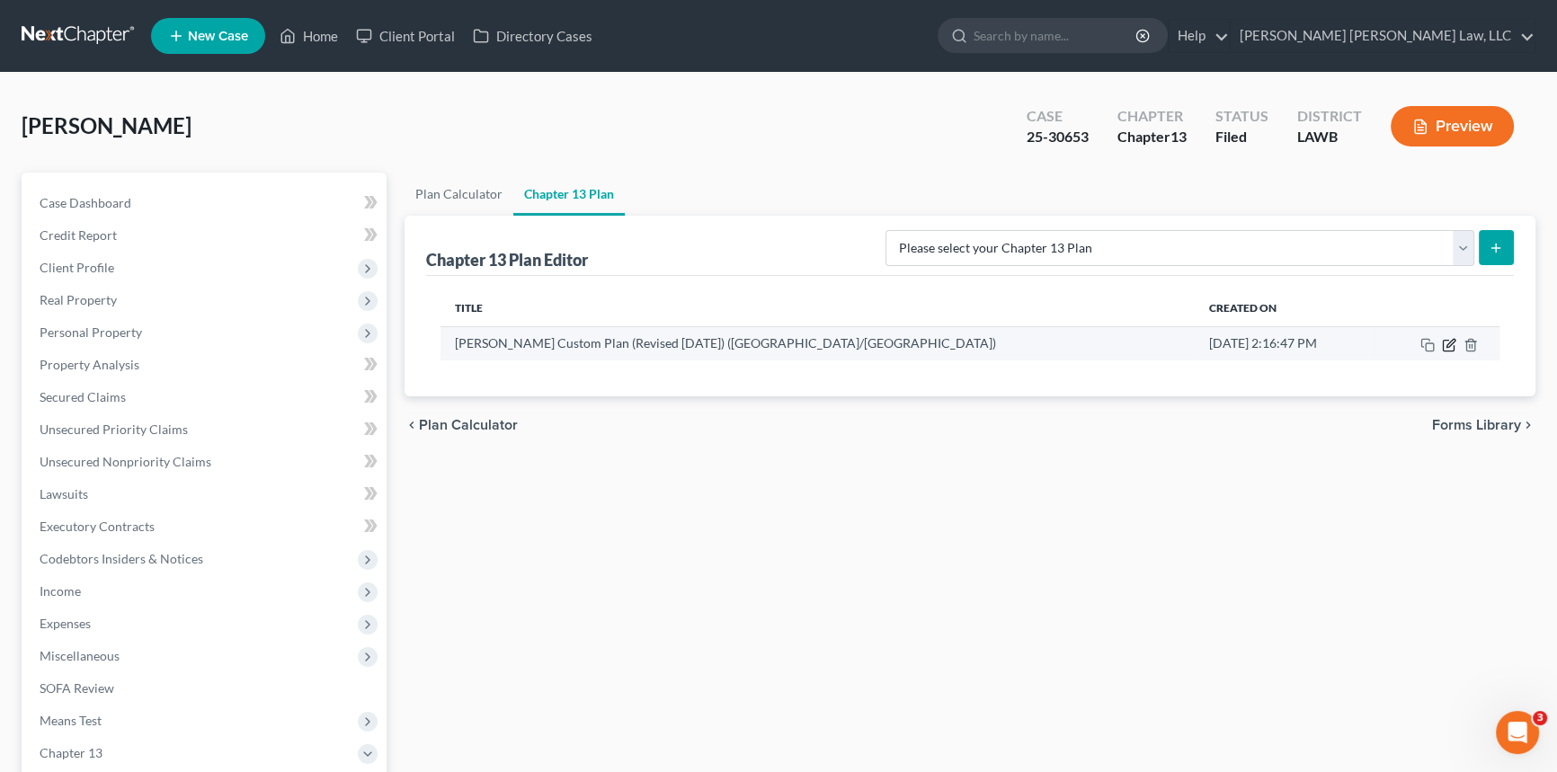
click at [1447, 348] on icon "button" at bounding box center [1449, 345] width 14 height 14
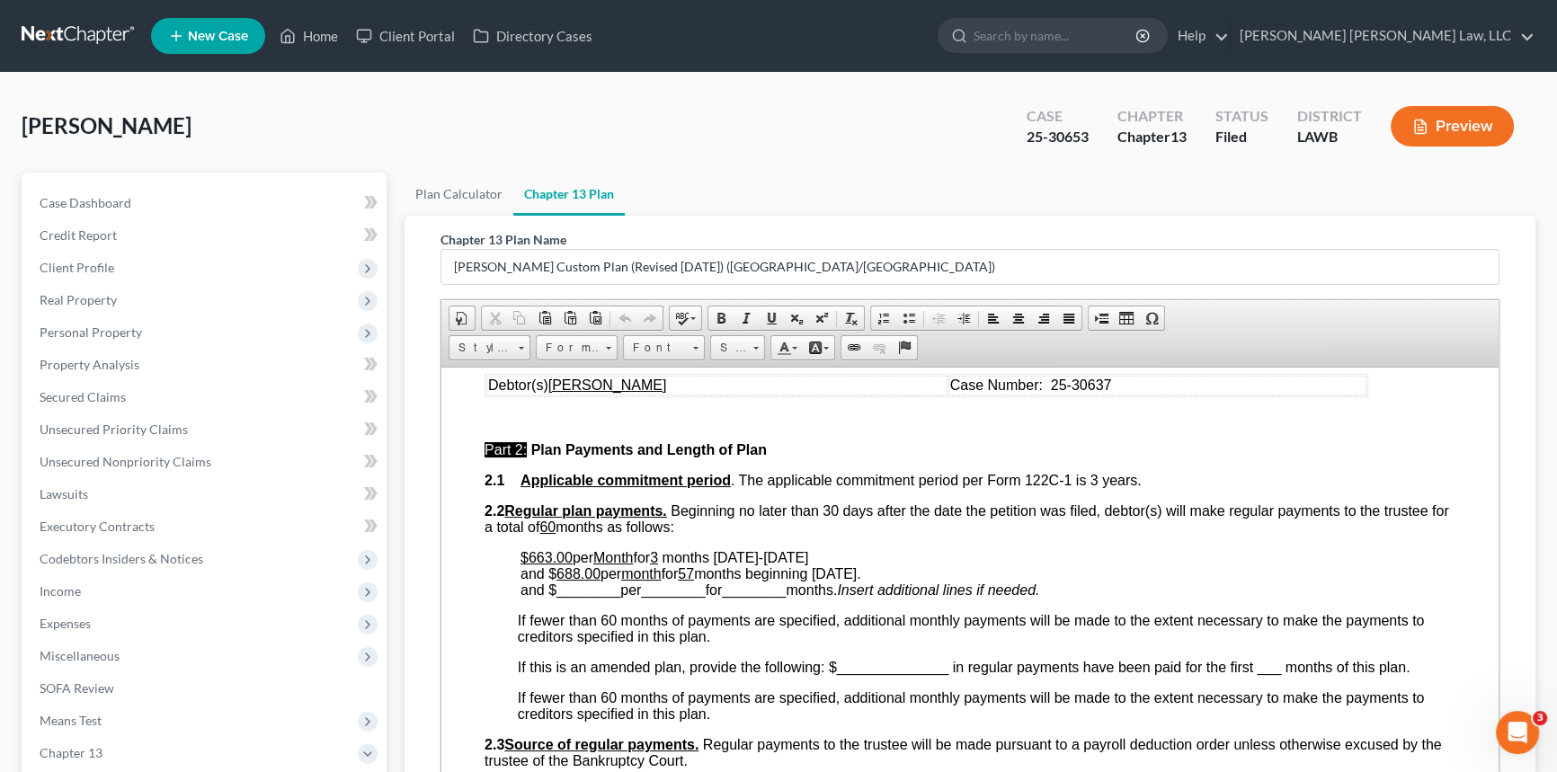
scroll to position [735, 0]
click at [658, 563] on u "3" at bounding box center [654, 554] width 8 height 15
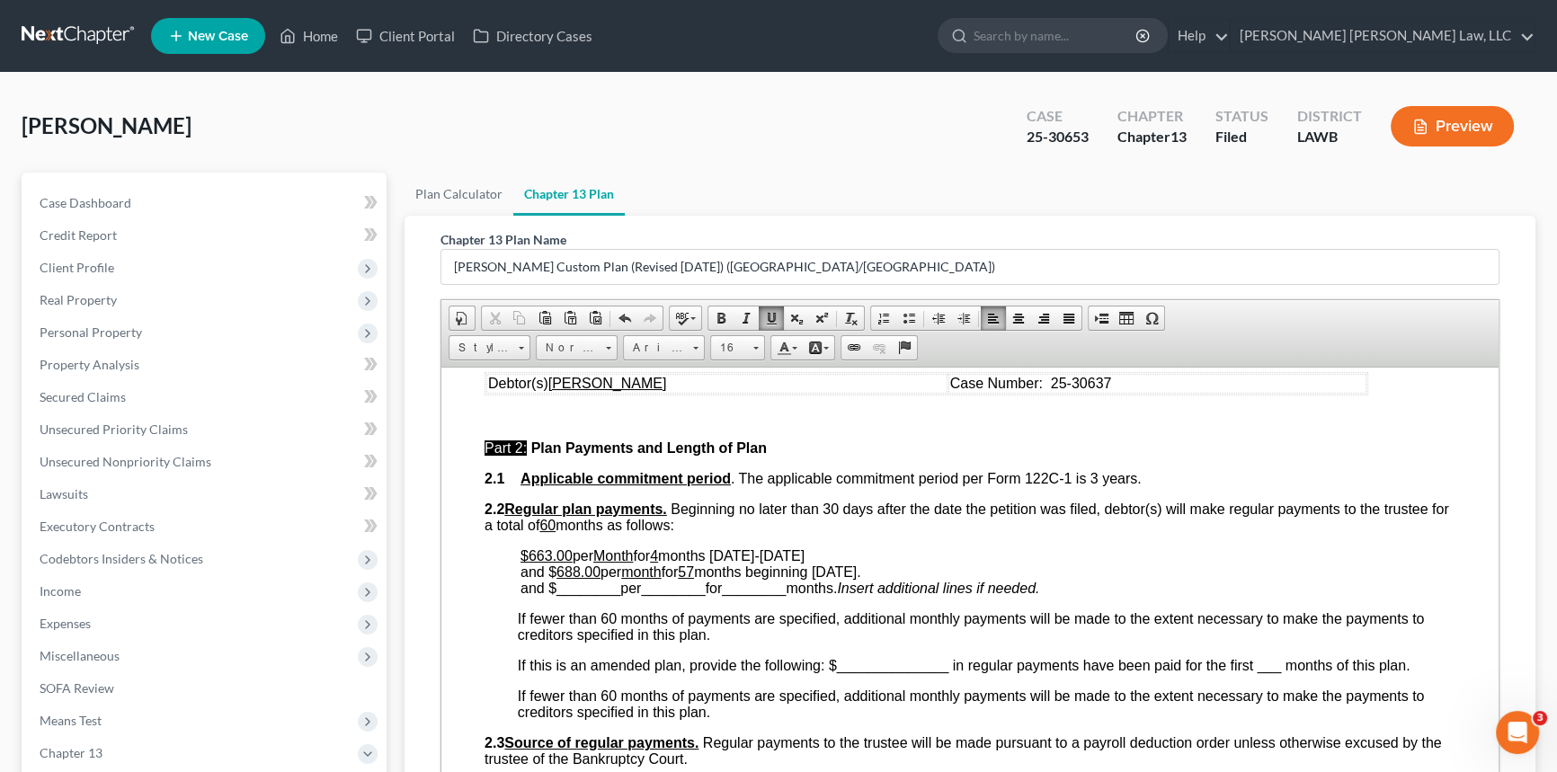
click at [774, 312] on span at bounding box center [771, 318] width 14 height 14
drag, startPoint x: 757, startPoint y: 581, endPoint x: 828, endPoint y: 588, distance: 71.4
click at [828, 579] on span "months [DATE]-[DATE] and $ 688.00 per month for 57 months beginning [DATE]." at bounding box center [690, 562] width 341 height 31
drag, startPoint x: 557, startPoint y: 600, endPoint x: 599, endPoint y: 600, distance: 41.3
click at [599, 579] on u "688.00" at bounding box center [578, 571] width 44 height 15
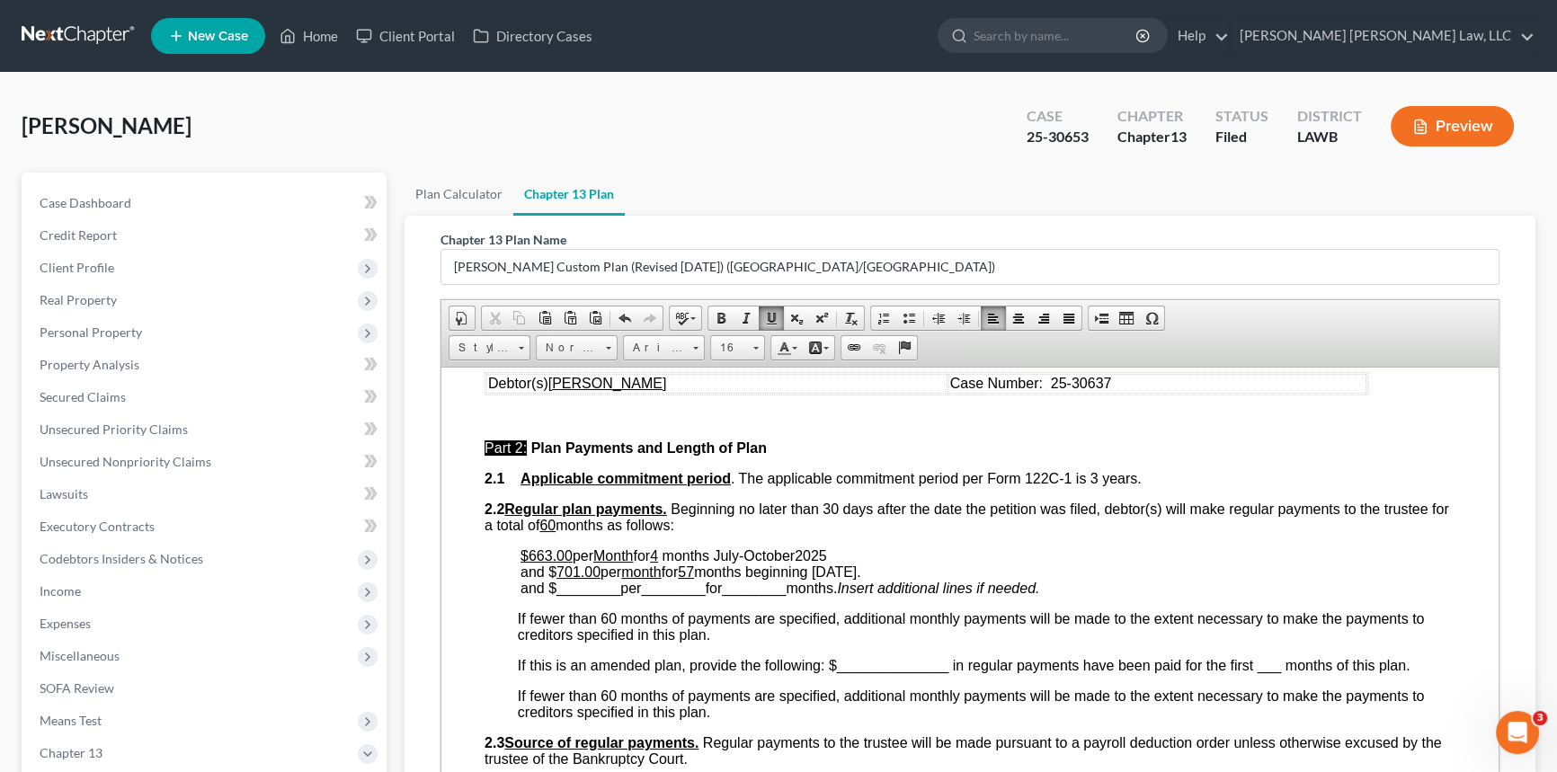
click at [768, 312] on span at bounding box center [771, 318] width 14 height 14
click at [572, 579] on span "months [DATE]-[DATE] and $ 701.00 ​ per month for 57 months beginning [DATE]." at bounding box center [692, 562] width 344 height 31
click at [572, 579] on span "months [DATE]-[DATE] and $ 701.00 per month for 57 months beginning [DATE]." at bounding box center [692, 562] width 344 height 31
click at [764, 312] on span at bounding box center [771, 318] width 14 height 14
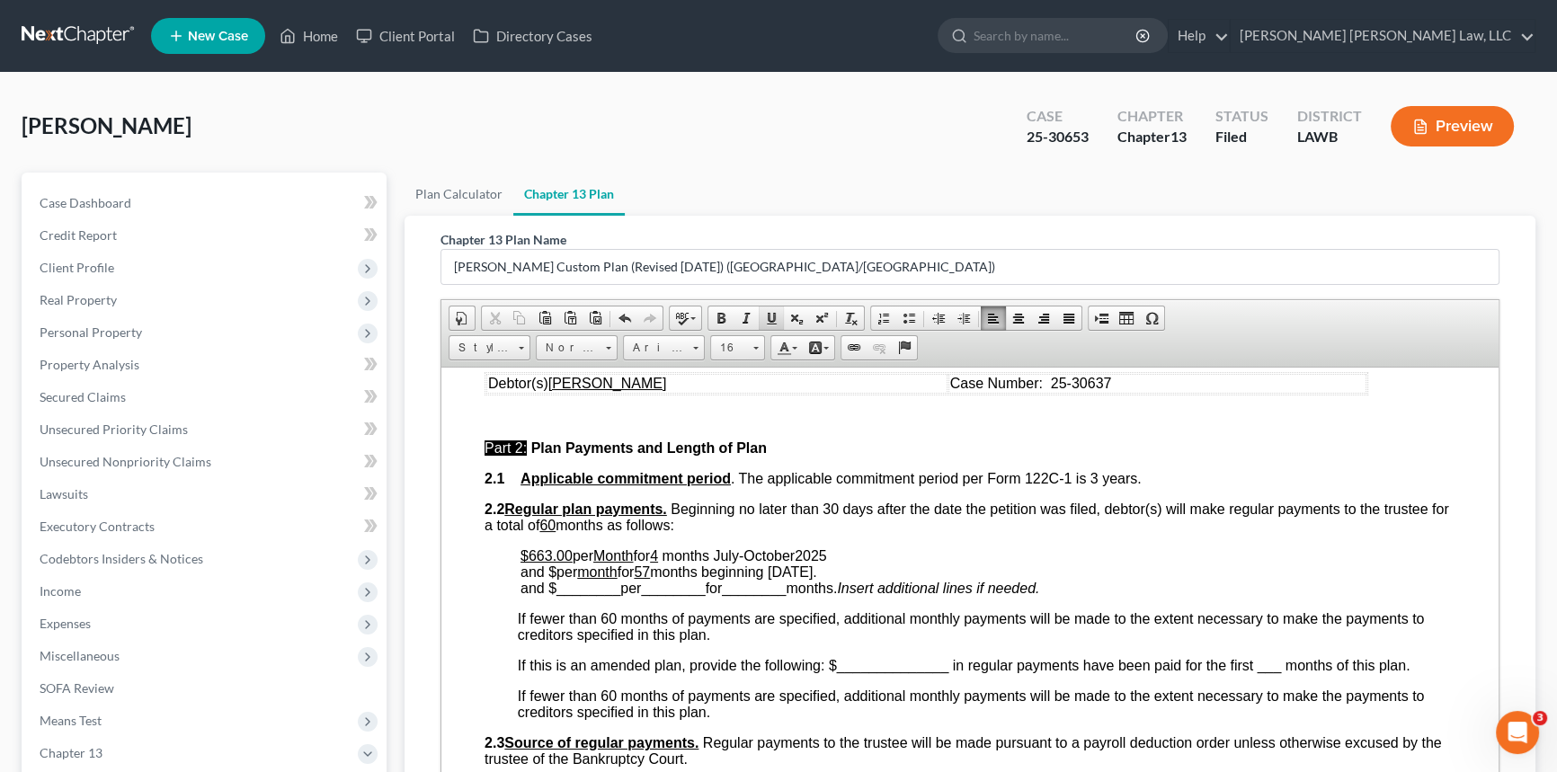
click at [764, 312] on span at bounding box center [771, 318] width 14 height 14
drag, startPoint x: 832, startPoint y: 600, endPoint x: 881, endPoint y: 600, distance: 48.5
click at [861, 579] on span "months [DATE]-[DATE] and $ 701.00 ​ per month for 57 months beginning [DATE]." at bounding box center [690, 562] width 341 height 31
click at [694, 579] on u "57" at bounding box center [686, 571] width 16 height 15
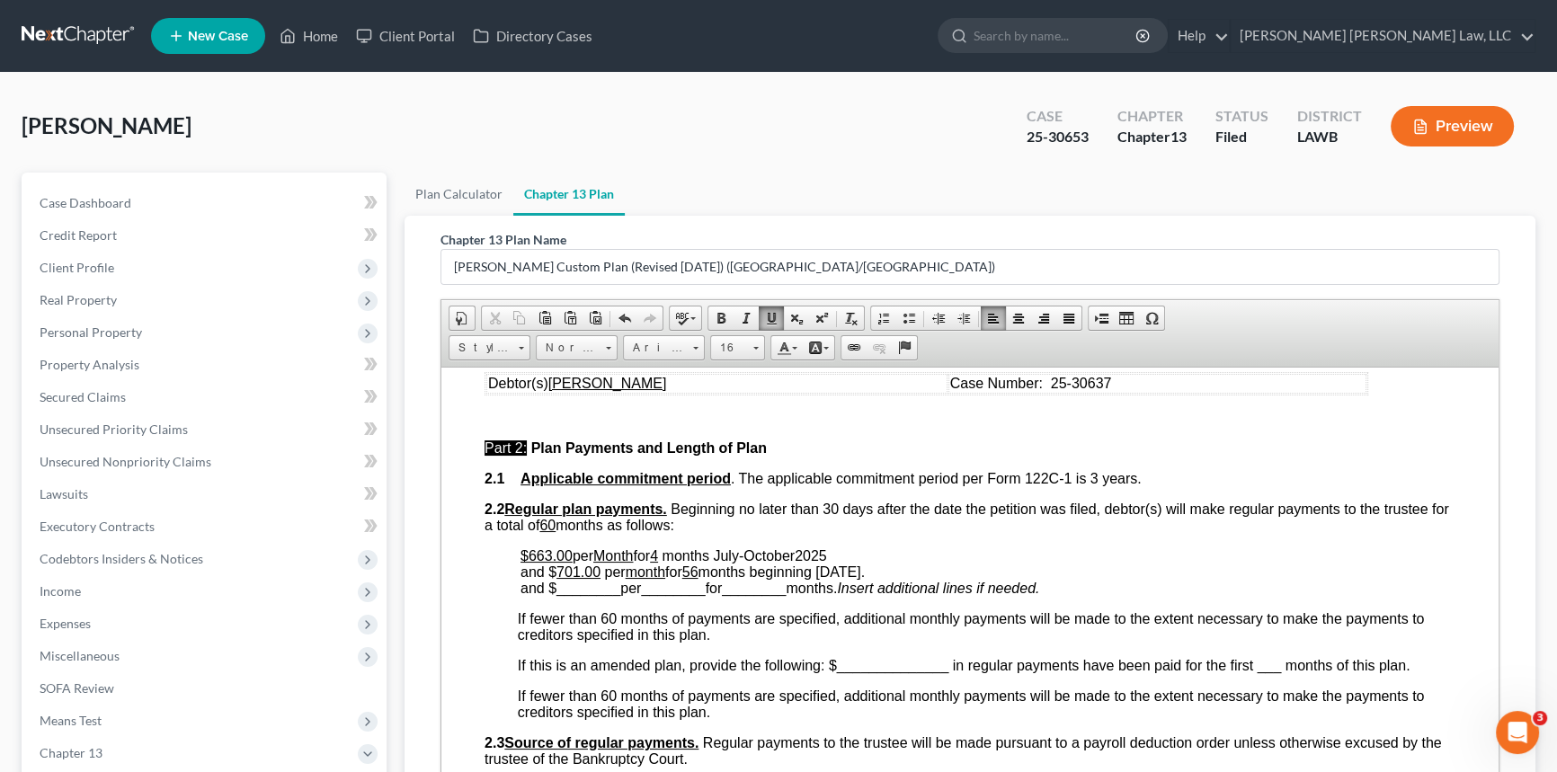
click at [772, 311] on span at bounding box center [771, 318] width 14 height 14
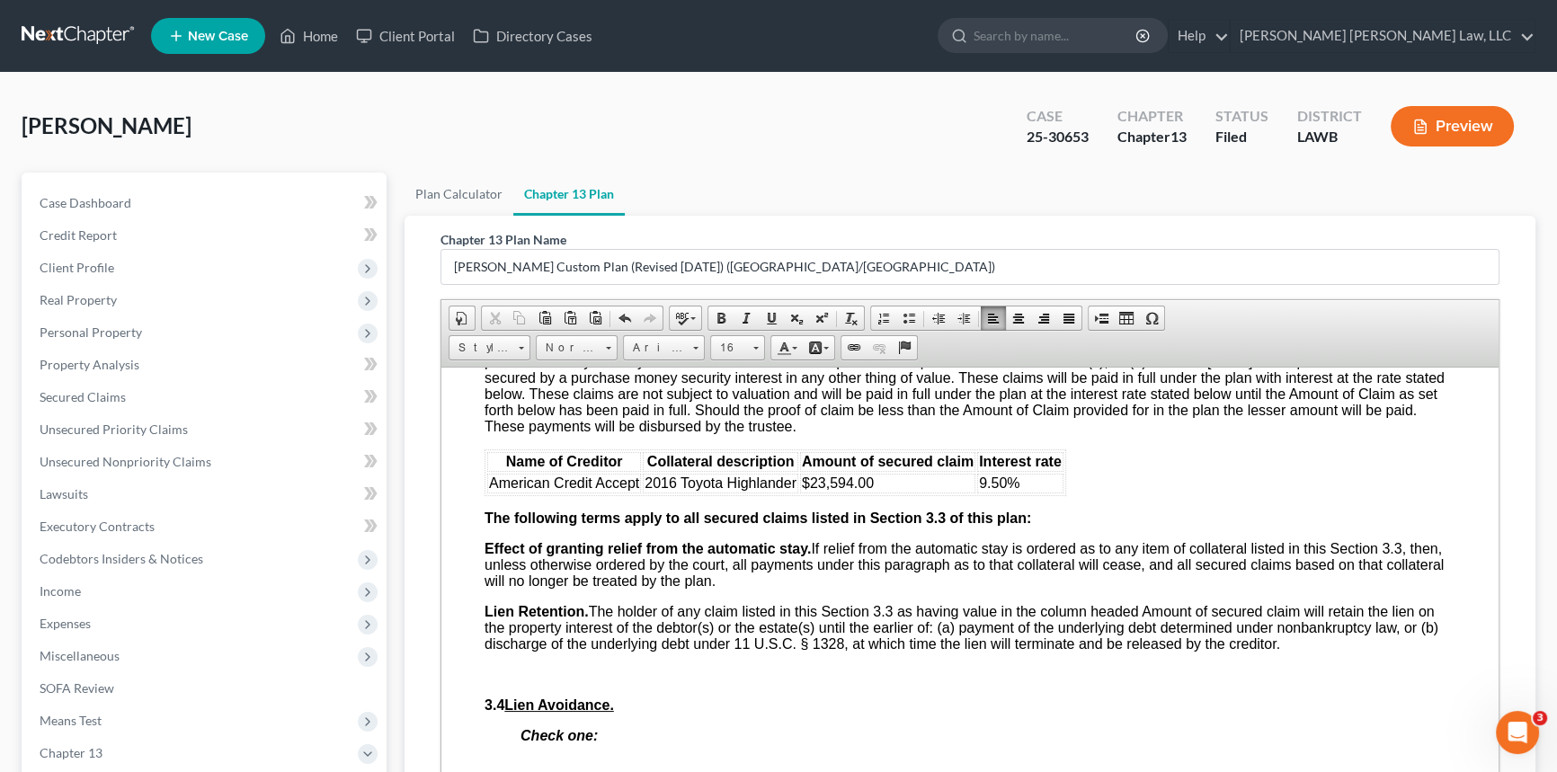
scroll to position [2615, 0]
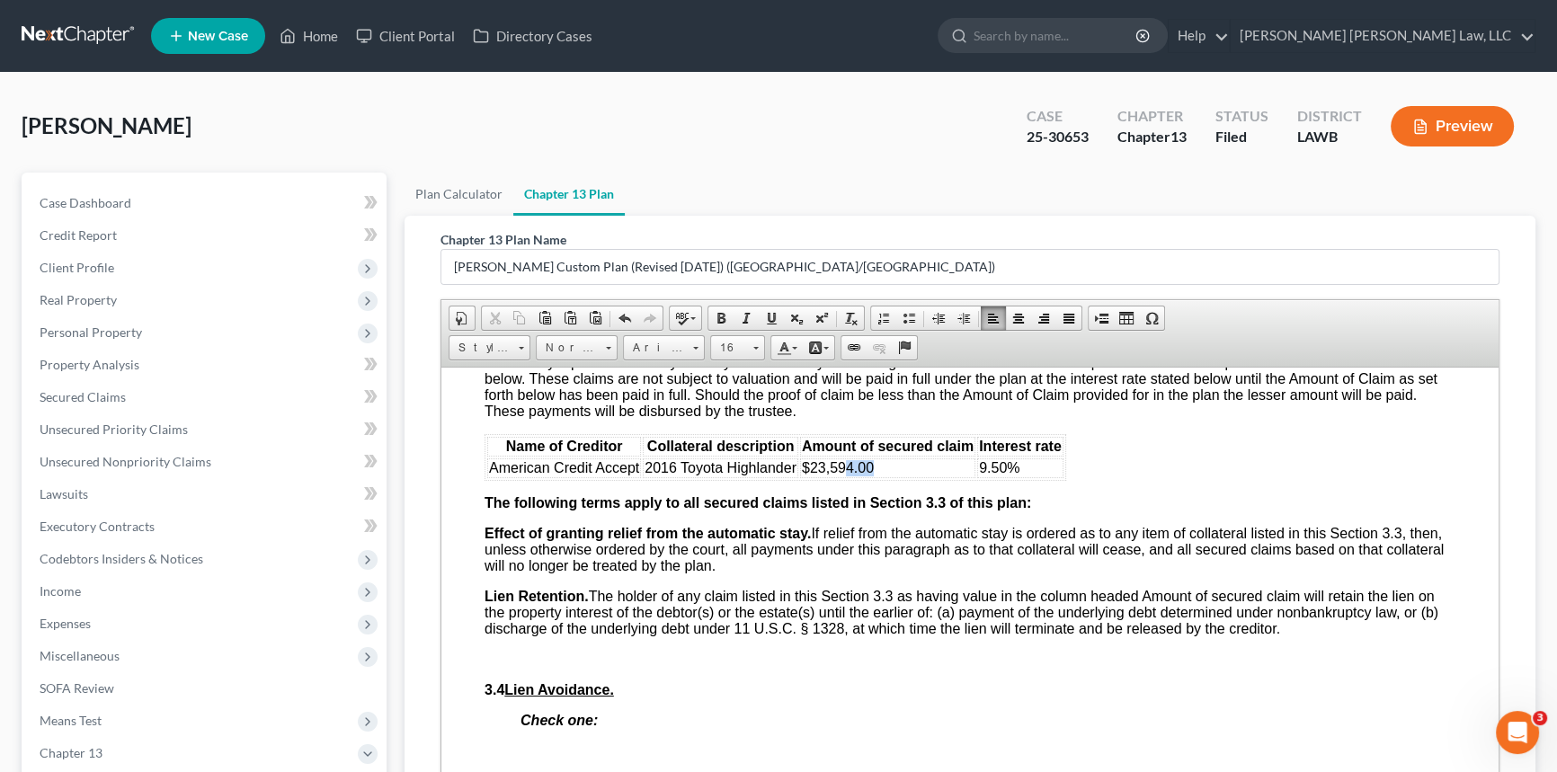
drag, startPoint x: 844, startPoint y: 562, endPoint x: 877, endPoint y: 564, distance: 33.4
click at [877, 477] on td "$23,594.00" at bounding box center [887, 468] width 175 height 20
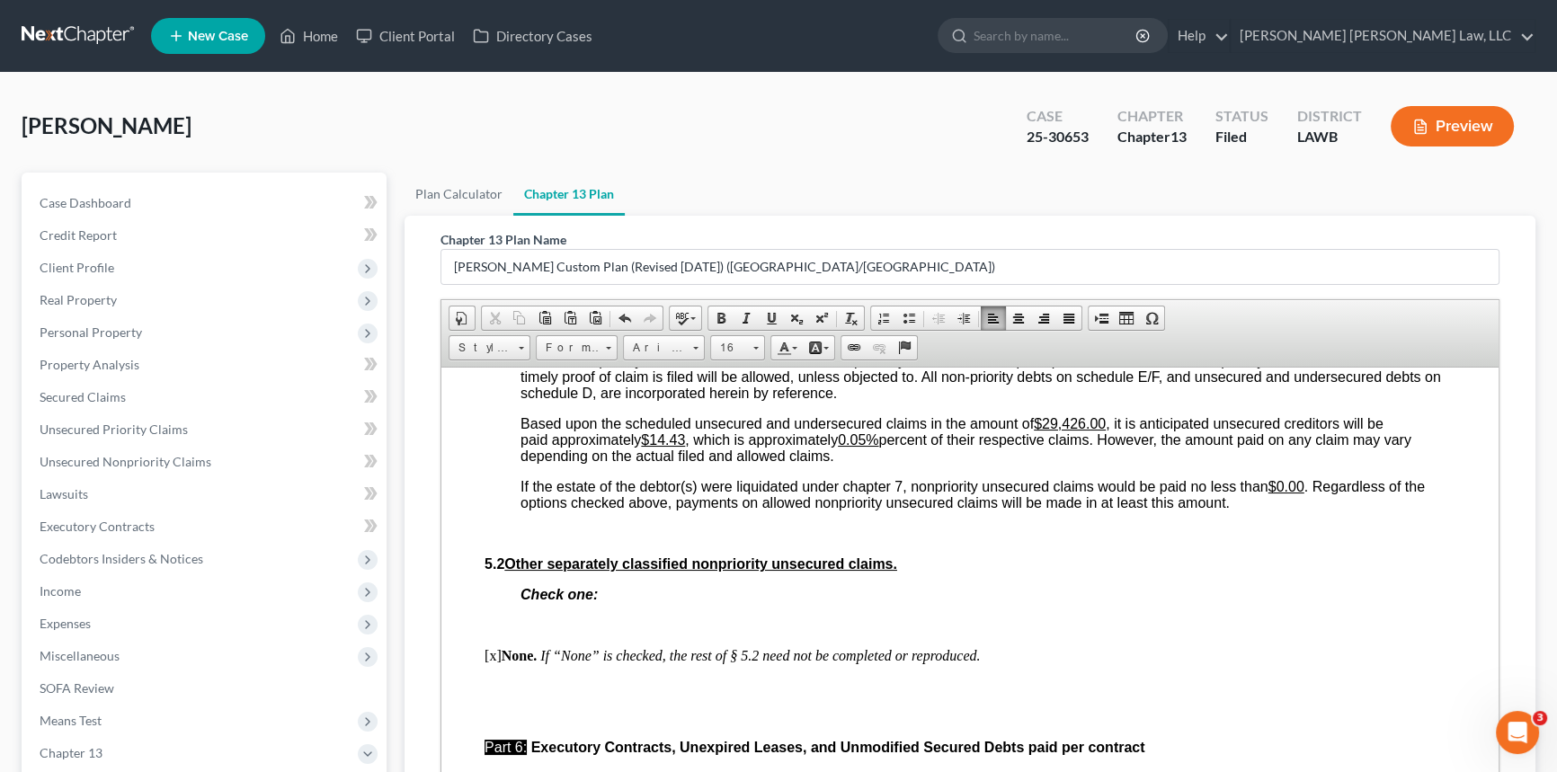
scroll to position [4739, 0]
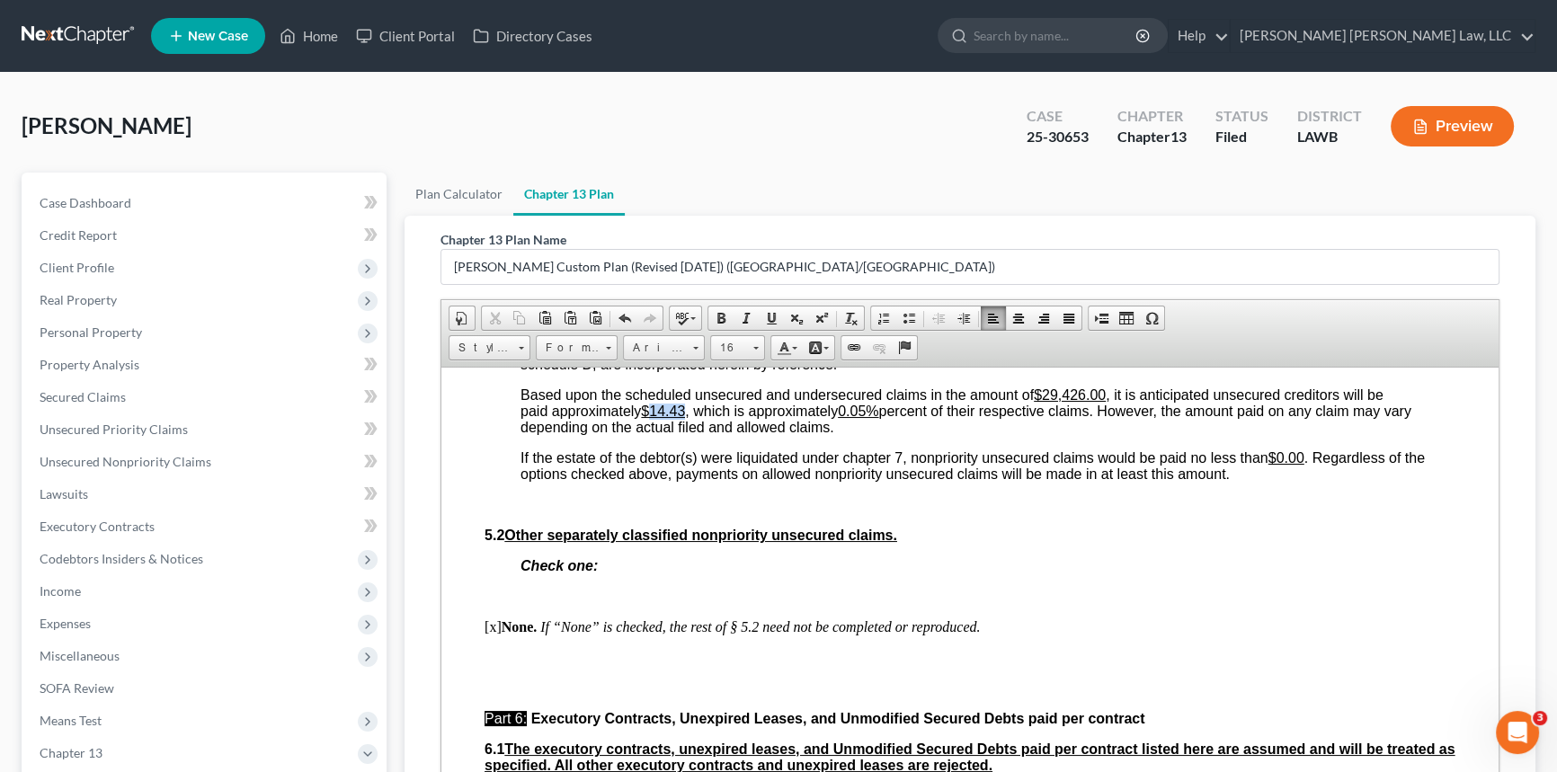
drag, startPoint x: 653, startPoint y: 581, endPoint x: 689, endPoint y: 582, distance: 36.0
click at [689, 434] on span "Based upon the scheduled unsecured and undersecured claims in the amount of $29…" at bounding box center [965, 411] width 891 height 48
click at [863, 418] on u "0.05%" at bounding box center [850, 410] width 40 height 15
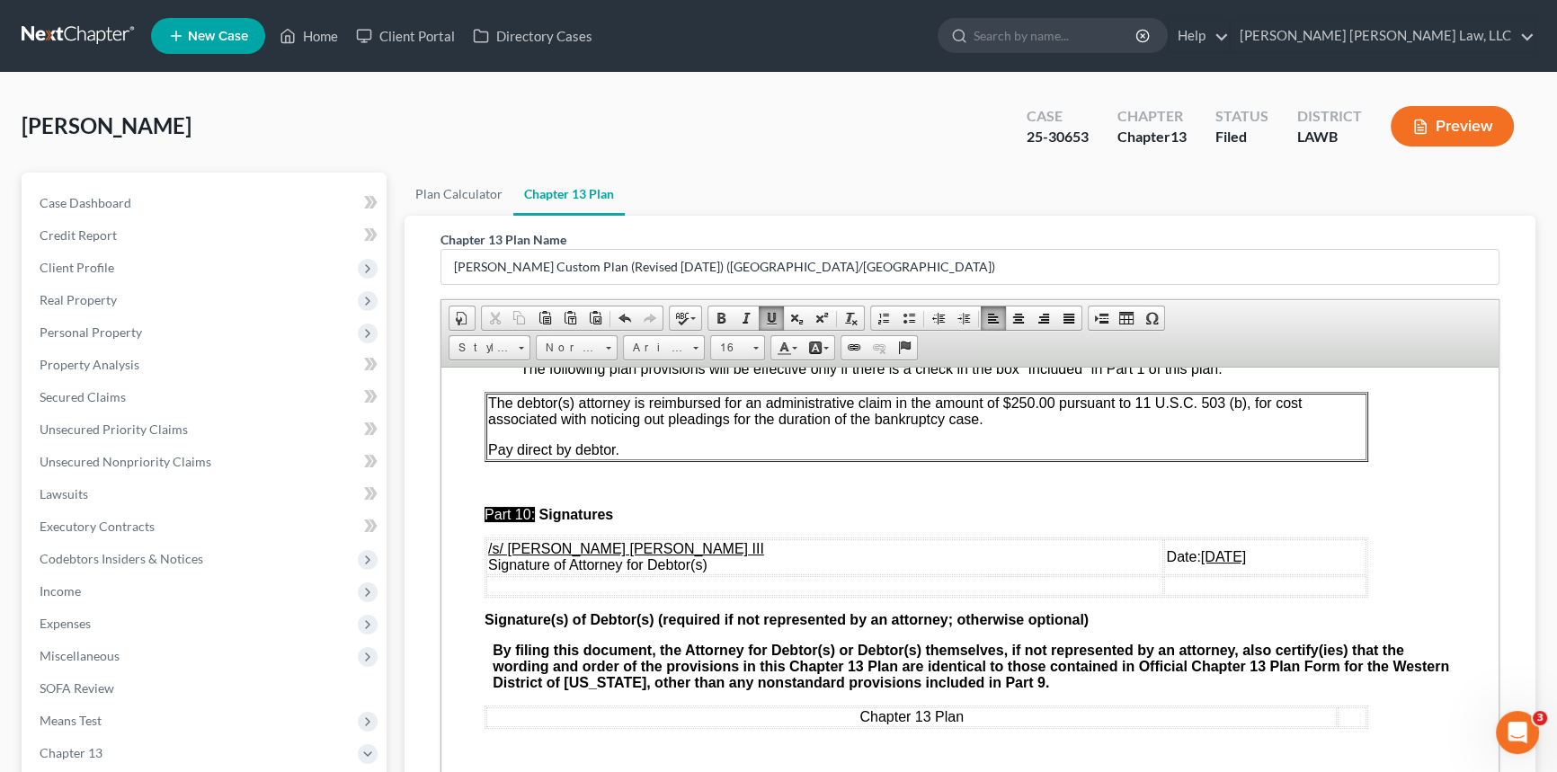
scroll to position [6097, 0]
drag, startPoint x: 1144, startPoint y: 550, endPoint x: 1130, endPoint y: 548, distance: 14.5
click at [1201, 548] on u "[DATE]" at bounding box center [1223, 555] width 45 height 15
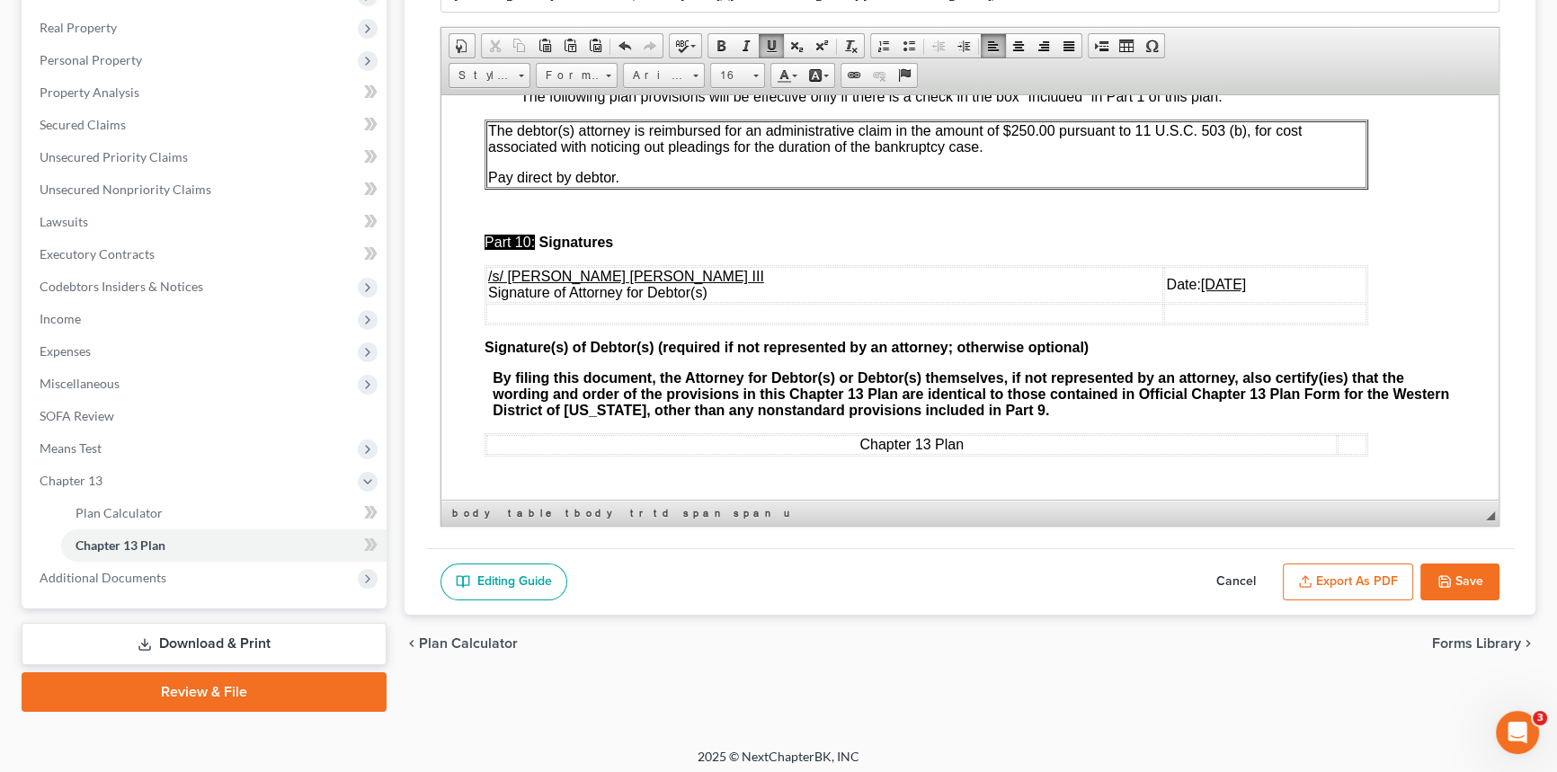
scroll to position [279, 0]
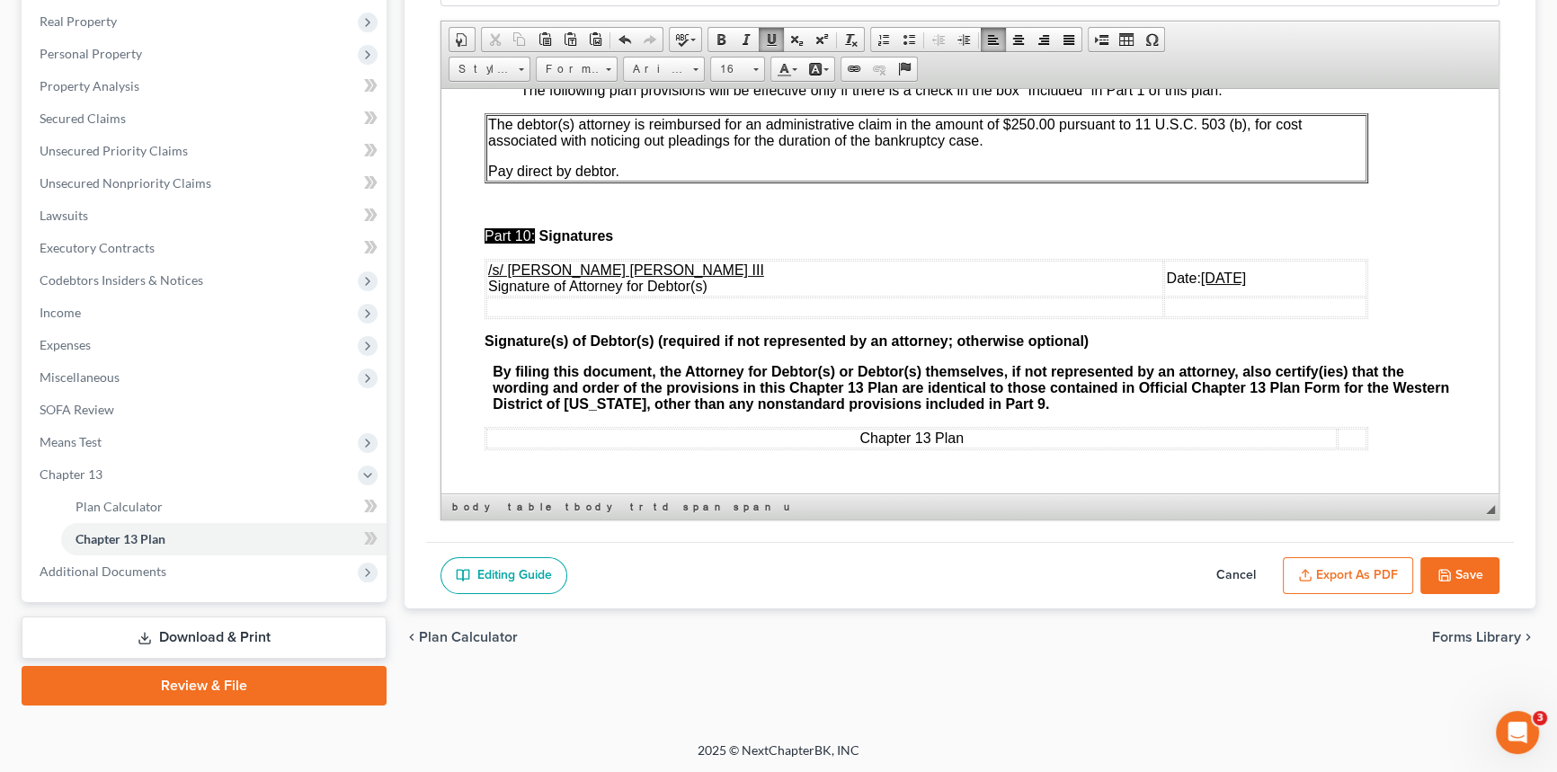
click at [1338, 575] on button "Export as PDF" at bounding box center [1348, 576] width 130 height 38
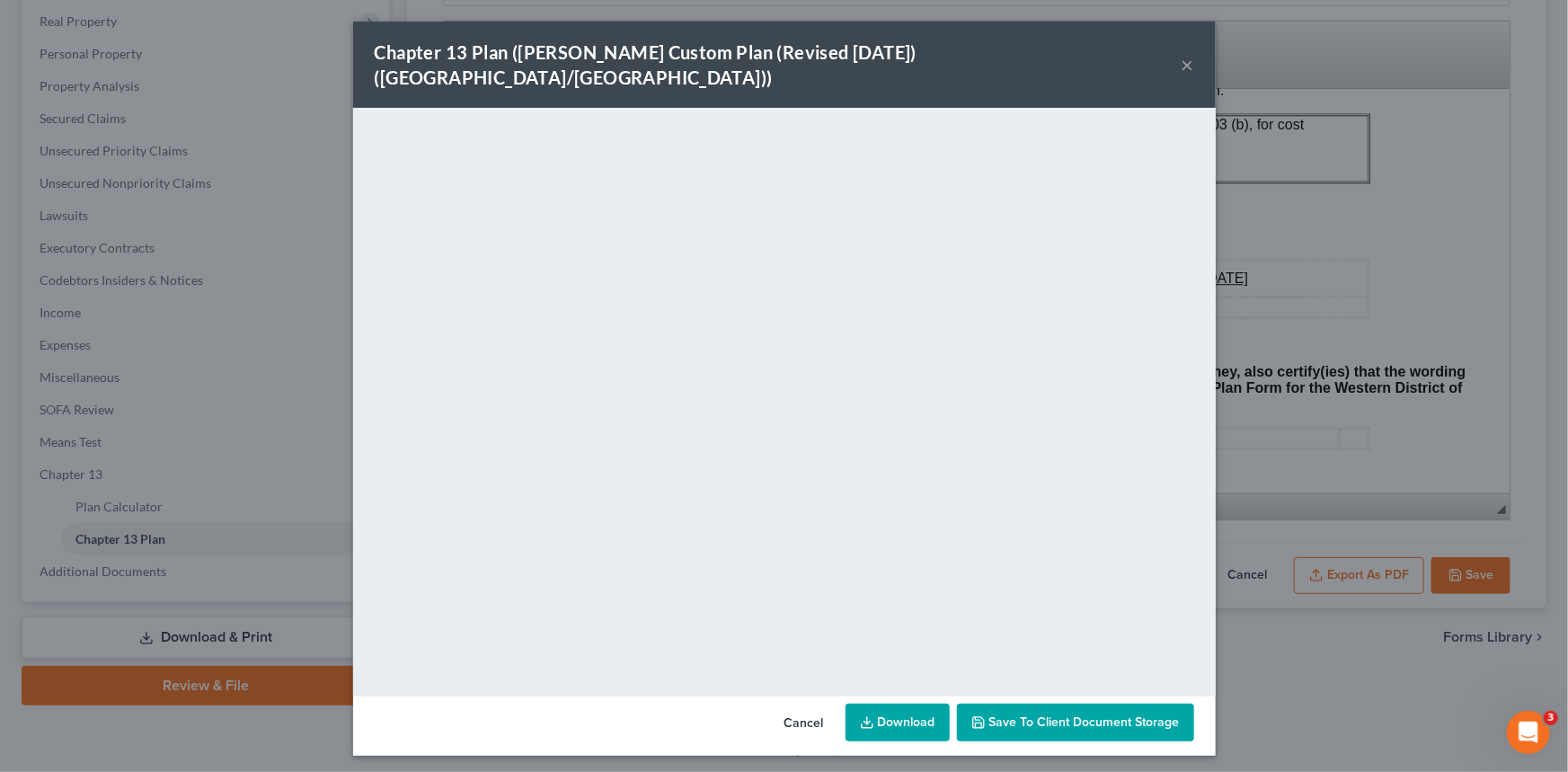
click at [1185, 54] on button "×" at bounding box center [1187, 65] width 13 height 22
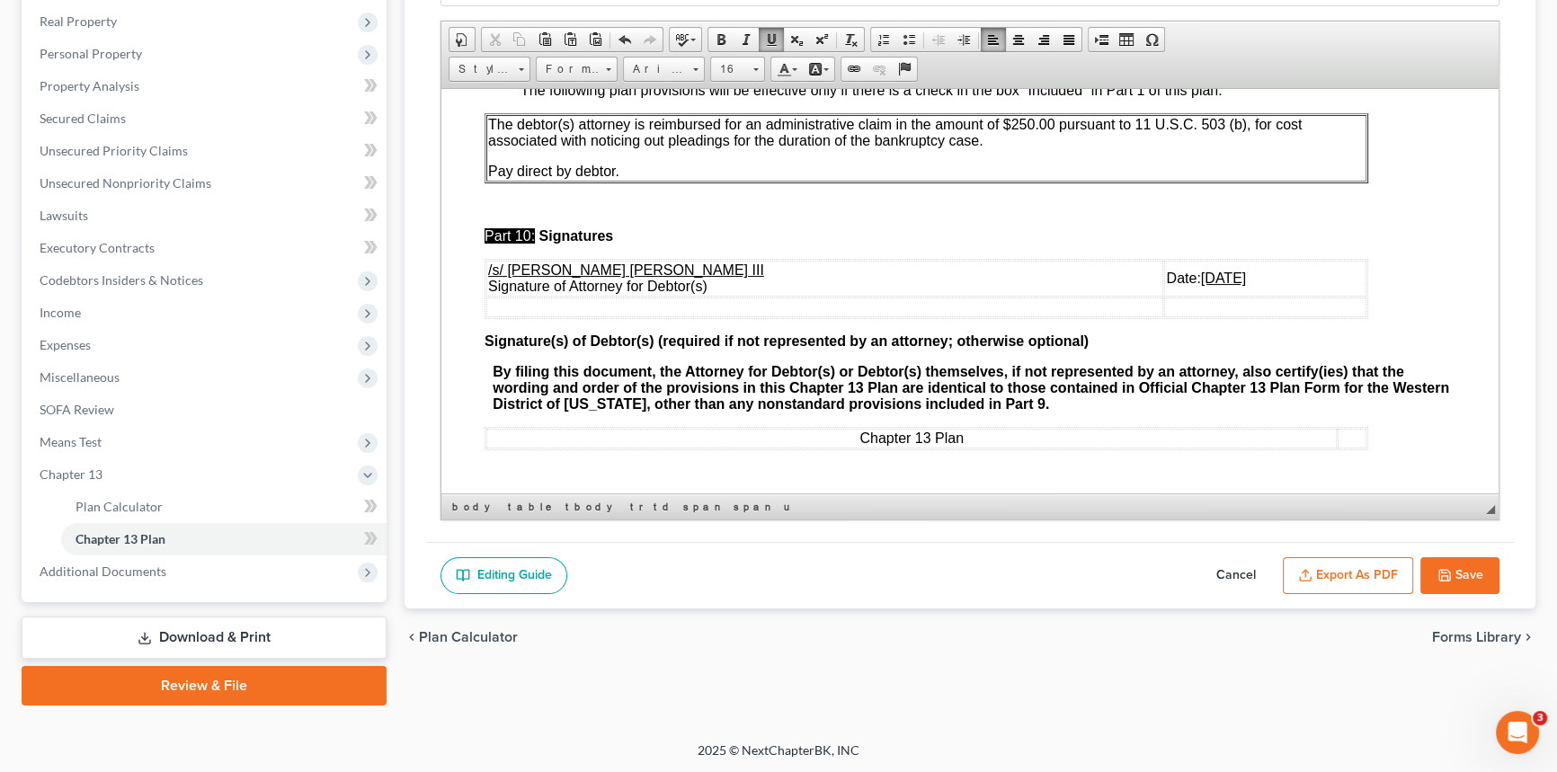
click at [1456, 571] on button "Save" at bounding box center [1459, 576] width 79 height 38
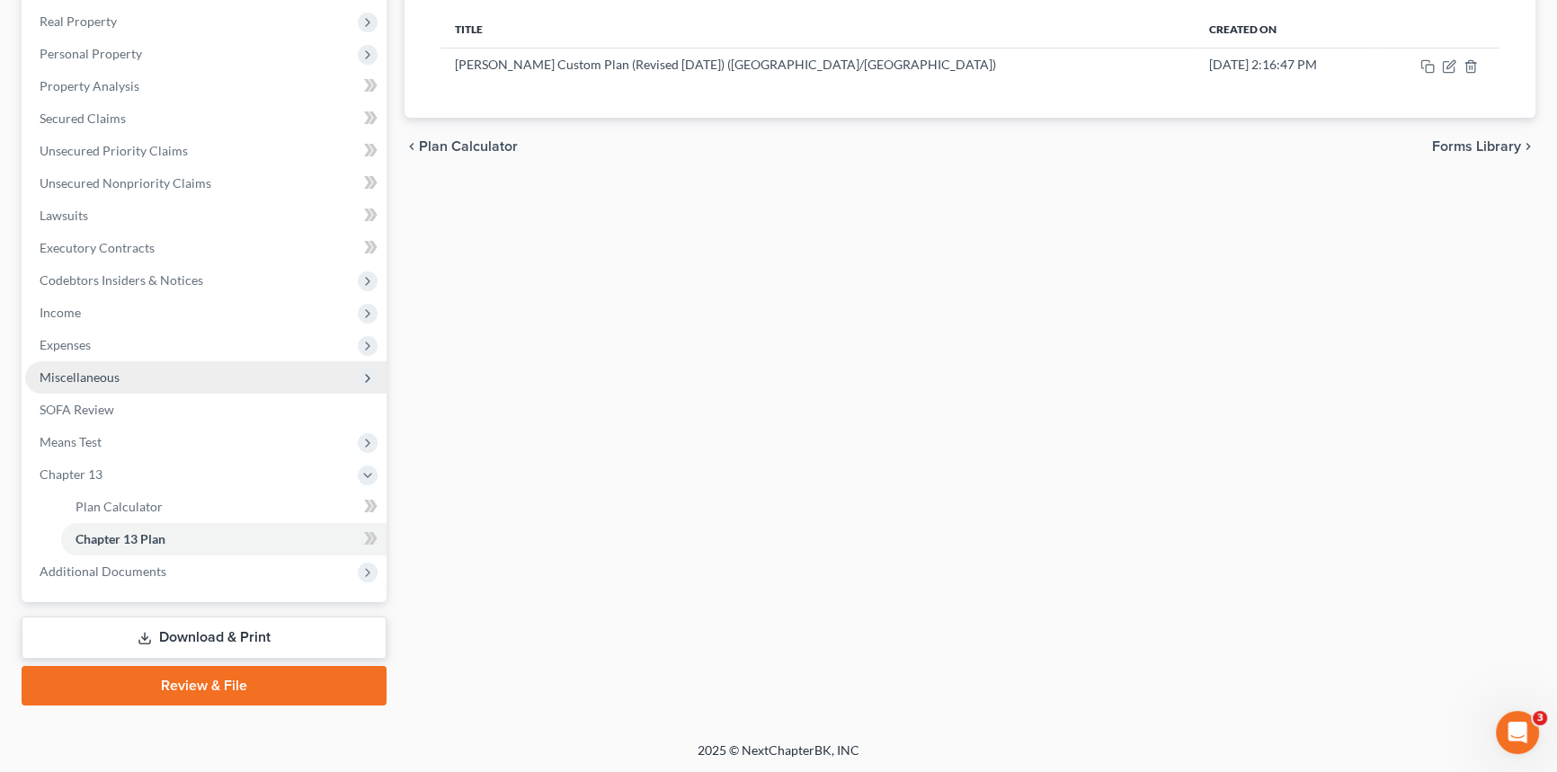
click at [117, 361] on span "Miscellaneous" at bounding box center [205, 377] width 361 height 32
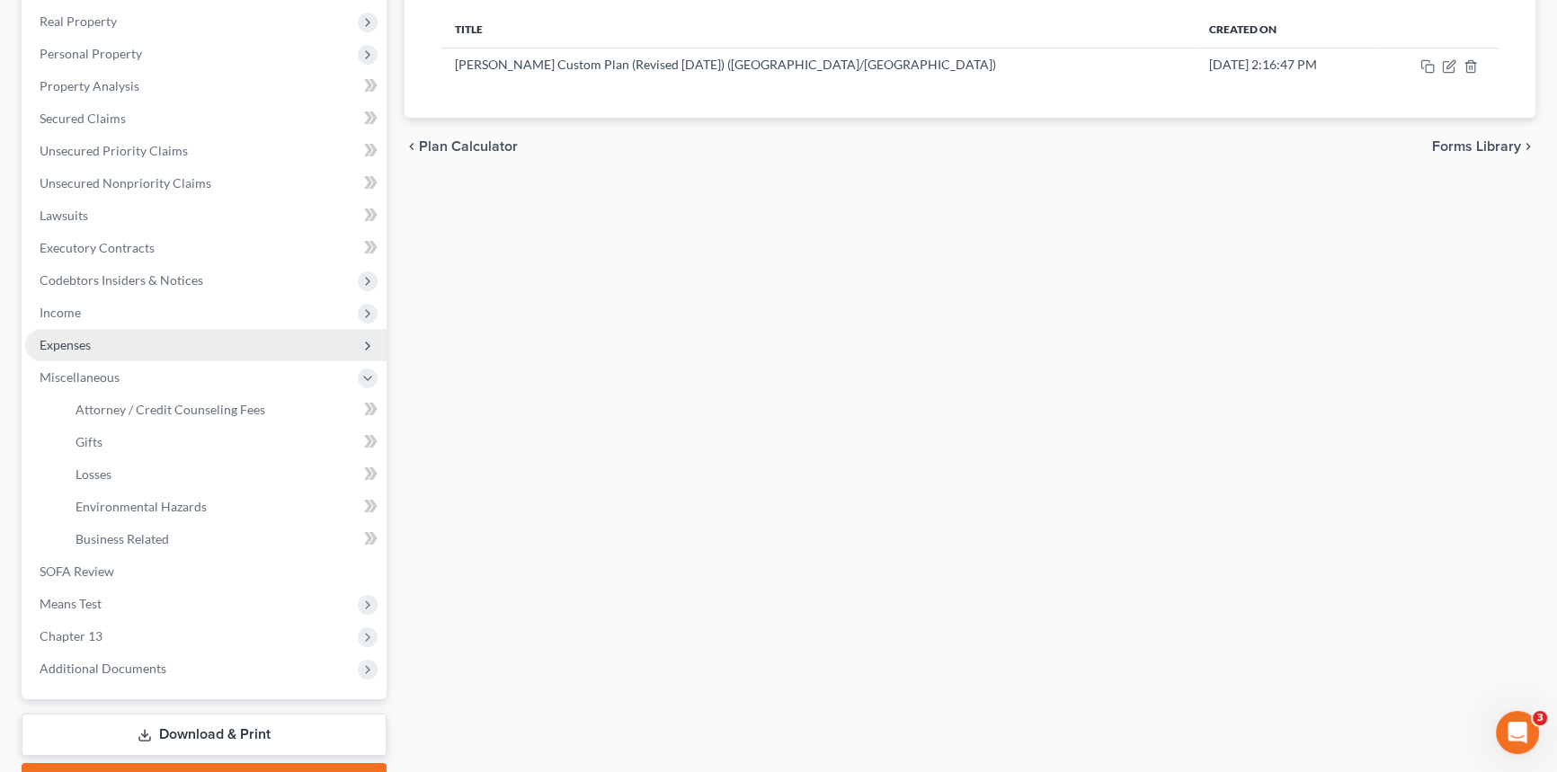
click at [111, 340] on span "Expenses" at bounding box center [205, 345] width 361 height 32
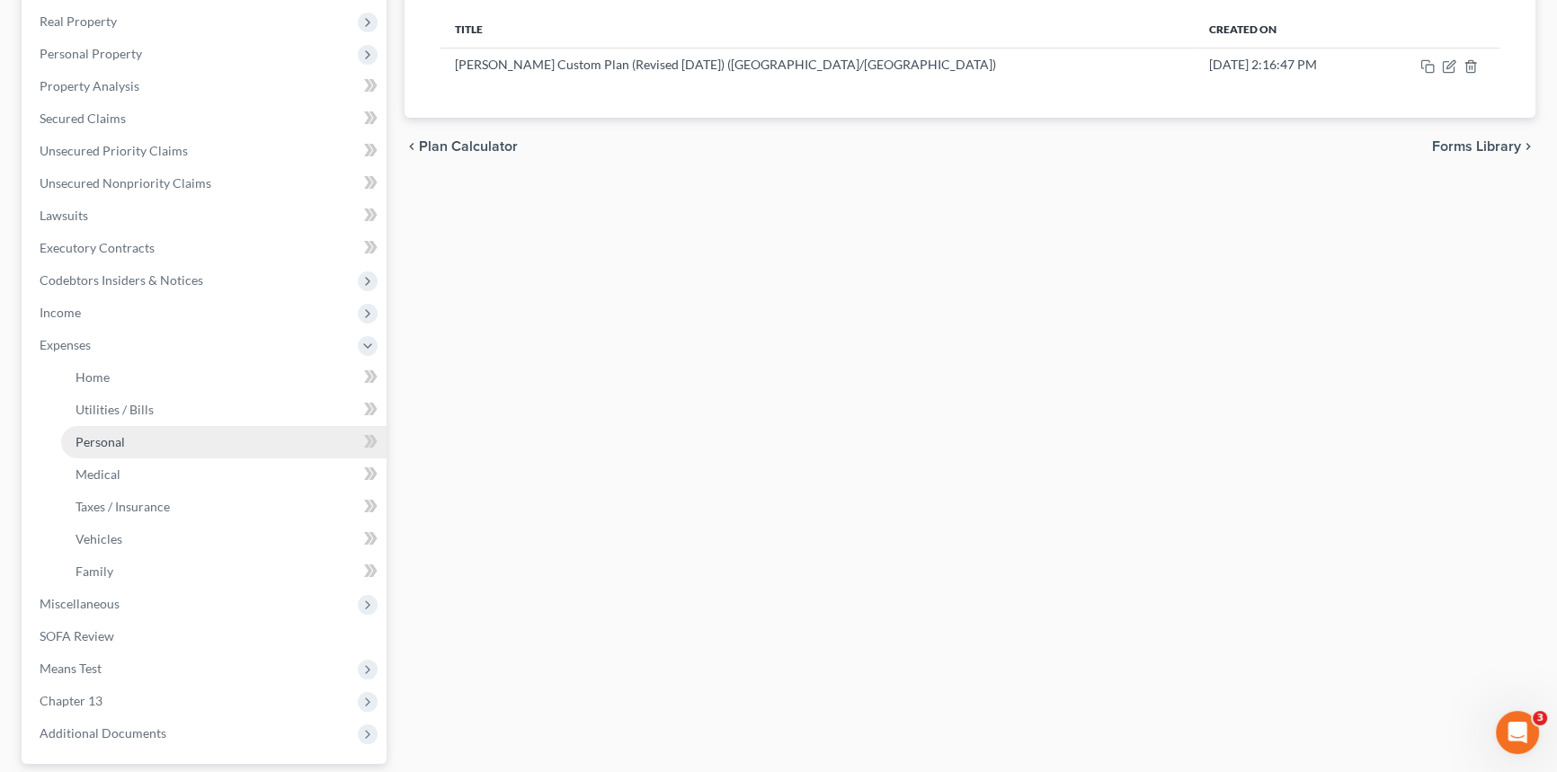
click at [125, 436] on link "Personal" at bounding box center [223, 442] width 325 height 32
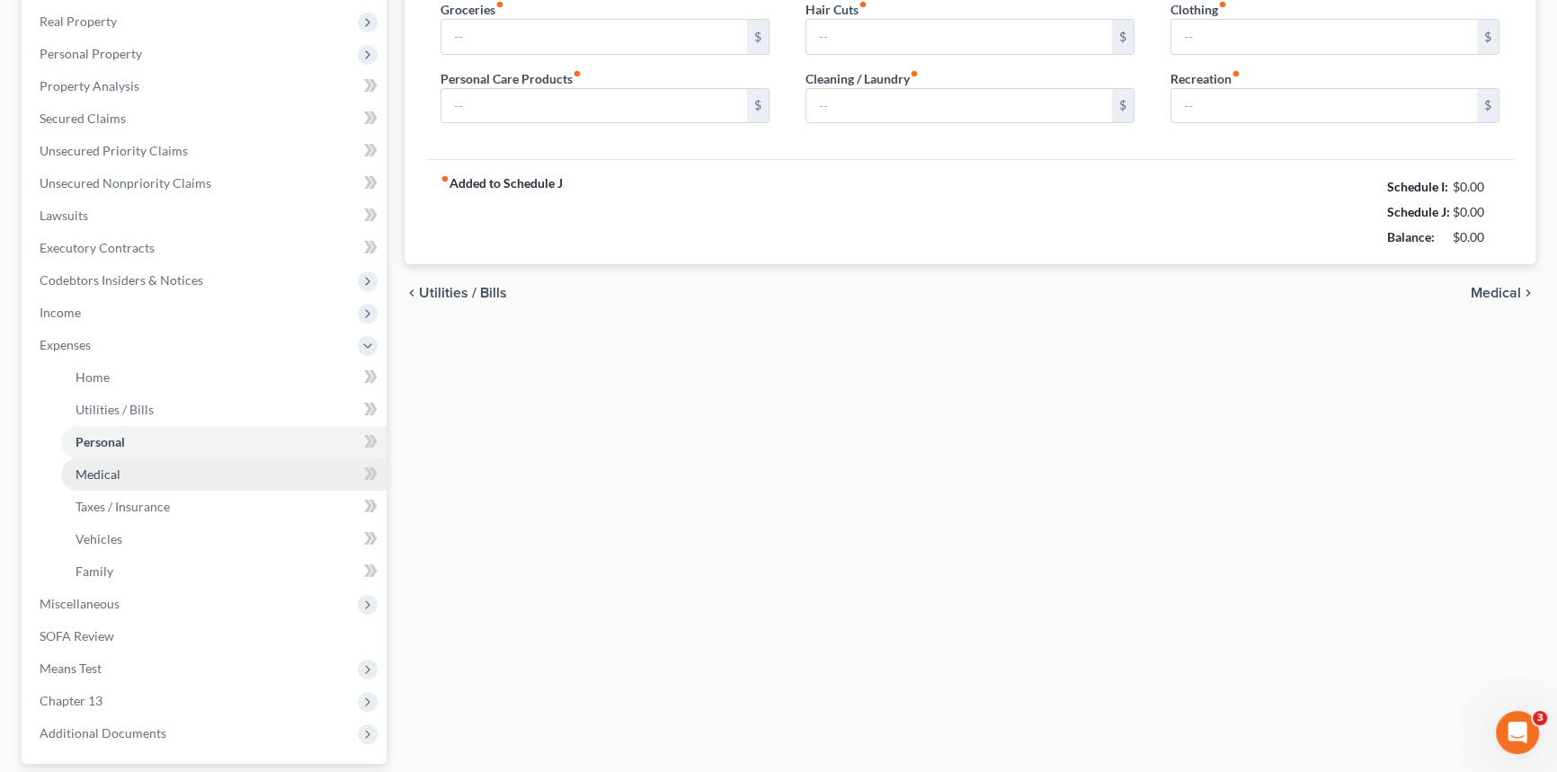
scroll to position [50, 0]
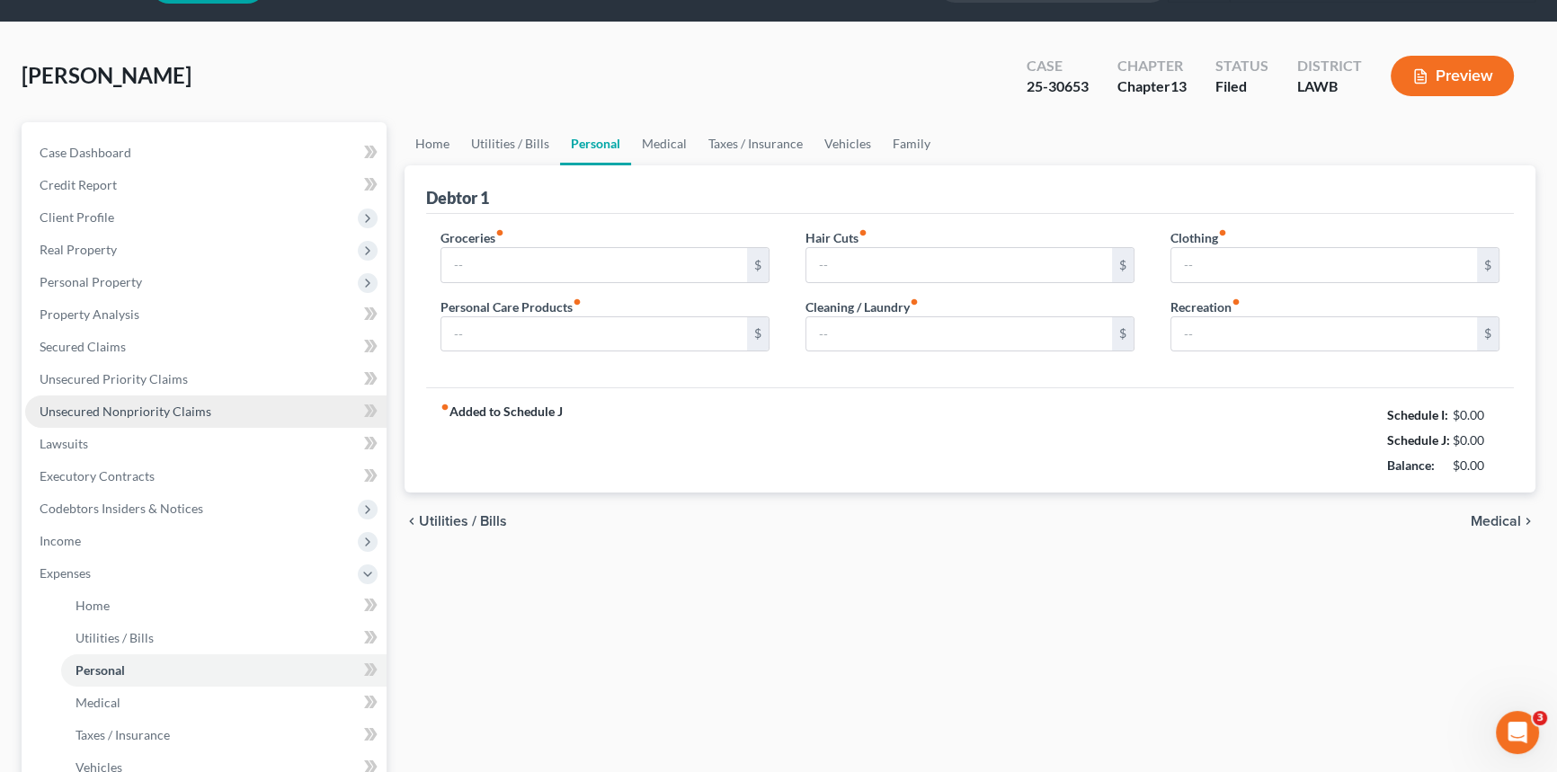
type input "700.00"
type input "65.84"
type input "0.00"
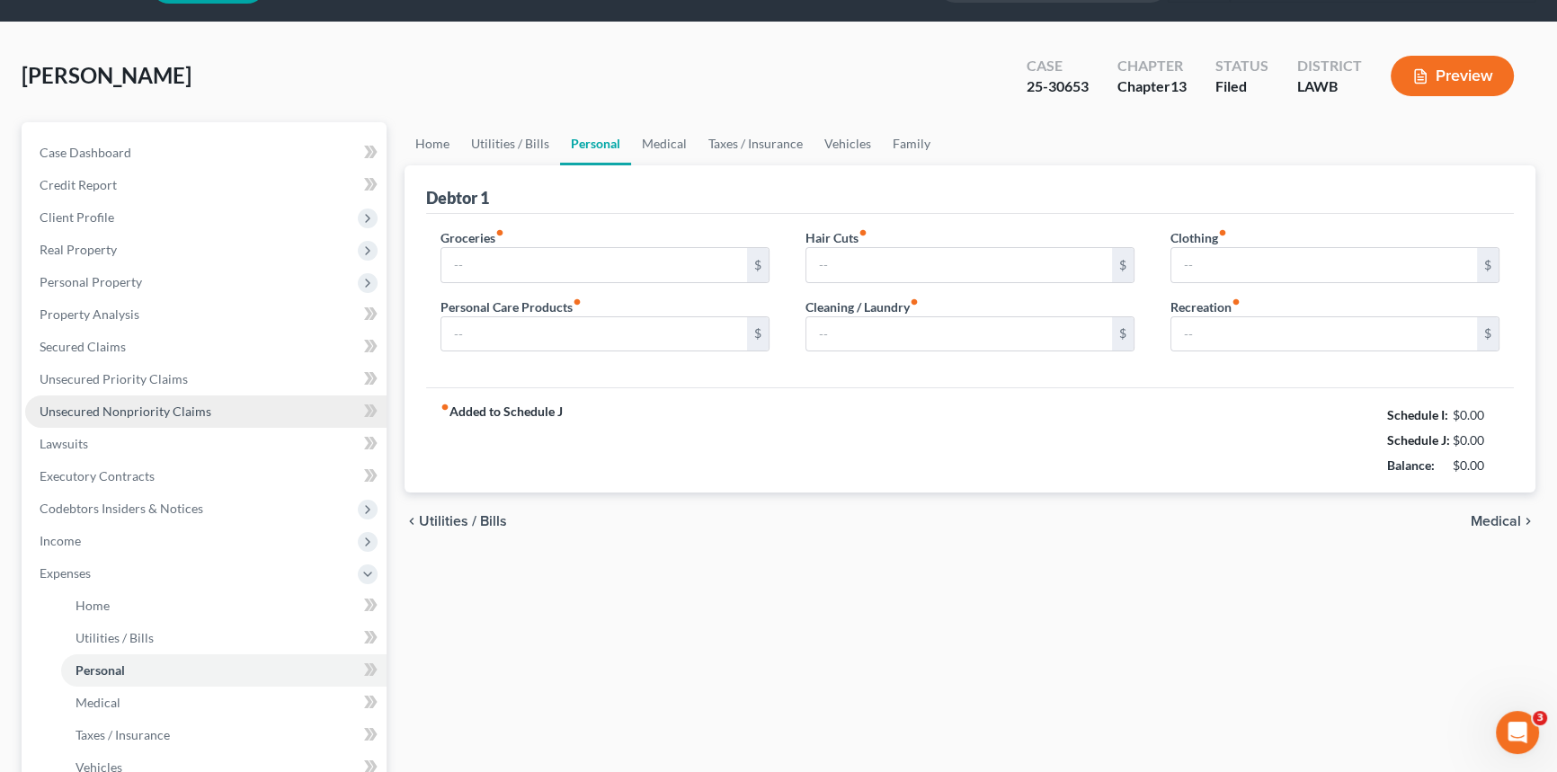
type input "0.00"
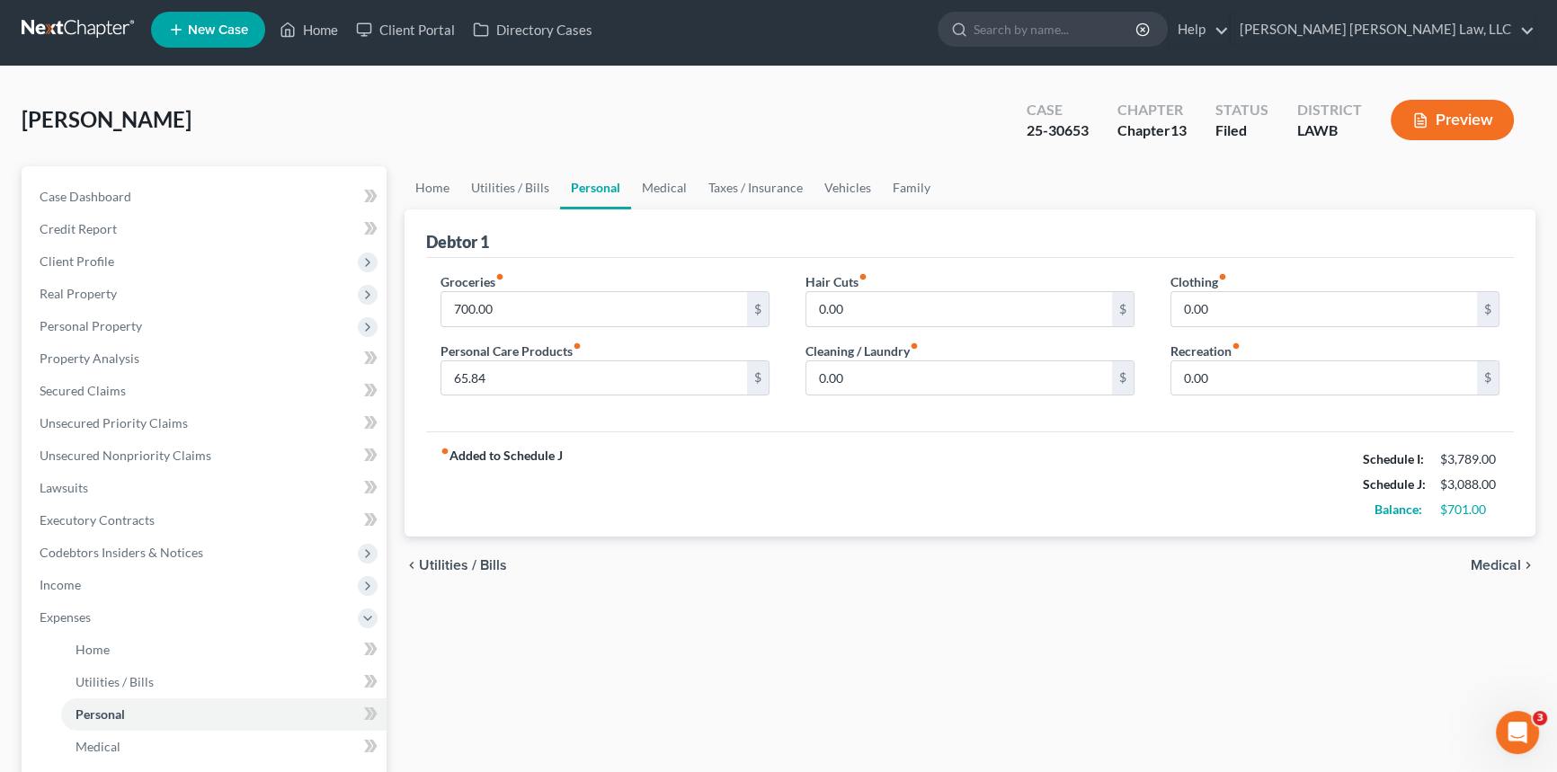
scroll to position [0, 0]
